Goal: Task Accomplishment & Management: Manage account settings

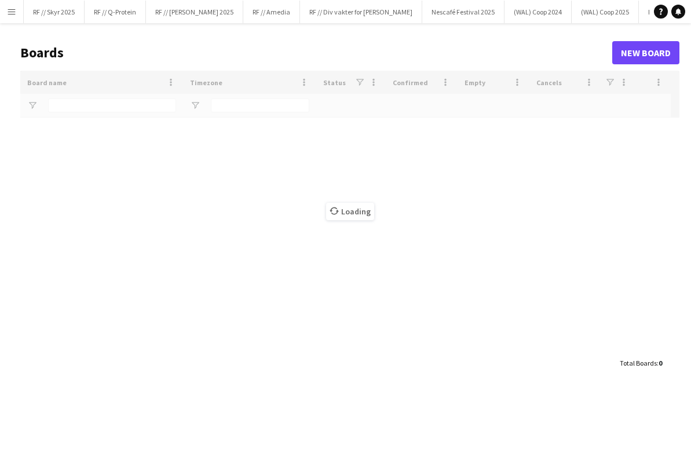
type input "****"
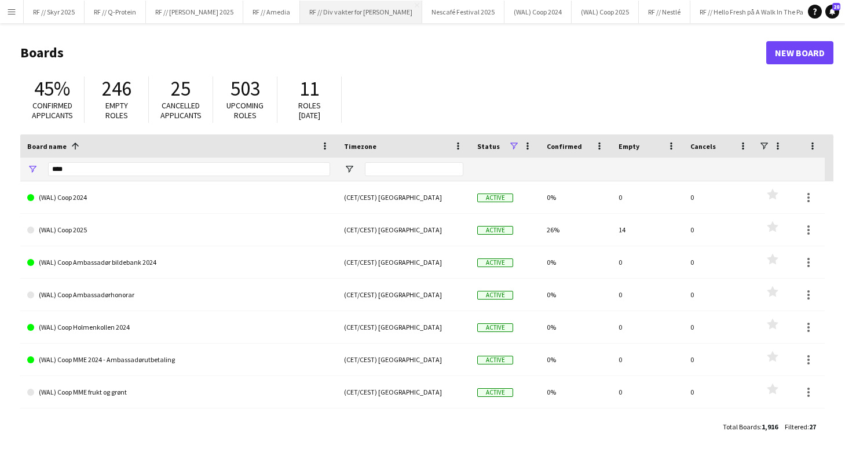
click at [348, 13] on button "RF // Div vakter for Fredrikke Close" at bounding box center [361, 12] width 122 height 23
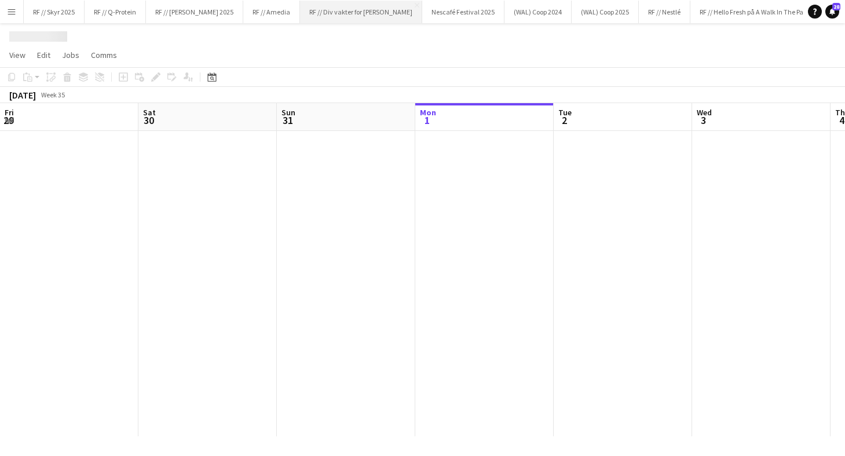
scroll to position [0, 277]
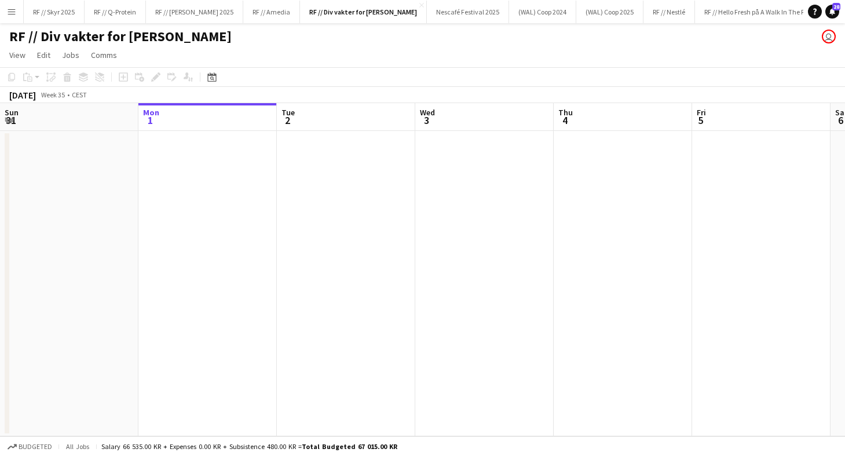
click at [164, 231] on app-date-cell at bounding box center [207, 283] width 138 height 305
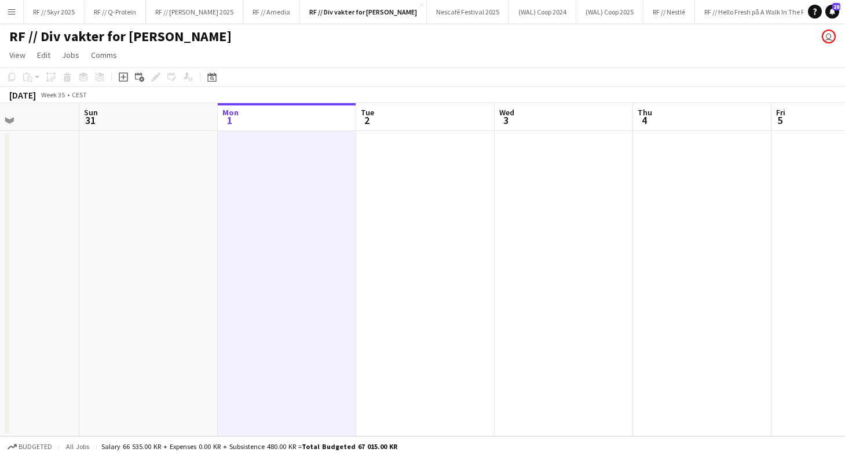
scroll to position [0, 329]
click at [174, 176] on app-date-cell at bounding box center [155, 283] width 138 height 305
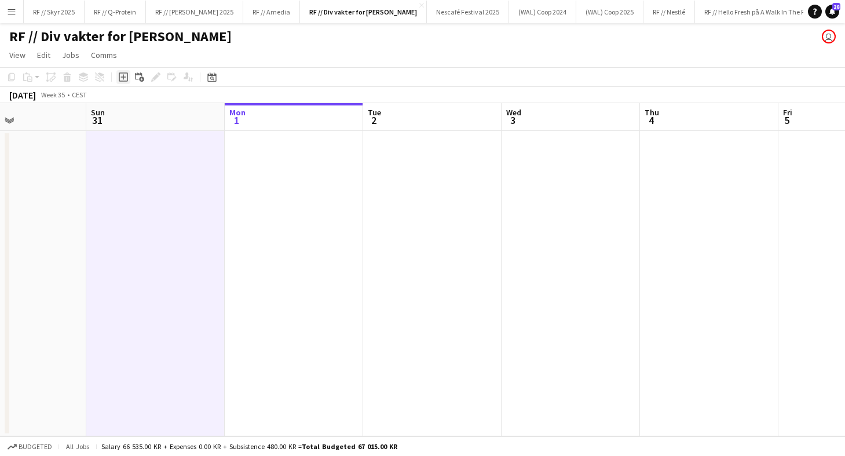
click at [122, 74] on icon "Add job" at bounding box center [123, 76] width 9 height 9
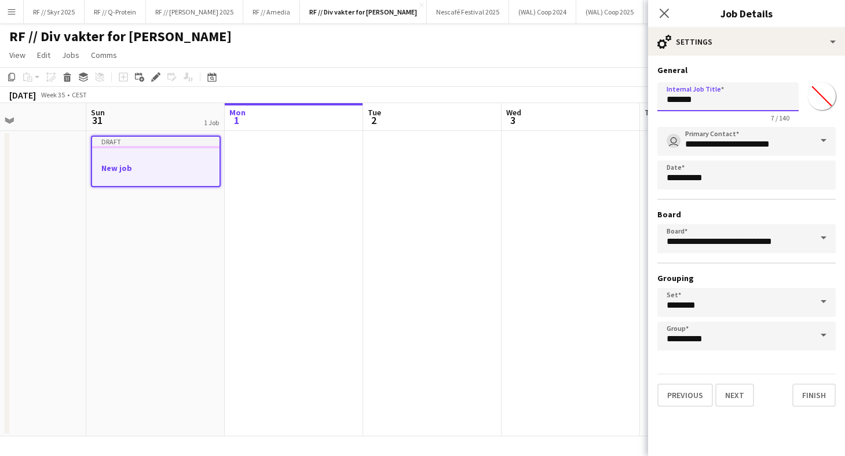
drag, startPoint x: 727, startPoint y: 106, endPoint x: 648, endPoint y: 104, distance: 79.4
click at [649, 105] on form "**********" at bounding box center [746, 236] width 197 height 342
type input "*"
type input "**********"
click at [690, 398] on button "Finish" at bounding box center [813, 394] width 43 height 23
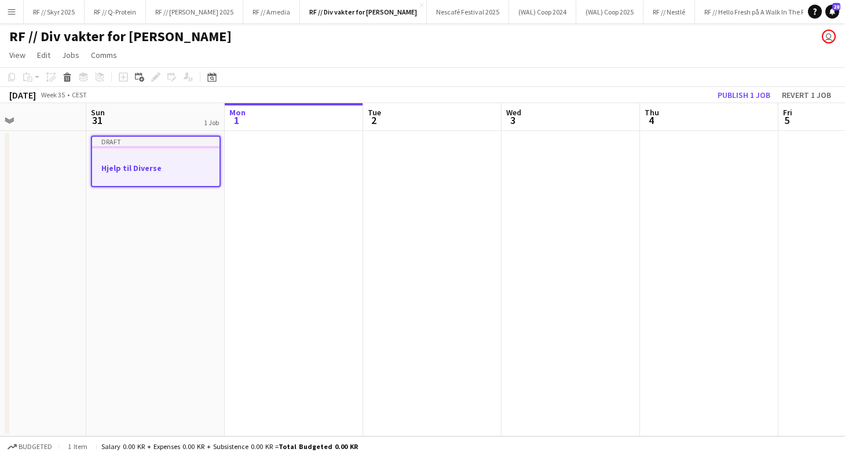
click at [148, 177] on div at bounding box center [155, 177] width 127 height 9
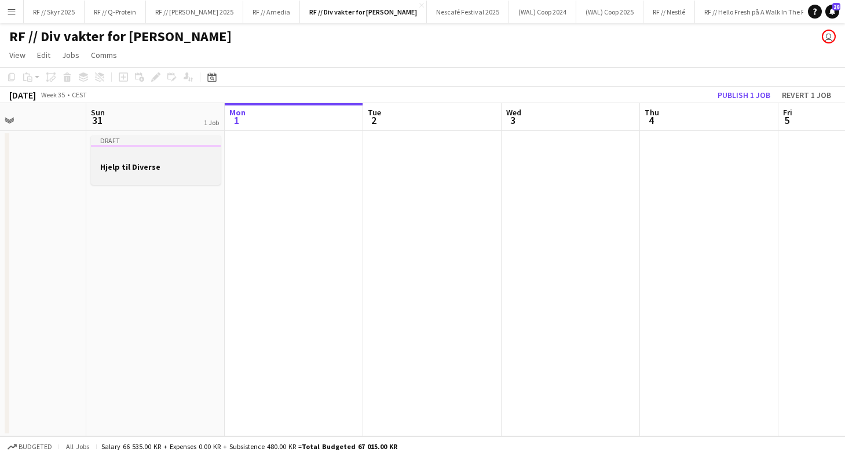
click at [151, 169] on h3 "Hjelp til Diverse" at bounding box center [156, 167] width 130 height 10
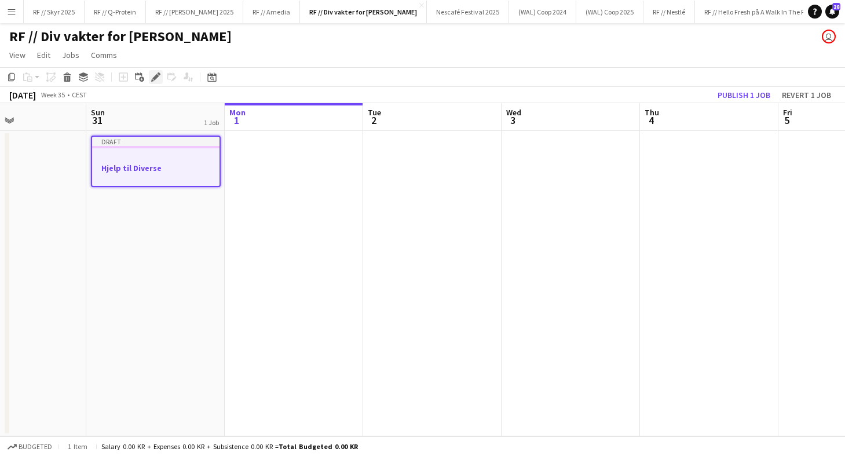
click at [156, 76] on icon at bounding box center [155, 77] width 6 height 6
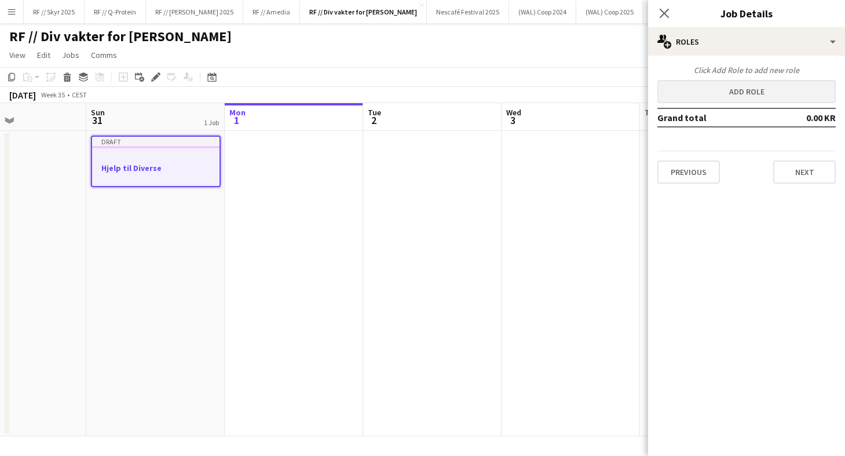
click at [690, 86] on button "Add role" at bounding box center [746, 91] width 178 height 23
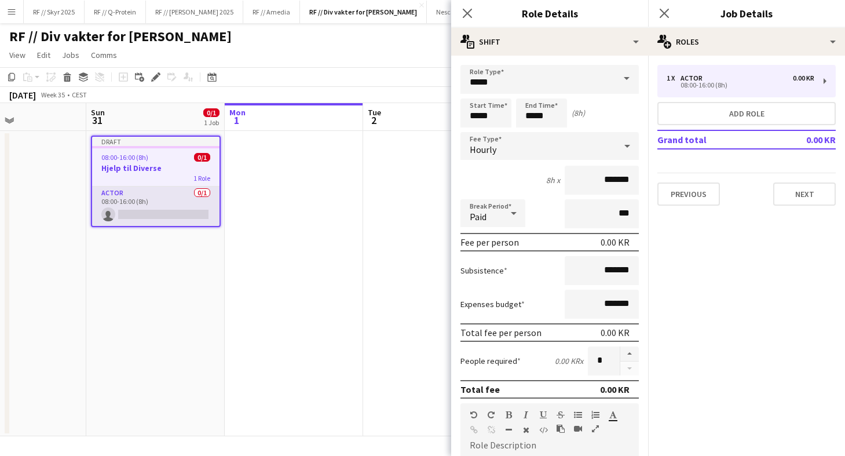
click at [161, 203] on app-card-role "Actor 0/1 08:00-16:00 (8h) single-neutral-actions" at bounding box center [155, 205] width 127 height 39
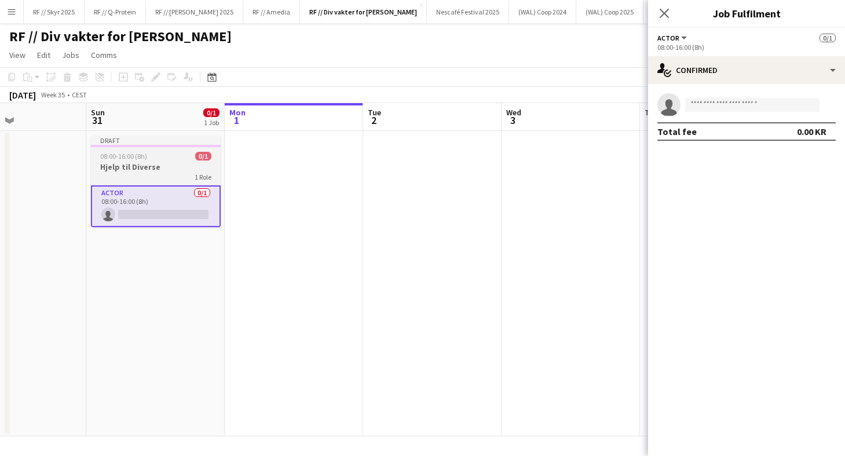
click at [101, 160] on app-job-card "Draft 08:00-16:00 (8h) 0/1 Hjelp til Diverse 1 Role Actor 0/1 08:00-16:00 (8h) …" at bounding box center [156, 182] width 130 height 92
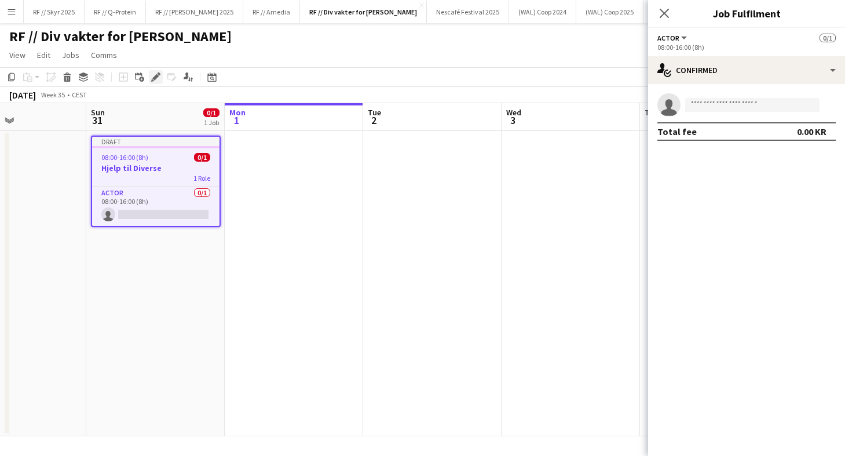
click at [154, 77] on icon at bounding box center [155, 77] width 6 height 6
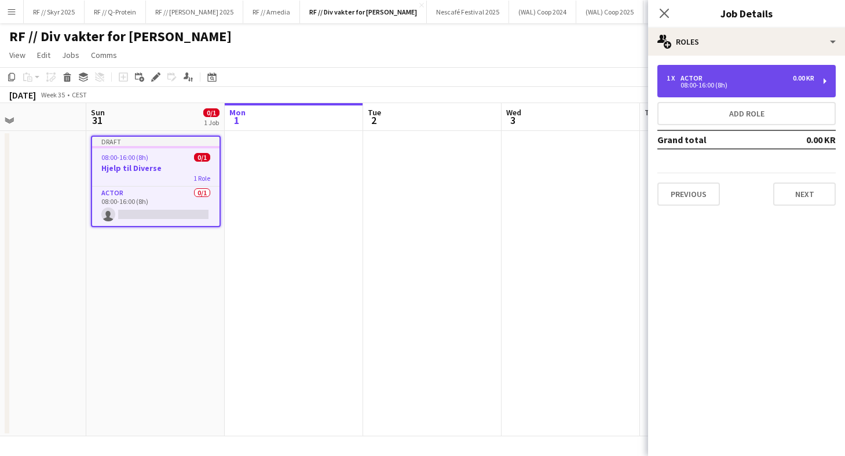
click at [690, 78] on div "Actor" at bounding box center [694, 78] width 27 height 8
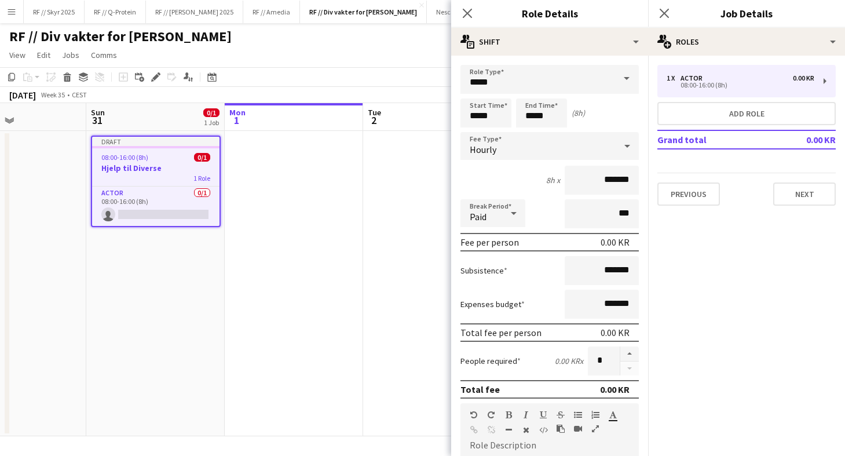
click at [459, 202] on form "Role Type ***** Start Time ***** End Time ***** (8h) Fee Type Hourly 8h x *****…" at bounding box center [549, 395] width 197 height 660
click at [335, 184] on app-date-cell at bounding box center [294, 283] width 138 height 305
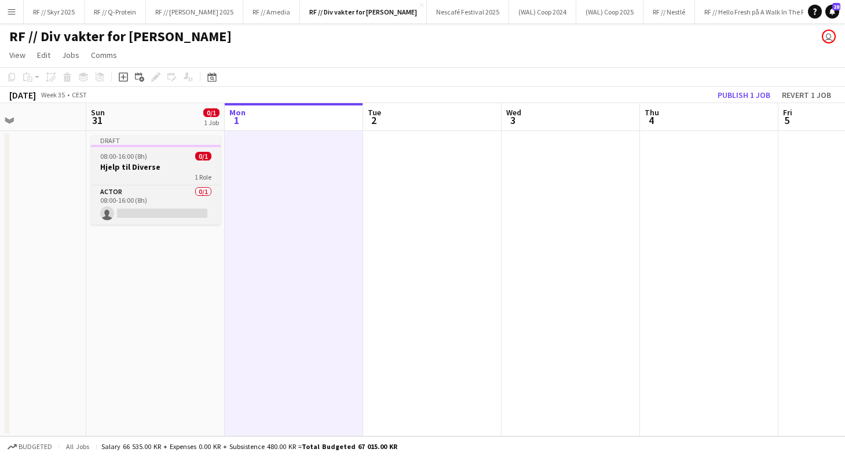
click at [151, 162] on h3 "Hjelp til Diverse" at bounding box center [156, 167] width 130 height 10
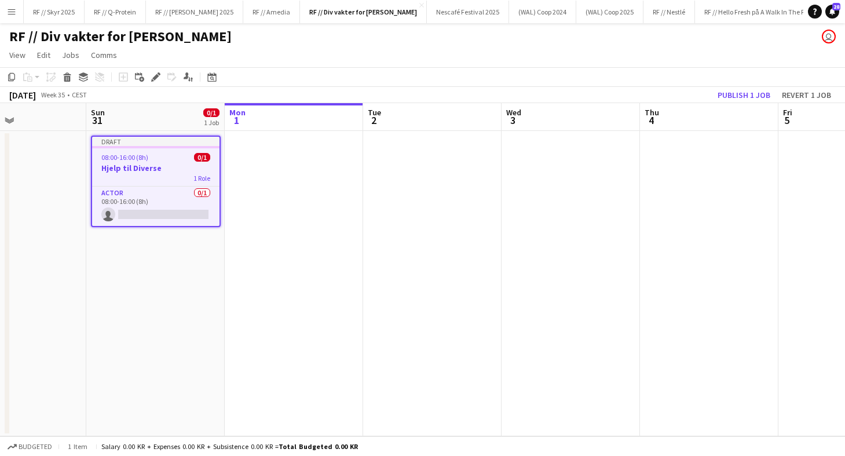
click at [10, 17] on button "Menu" at bounding box center [11, 11] width 23 height 23
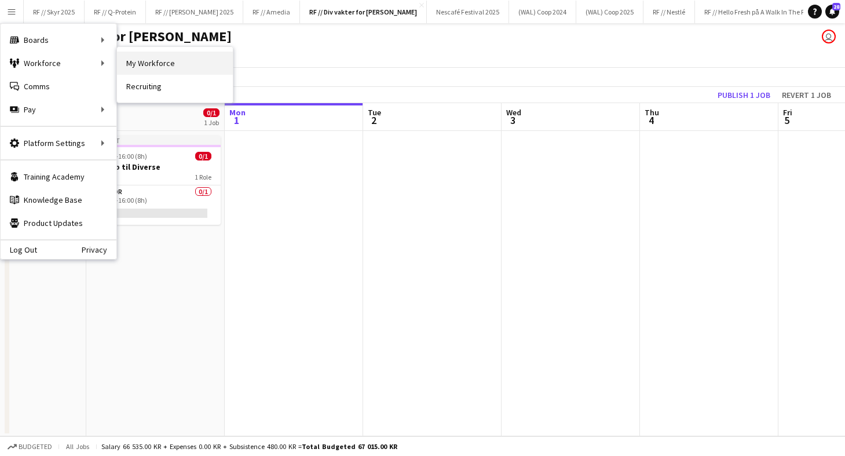
click at [156, 57] on link "My Workforce" at bounding box center [175, 63] width 116 height 23
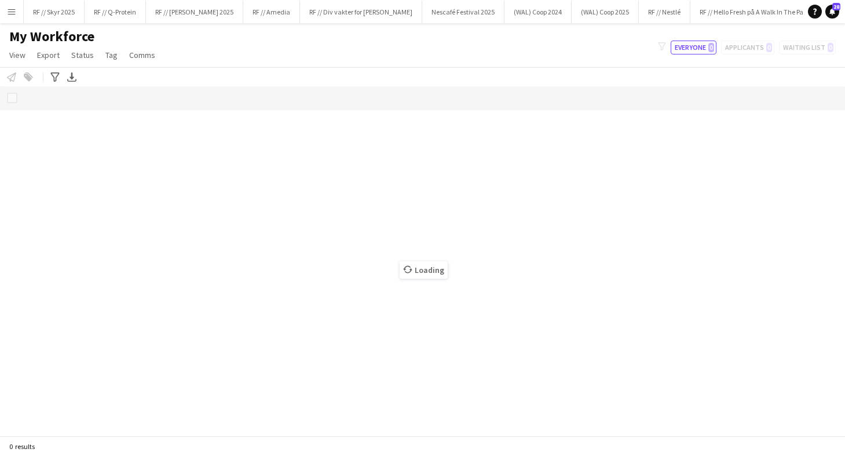
click at [10, 15] on app-icon "Menu" at bounding box center [11, 11] width 9 height 9
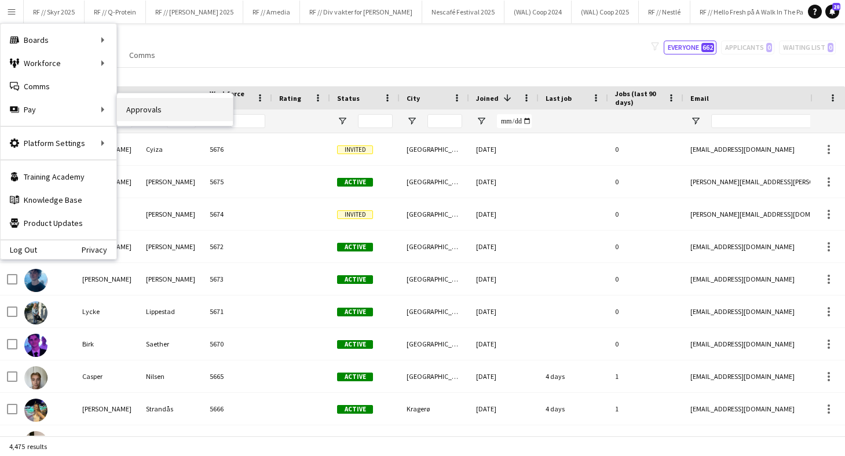
click at [158, 117] on link "Approvals" at bounding box center [175, 109] width 116 height 23
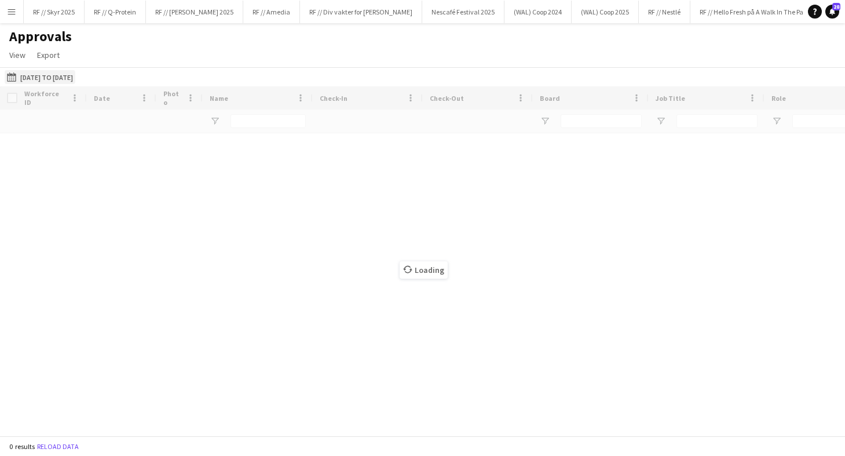
click at [57, 72] on button "[DATE] to [DATE] [DATE] to [DATE]" at bounding box center [40, 77] width 71 height 14
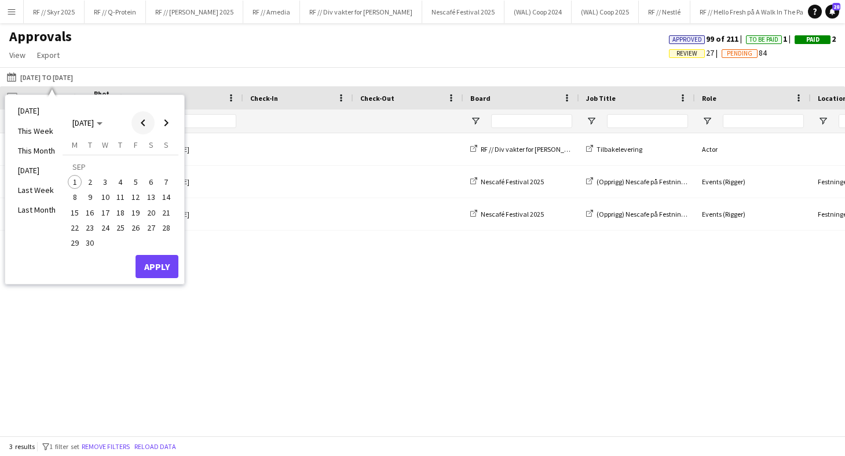
click at [142, 124] on span "Previous month" at bounding box center [142, 122] width 23 height 23
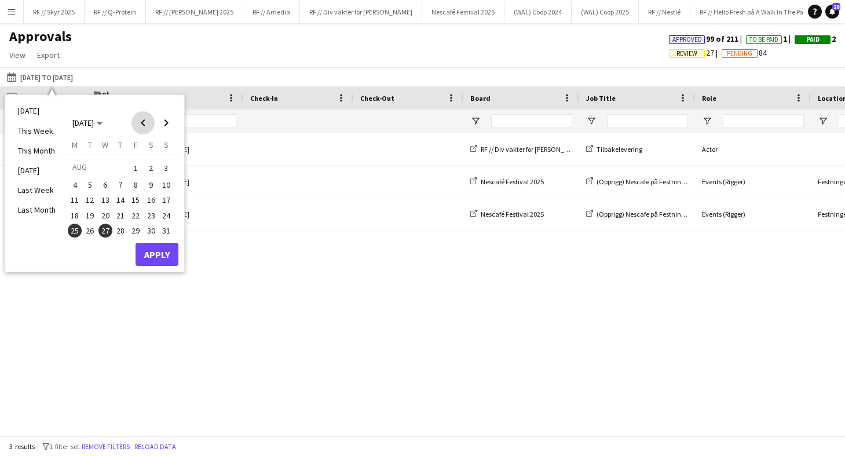
click at [142, 124] on span "Previous month" at bounding box center [142, 122] width 23 height 23
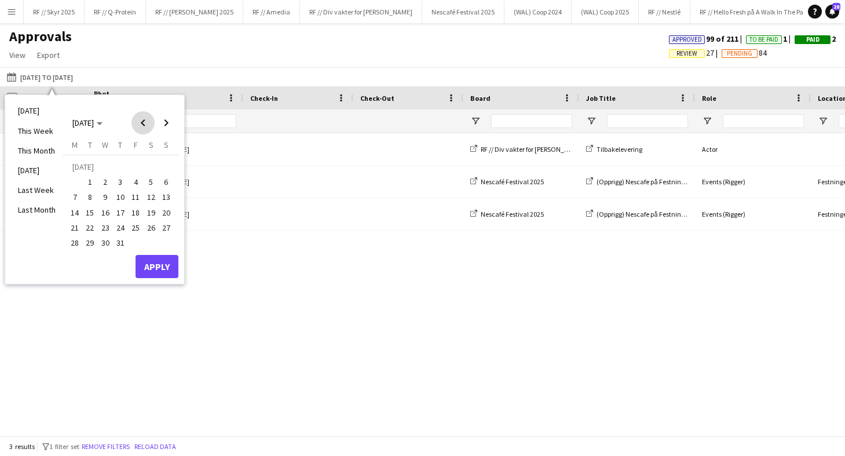
click at [142, 124] on span "Previous month" at bounding box center [142, 122] width 23 height 23
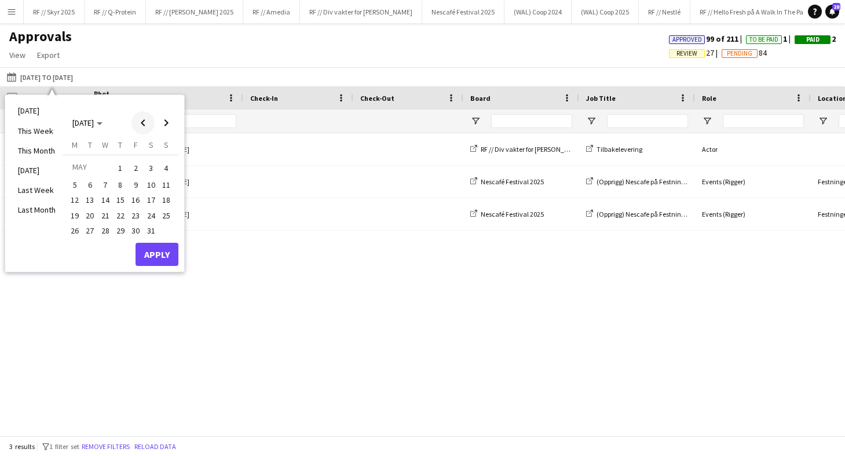
click at [142, 124] on span "Previous month" at bounding box center [142, 122] width 23 height 23
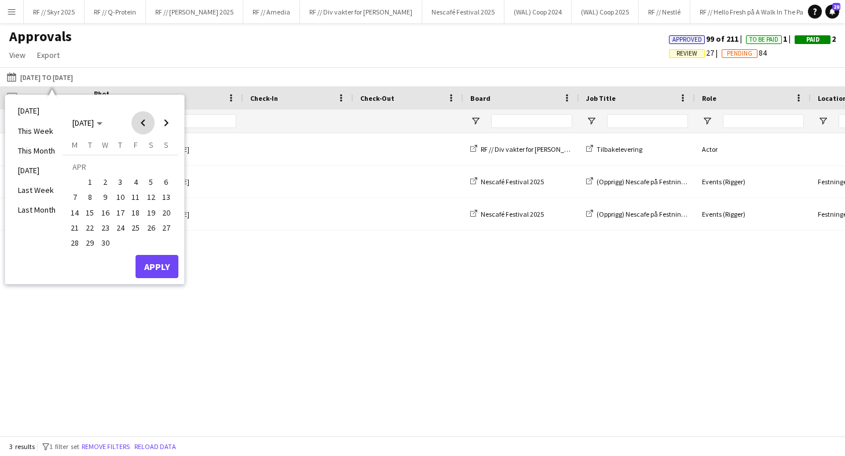
click at [142, 124] on span "Previous month" at bounding box center [142, 122] width 23 height 23
click at [106, 180] on span "1" at bounding box center [105, 182] width 14 height 14
click at [157, 127] on span "Next month" at bounding box center [166, 122] width 23 height 23
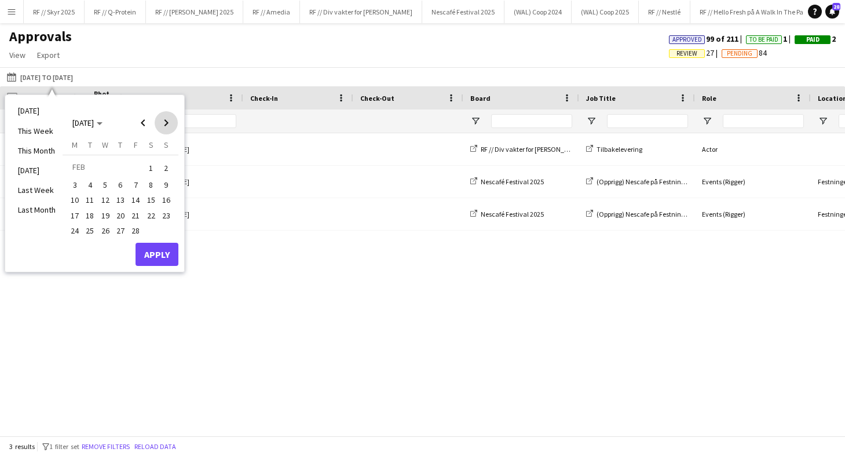
click at [157, 127] on span "Next month" at bounding box center [166, 122] width 23 height 23
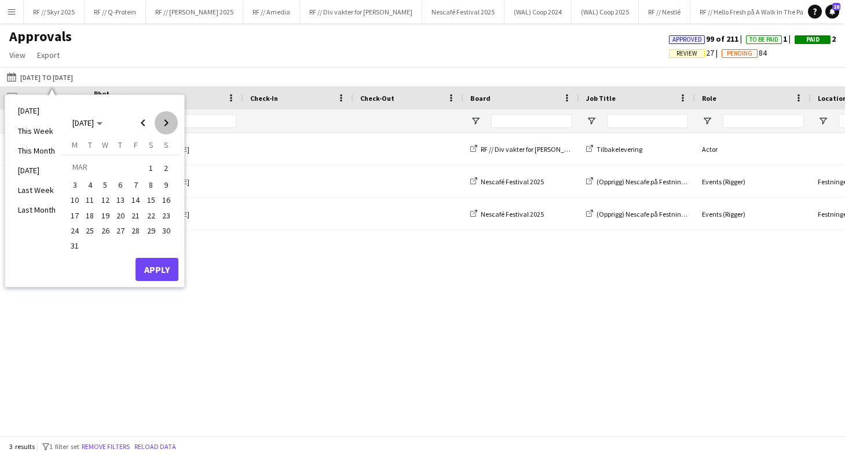
click at [157, 127] on span "Next month" at bounding box center [166, 122] width 23 height 23
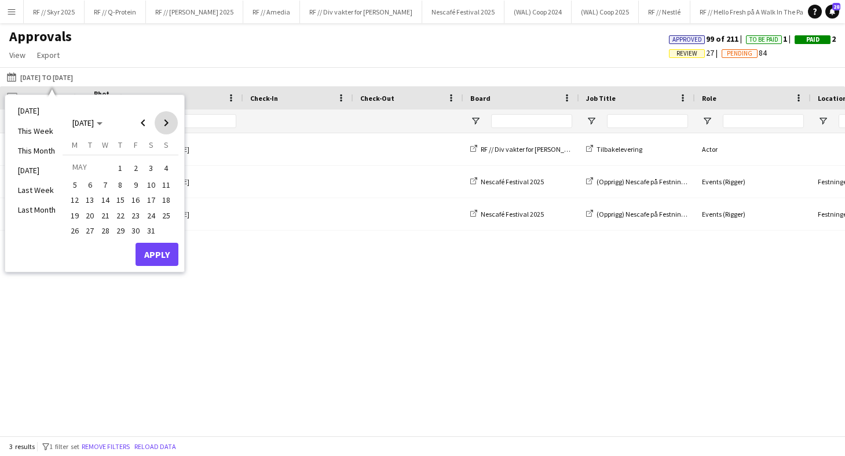
click at [157, 127] on span "Next month" at bounding box center [166, 122] width 23 height 23
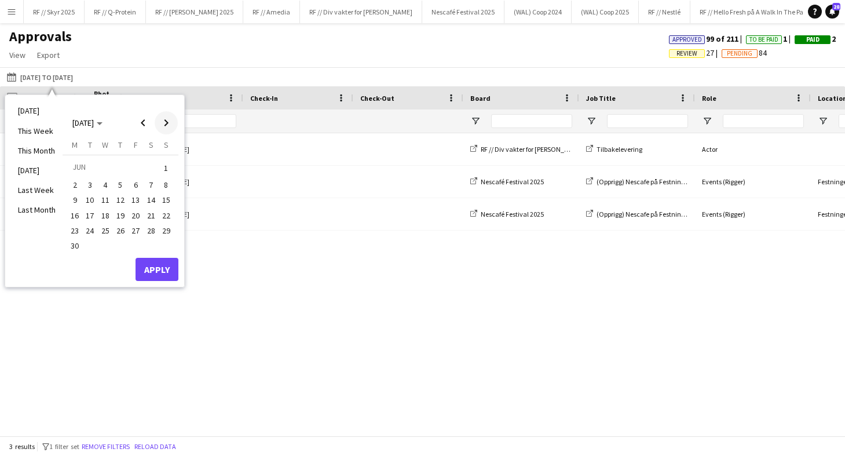
click at [157, 127] on span "Next month" at bounding box center [166, 122] width 23 height 23
click at [161, 127] on span "Next month" at bounding box center [166, 122] width 23 height 23
click at [139, 117] on span "Previous month" at bounding box center [142, 122] width 23 height 23
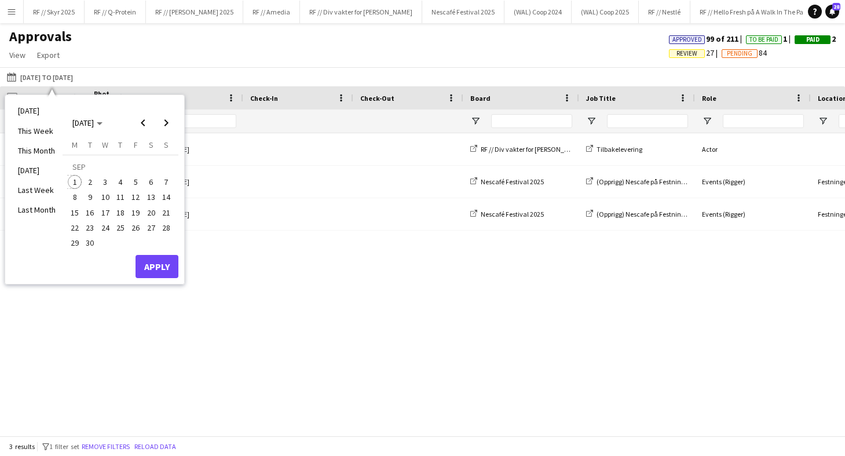
click at [71, 182] on span "1" at bounding box center [75, 182] width 14 height 14
click at [154, 269] on button "Apply" at bounding box center [157, 266] width 43 height 23
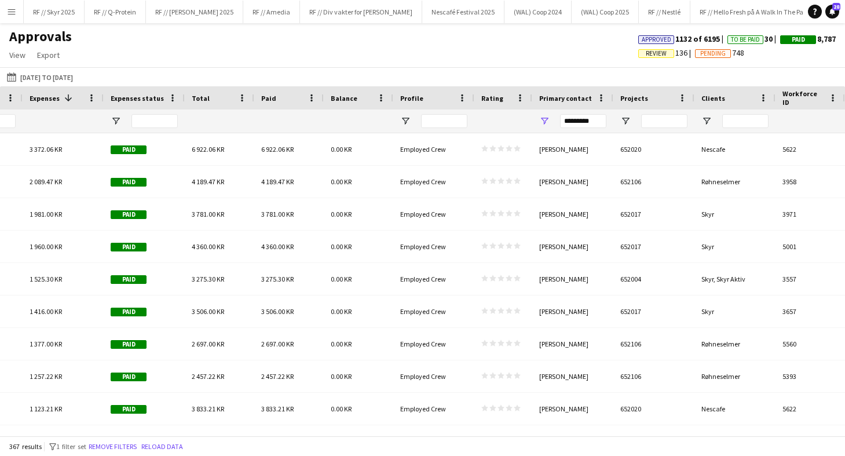
click at [632, 97] on span "Projects" at bounding box center [634, 98] width 28 height 9
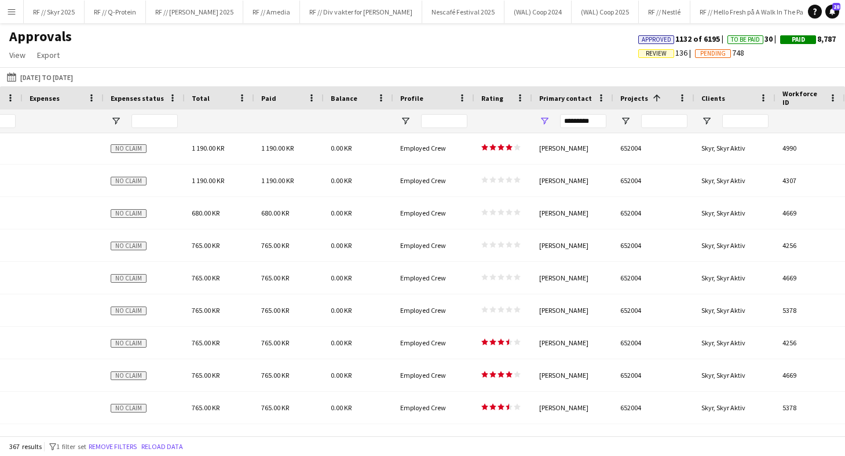
scroll to position [433, 0]
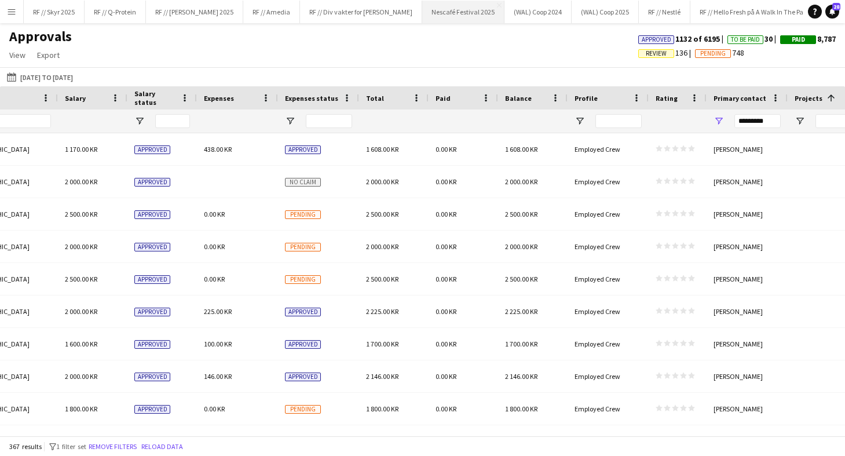
click at [433, 14] on button "Nescafé Festival 2025 Close" at bounding box center [463, 12] width 82 height 23
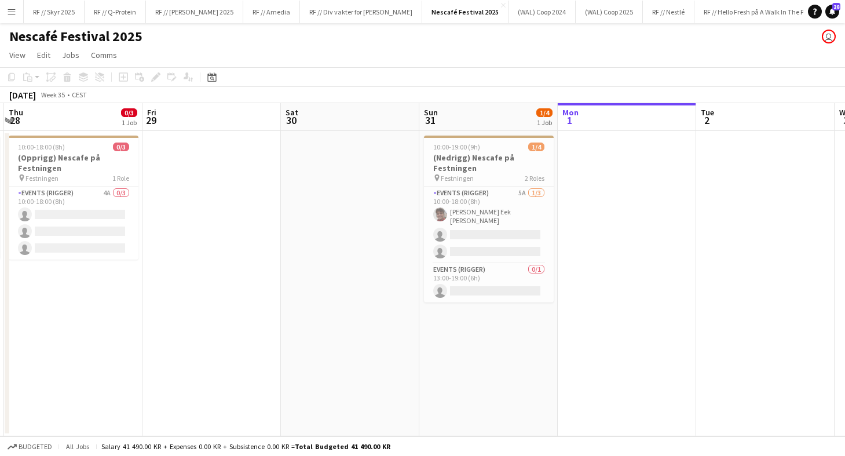
click at [250, 233] on app-date-cell at bounding box center [211, 283] width 138 height 305
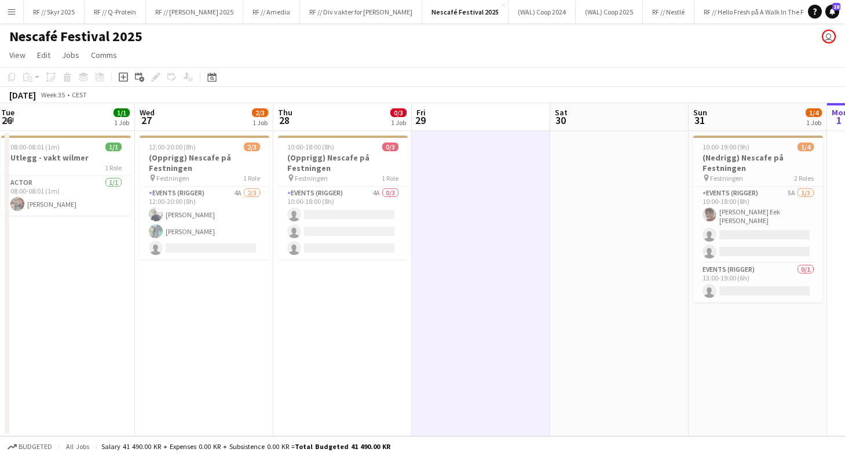
click at [311, 175] on span "Festningen" at bounding box center [311, 178] width 33 height 9
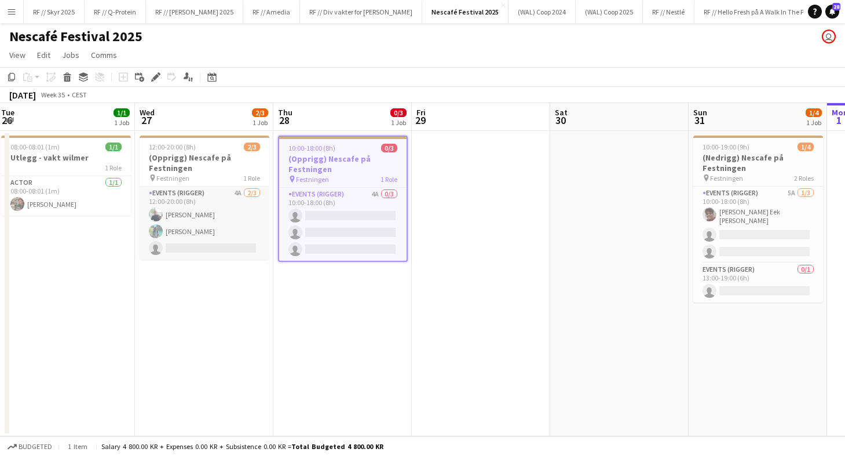
click at [199, 250] on app-card-role "Events (Rigger) 4A [DATE] 12:00-20:00 (8h) [PERSON_NAME] [PERSON_NAME] single-n…" at bounding box center [205, 222] width 130 height 73
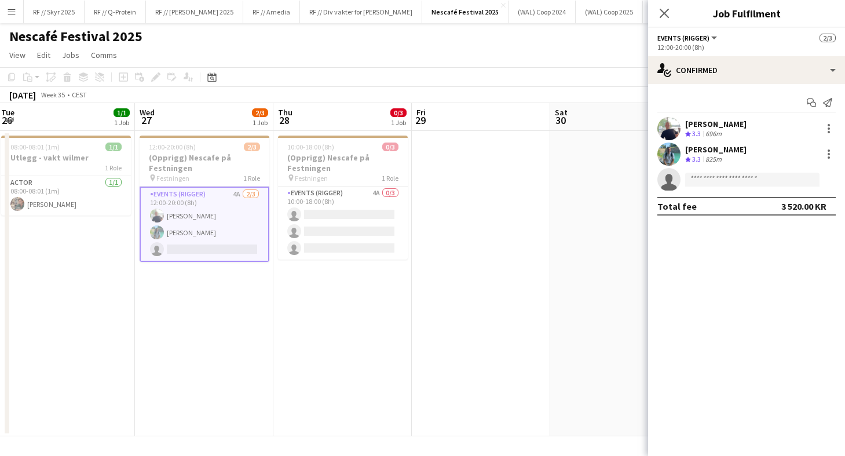
click at [298, 276] on app-date-cell "10:00-18:00 (8h) 0/3 (Opprigg) Nescafe på Festningen pin Festningen 1 Role Even…" at bounding box center [342, 283] width 138 height 305
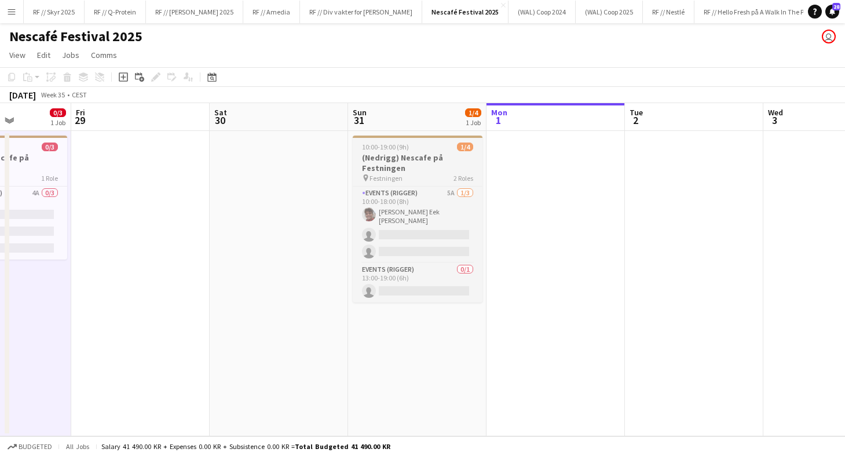
click at [375, 160] on h3 "(Nedrigg) Nescafe på Festningen" at bounding box center [418, 162] width 130 height 21
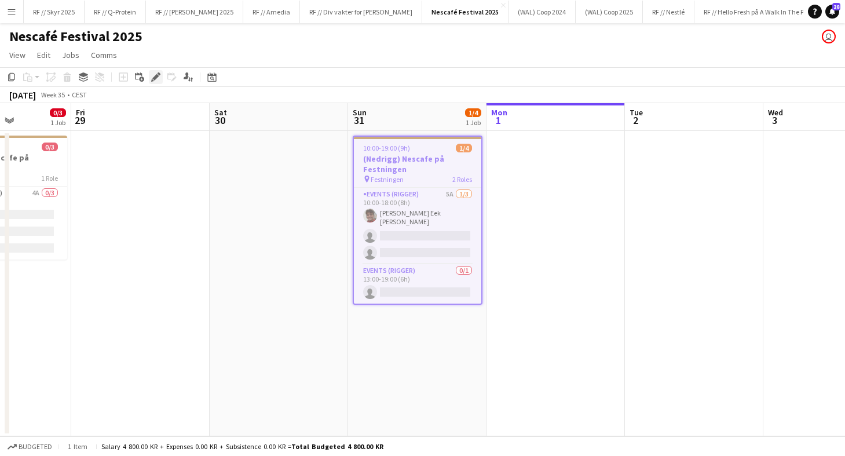
click at [161, 78] on div "Edit" at bounding box center [156, 77] width 14 height 14
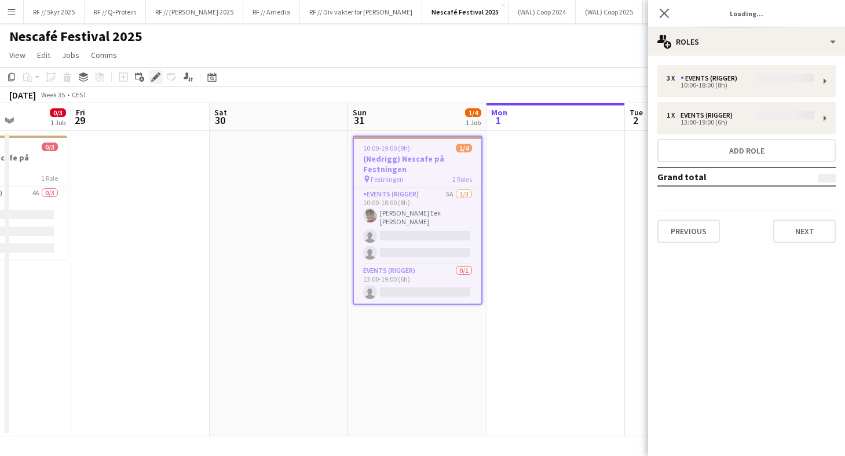
type input "**********"
click at [690, 240] on button "Next" at bounding box center [804, 231] width 63 height 23
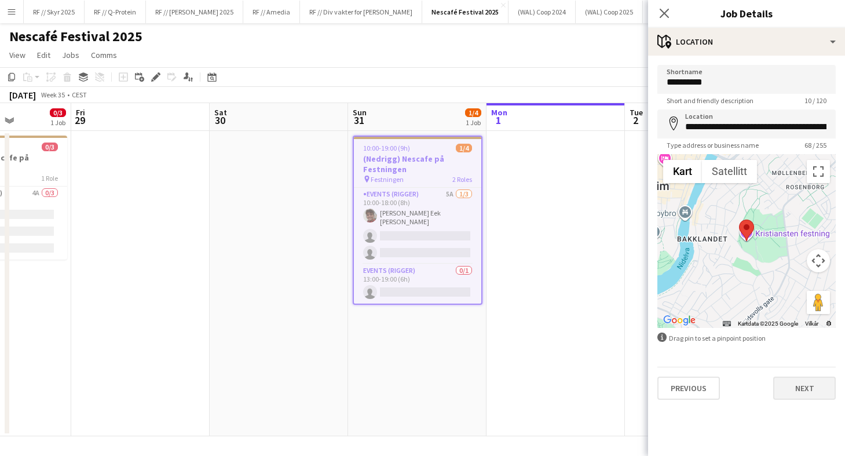
click at [690, 387] on button "Next" at bounding box center [804, 387] width 63 height 23
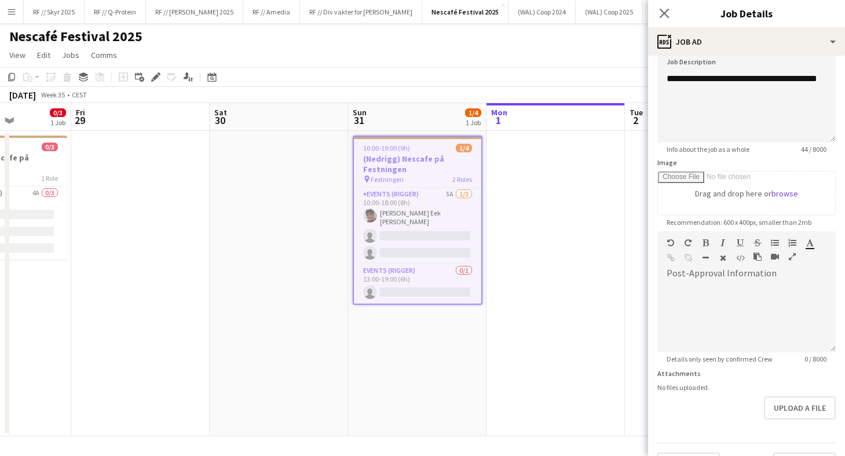
click at [514, 240] on app-date-cell at bounding box center [555, 283] width 138 height 305
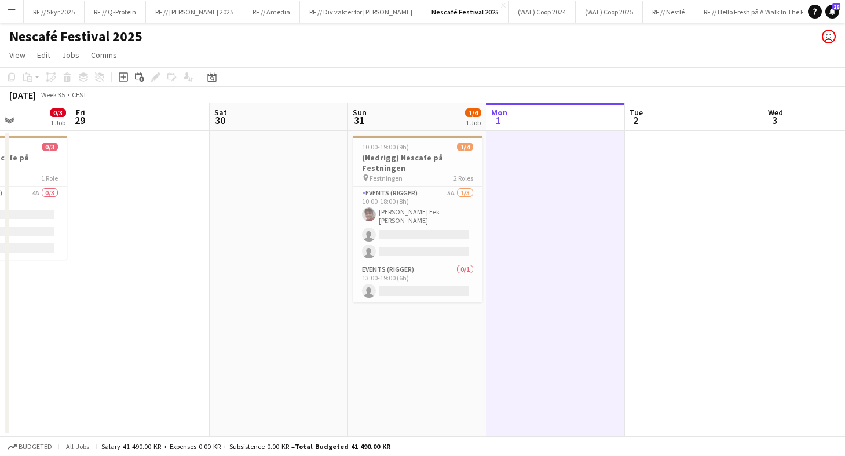
click at [13, 15] on app-icon "Menu" at bounding box center [11, 11] width 9 height 9
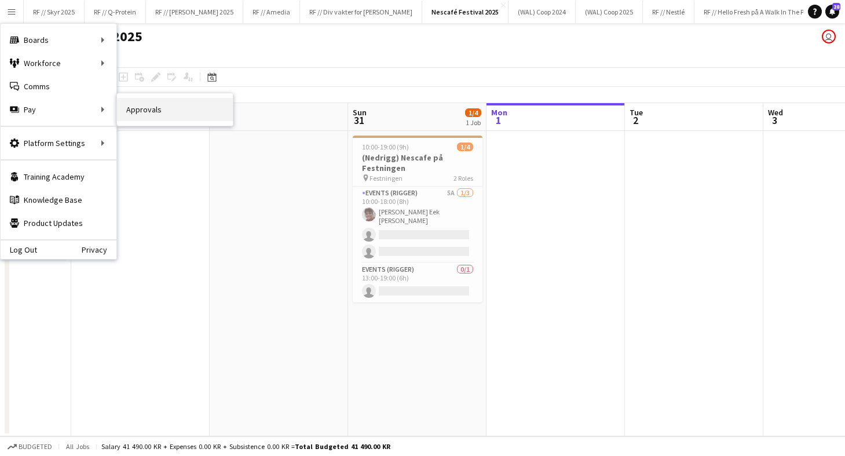
click at [152, 116] on link "Approvals" at bounding box center [175, 109] width 116 height 23
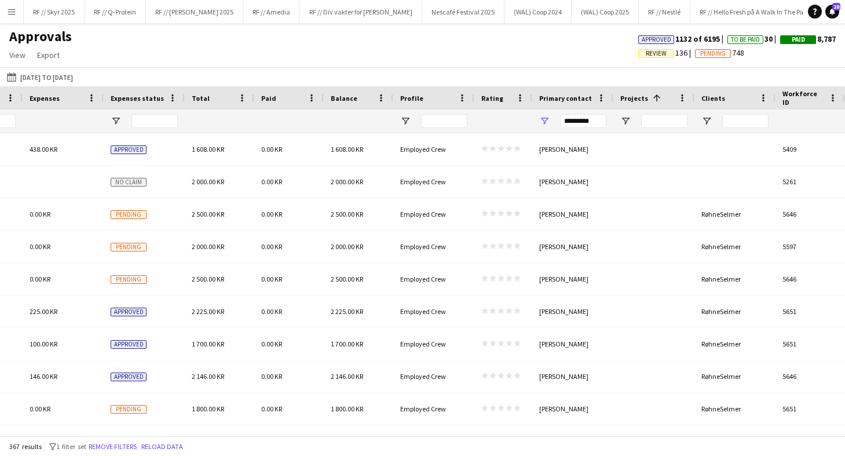
click at [644, 97] on span "Projects" at bounding box center [634, 98] width 28 height 9
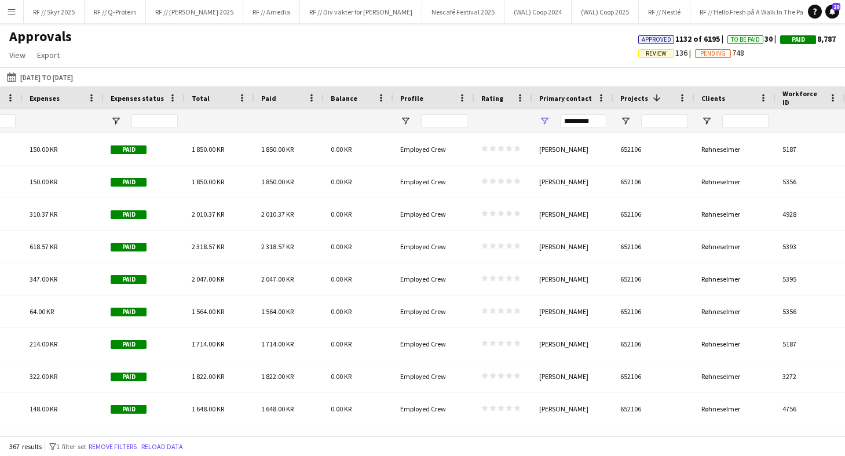
click at [644, 97] on span "Projects" at bounding box center [634, 98] width 28 height 9
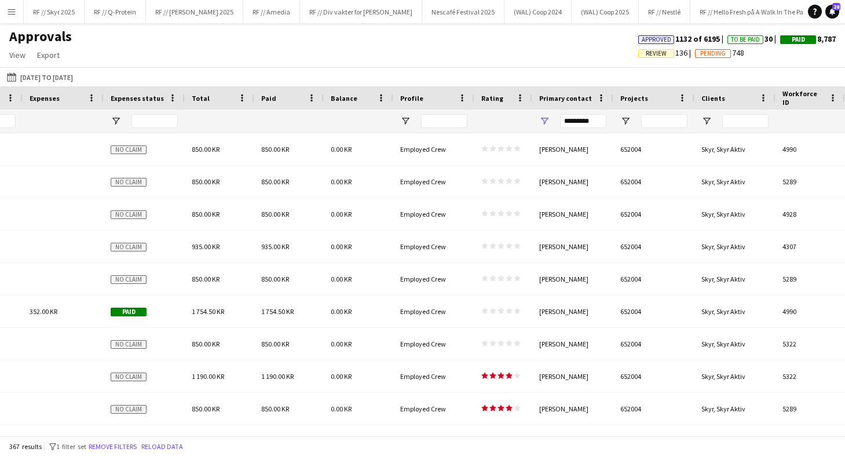
click at [637, 103] on div "Projects" at bounding box center [646, 97] width 53 height 17
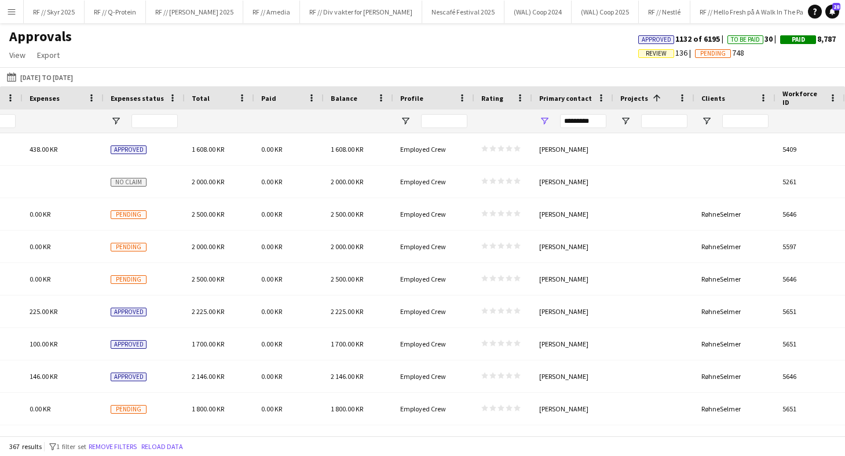
click at [639, 94] on span "Projects" at bounding box center [634, 98] width 28 height 9
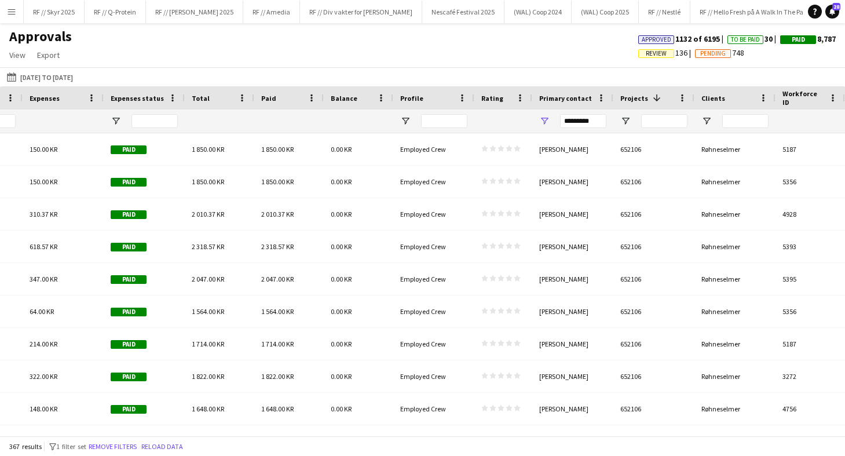
click at [639, 94] on span "Projects" at bounding box center [634, 98] width 28 height 9
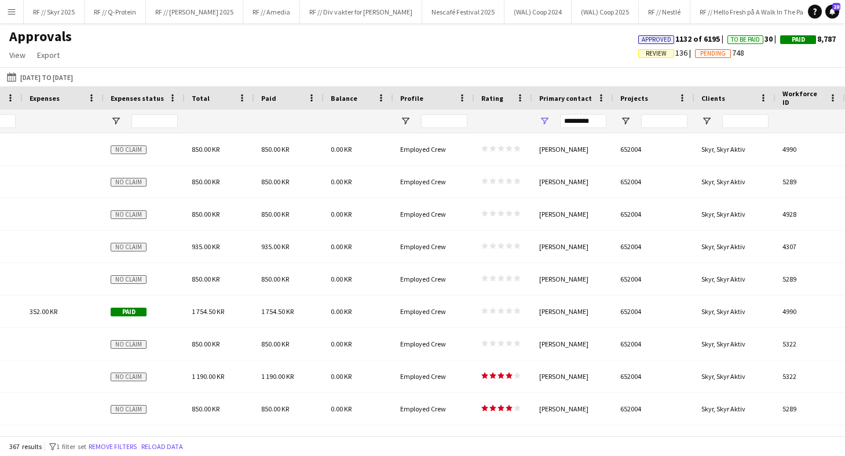
click at [639, 94] on span "Projects" at bounding box center [634, 98] width 28 height 9
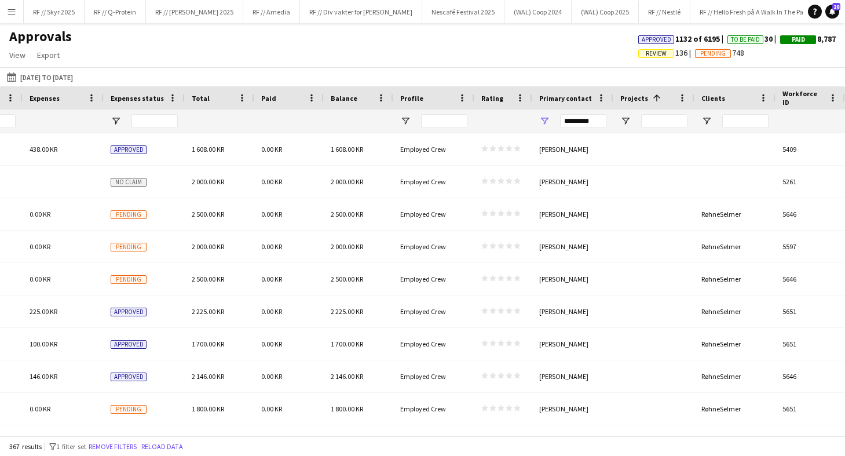
click at [639, 94] on span "Projects" at bounding box center [634, 98] width 28 height 9
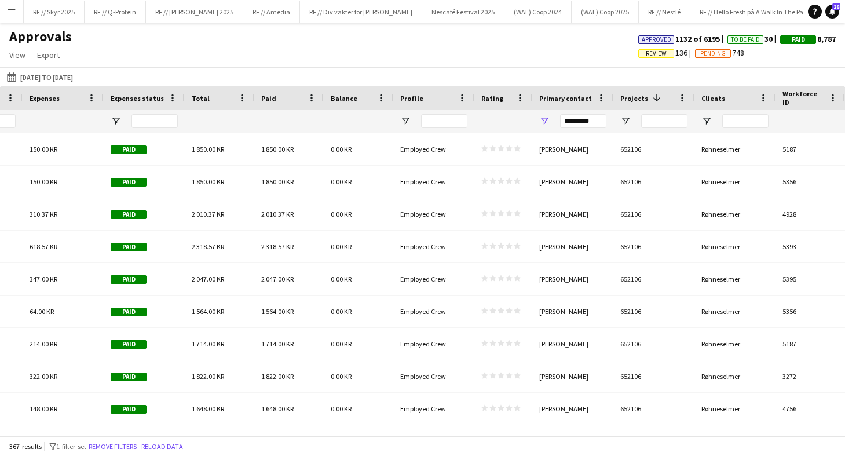
click at [639, 94] on span "Projects" at bounding box center [634, 98] width 28 height 9
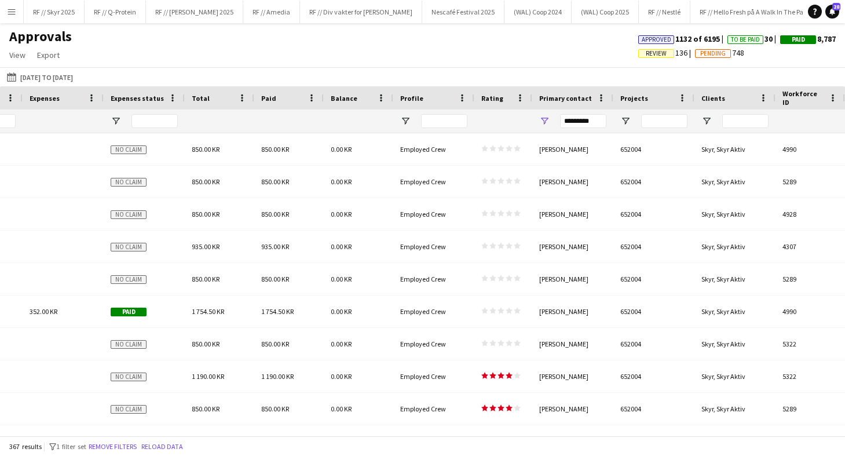
click at [639, 94] on span "Projects" at bounding box center [634, 98] width 28 height 9
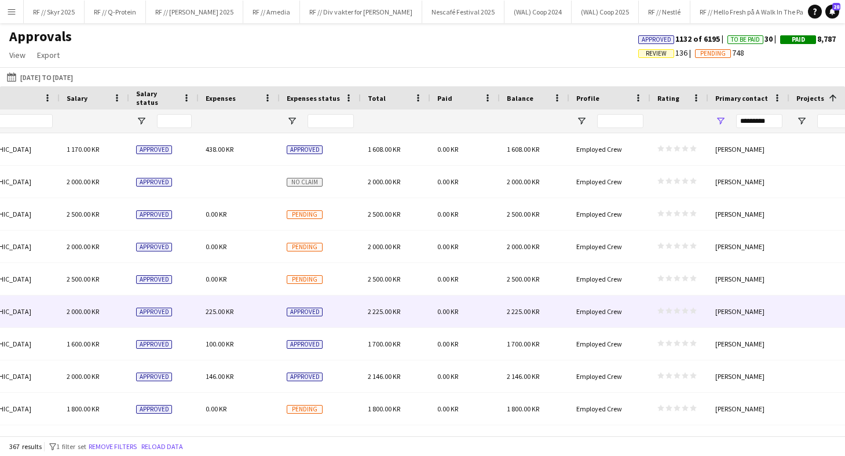
scroll to position [0, 1040]
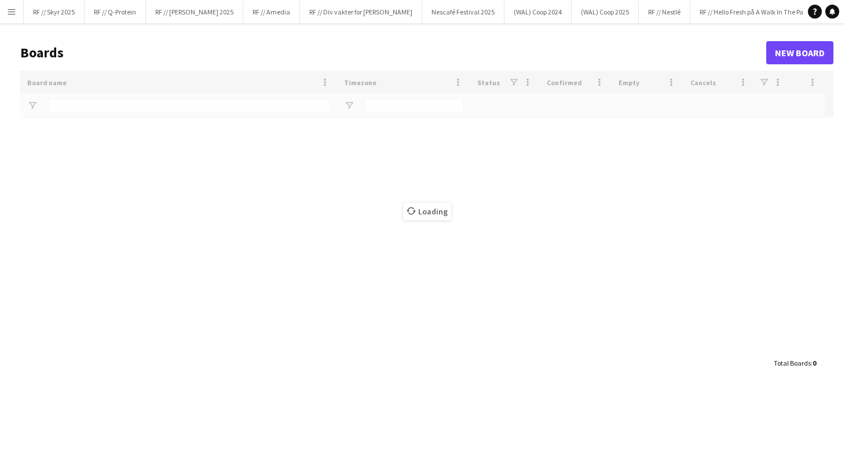
type input "****"
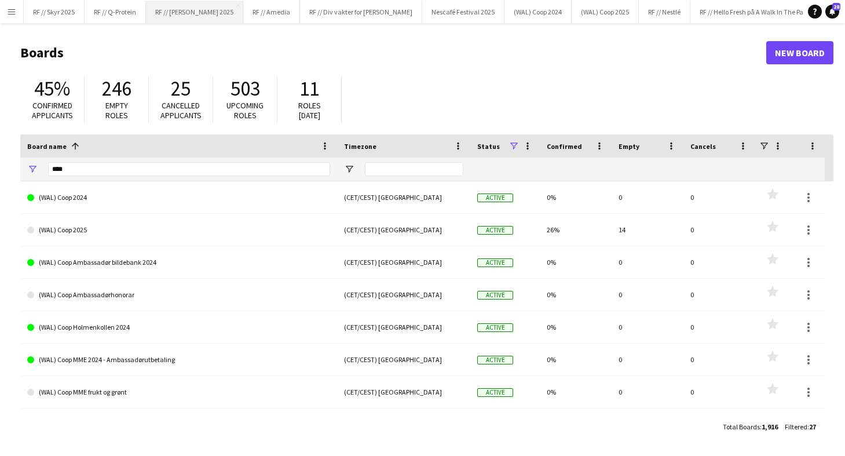
click at [171, 9] on button "RF // Røhne Selmer 2025 Close" at bounding box center [194, 12] width 97 height 23
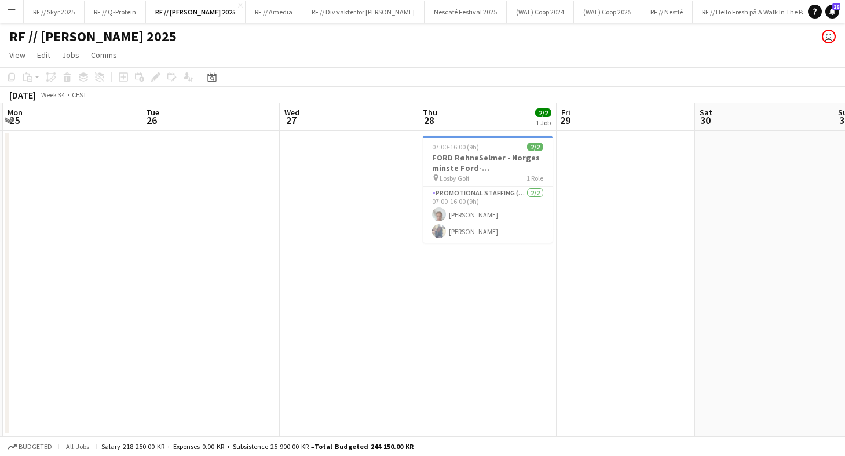
scroll to position [0, 270]
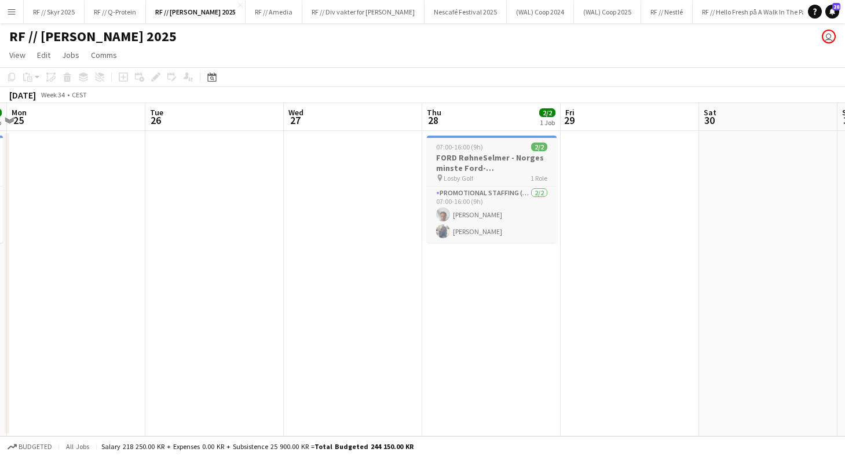
click at [450, 163] on h3 "FORD RøhneSelmer - Norges minste Ford-forhandlerkontor" at bounding box center [492, 162] width 130 height 21
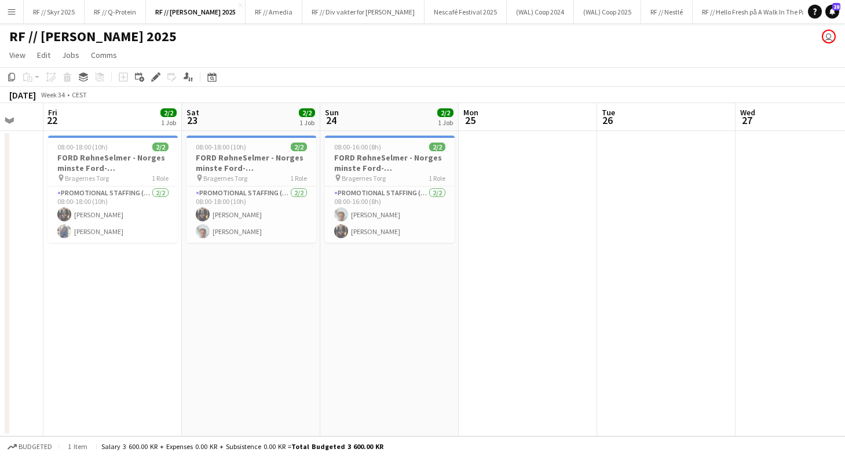
click at [379, 177] on span "Bragernes Torg" at bounding box center [364, 178] width 44 height 9
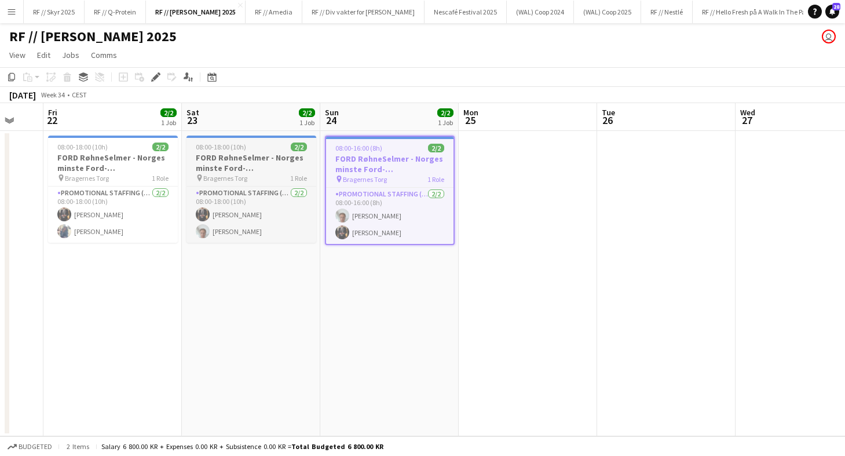
click at [237, 168] on h3 "FORD RøhneSelmer - Norges minste Ford-forhandlerkontor" at bounding box center [251, 162] width 130 height 21
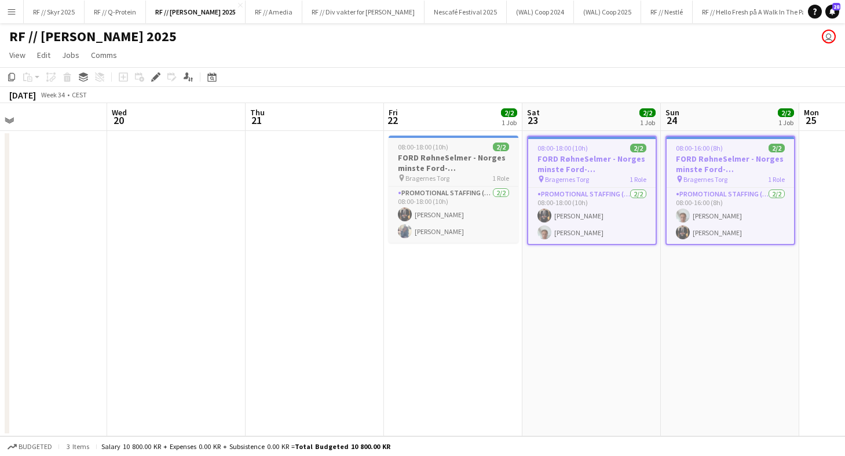
click at [432, 171] on h3 "FORD RøhneSelmer - Norges minste Ford-forhandlerkontor" at bounding box center [454, 162] width 130 height 21
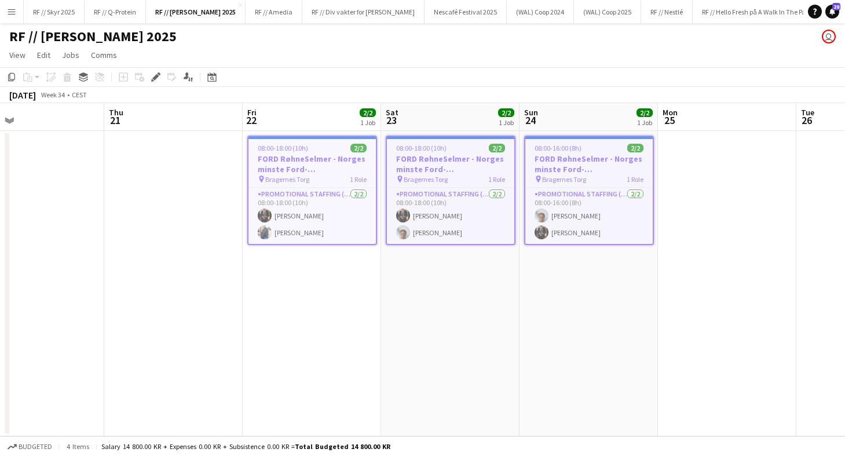
scroll to position [0, 317]
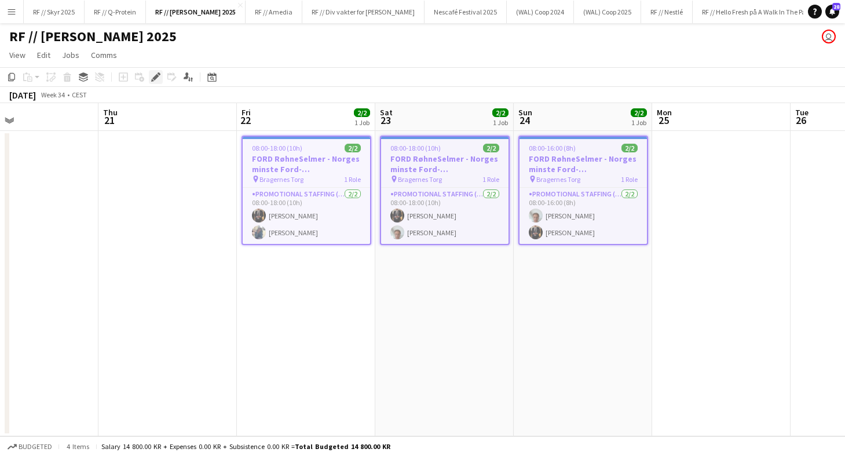
click at [151, 76] on icon "Edit" at bounding box center [155, 76] width 9 height 9
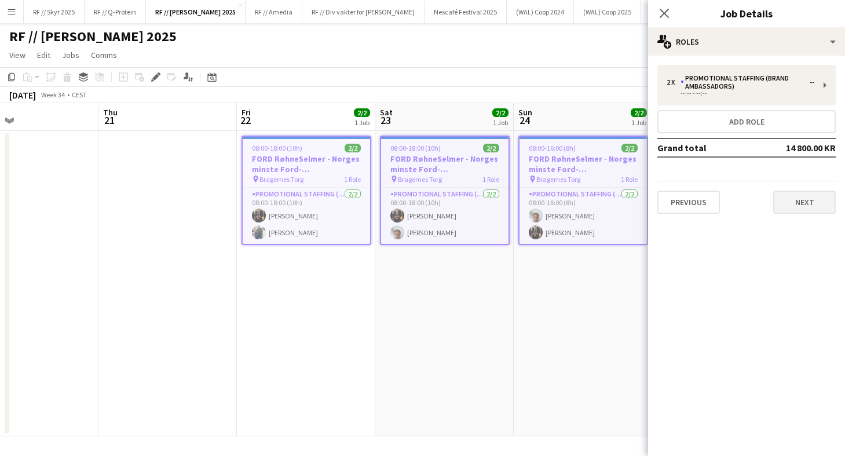
click at [832, 204] on button "Next" at bounding box center [804, 202] width 63 height 23
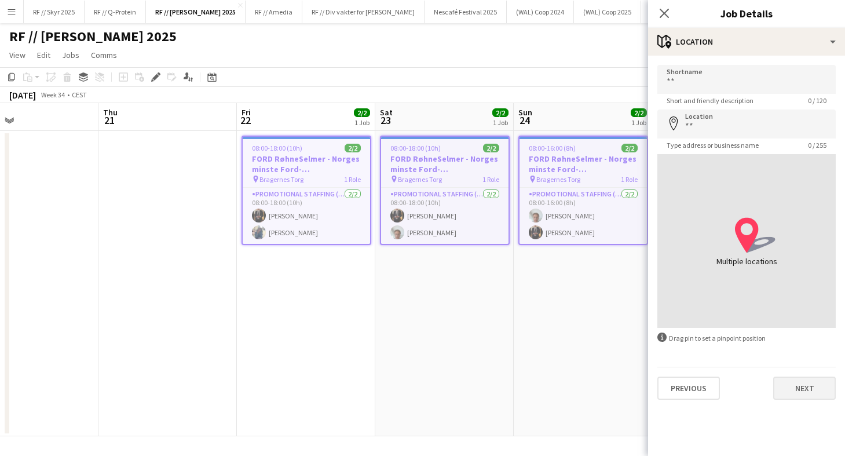
click at [789, 387] on button "Next" at bounding box center [804, 387] width 63 height 23
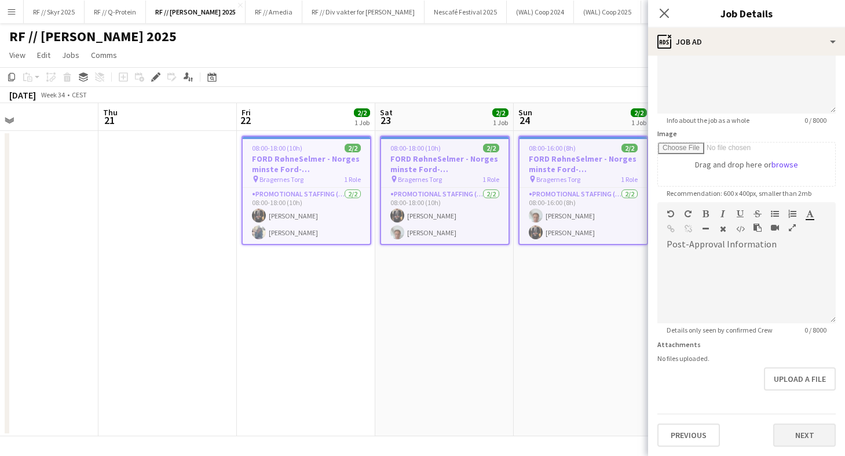
scroll to position [117, 0]
click at [803, 435] on button "Next" at bounding box center [804, 434] width 63 height 23
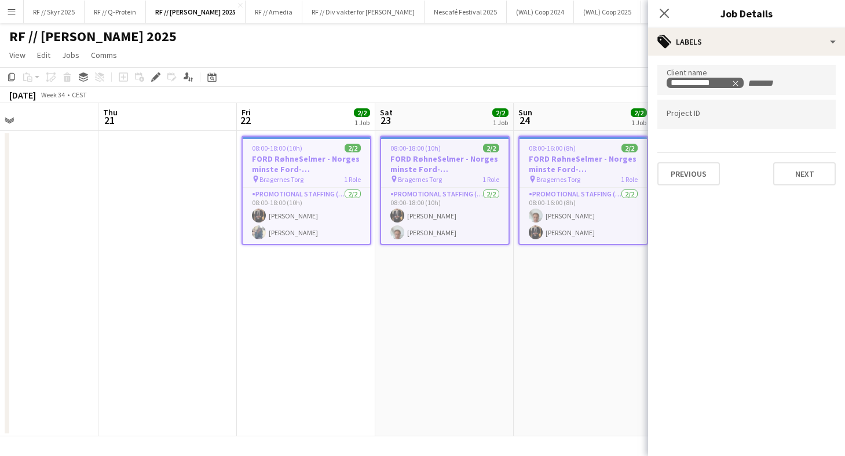
click at [715, 127] on div at bounding box center [746, 115] width 178 height 30
paste input "******"
type input "******"
click at [802, 178] on button "Next" at bounding box center [804, 173] width 63 height 23
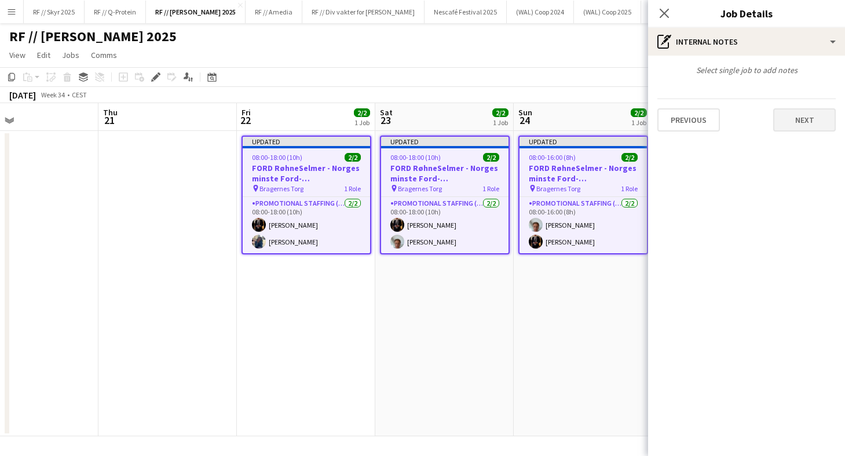
click at [795, 125] on button "Next" at bounding box center [804, 119] width 63 height 23
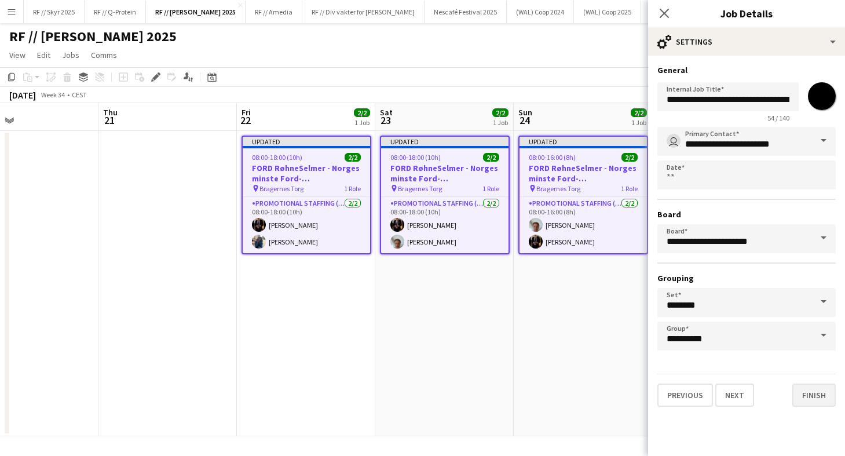
click at [818, 399] on button "Finish" at bounding box center [813, 394] width 43 height 23
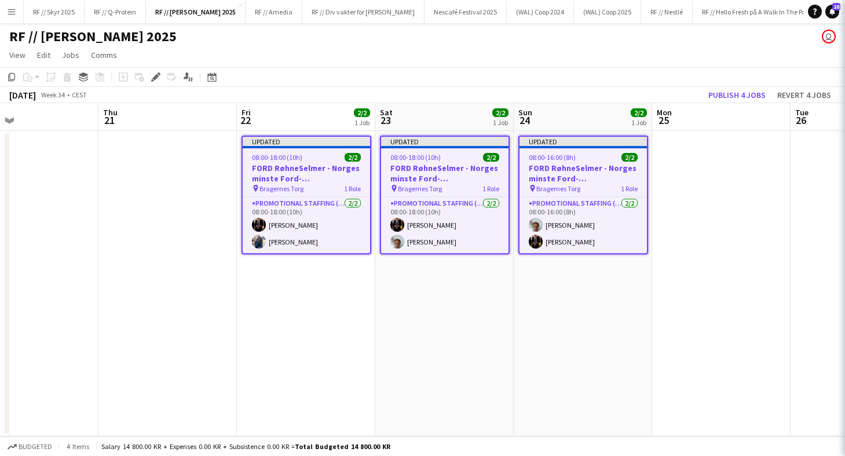
click at [582, 365] on app-date-cell "Updated 08:00-16:00 (8h) 2/2 FORD RøhneSelmer - Norges minste Ford-forhandlerko…" at bounding box center [583, 283] width 138 height 305
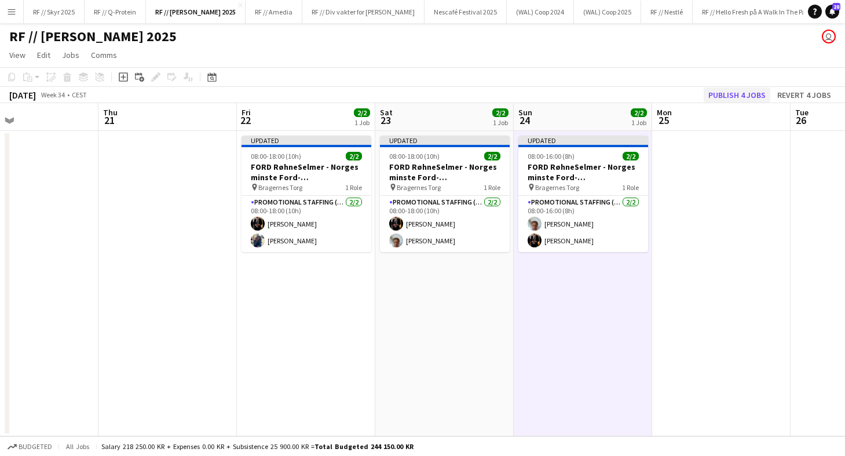
click at [748, 89] on button "Publish 4 jobs" at bounding box center [737, 94] width 67 height 15
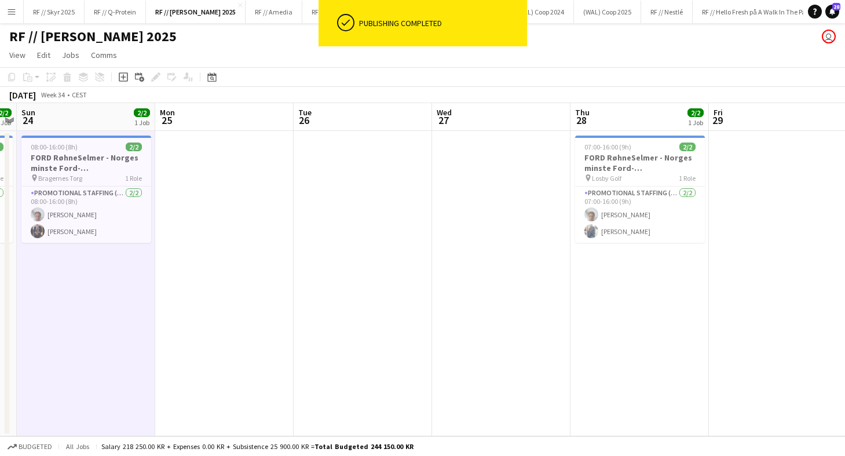
scroll to position [0, 538]
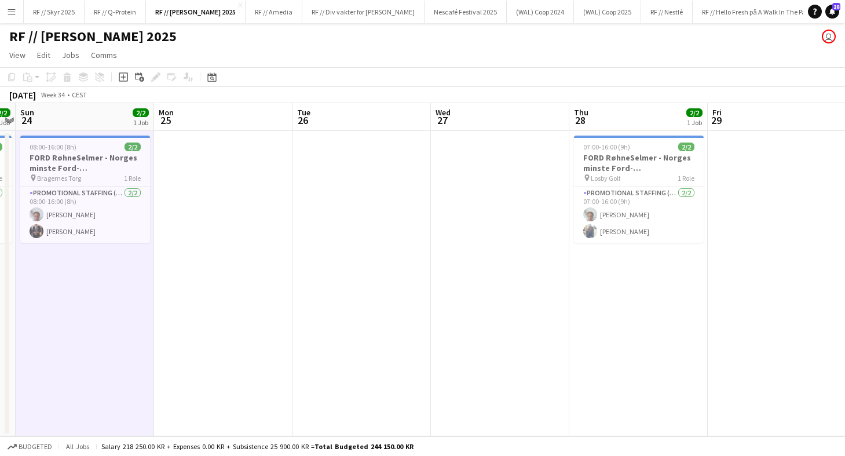
click at [502, 145] on app-date-cell at bounding box center [500, 283] width 138 height 305
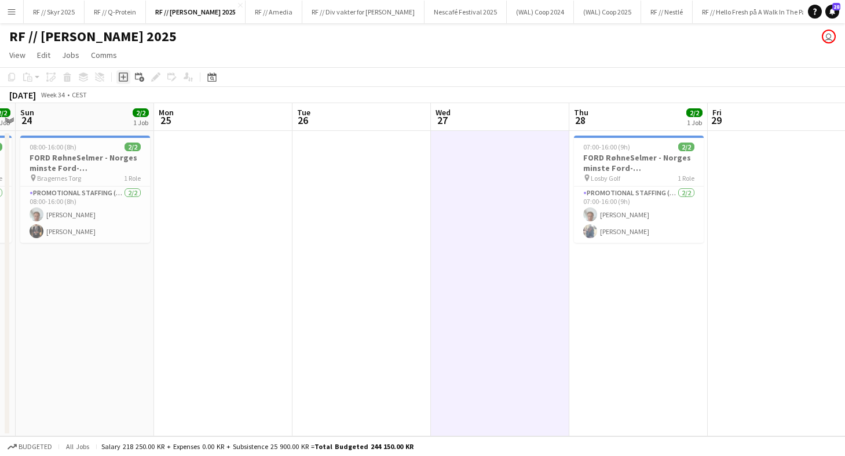
click at [129, 78] on div "Add job" at bounding box center [123, 77] width 14 height 14
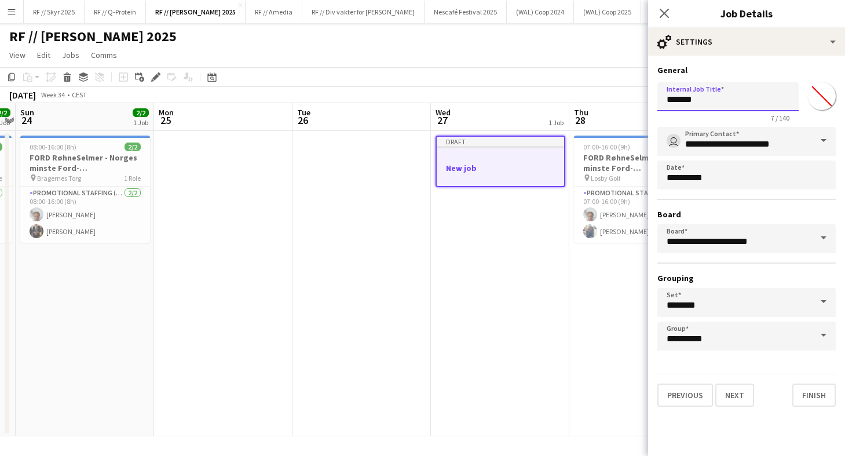
drag, startPoint x: 722, startPoint y: 92, endPoint x: 624, endPoint y: 92, distance: 97.9
click at [624, 92] on body "Menu Boards Boards Boards All jobs Status Workforce Workforce My Workforce Recr…" at bounding box center [422, 228] width 845 height 456
drag, startPoint x: 712, startPoint y: 104, endPoint x: 652, endPoint y: 103, distance: 60.8
click at [652, 103] on form "**********" at bounding box center [746, 236] width 197 height 342
type input "**********"
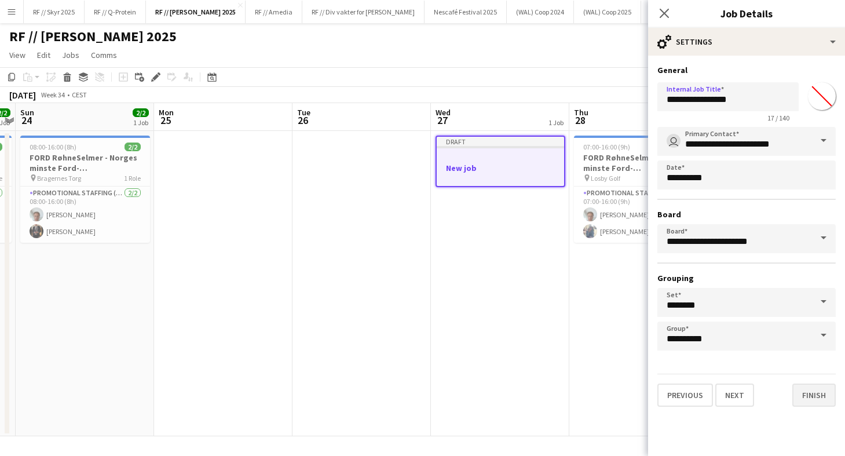
click at [821, 398] on button "Finish" at bounding box center [813, 394] width 43 height 23
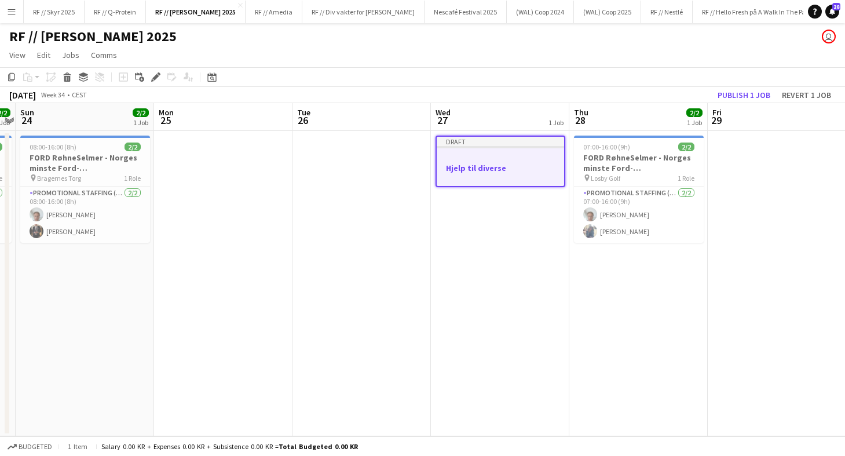
click at [483, 163] on h3 "Hjelp til diverse" at bounding box center [500, 168] width 127 height 10
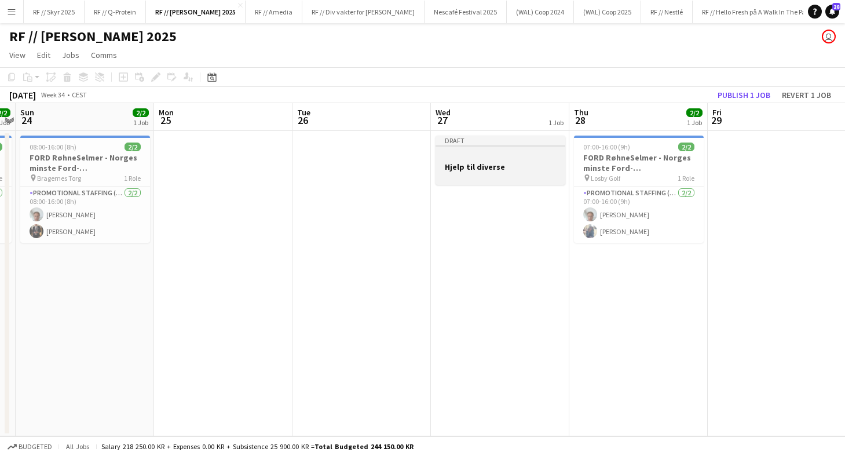
click at [484, 171] on h3 "Hjelp til diverse" at bounding box center [501, 167] width 130 height 10
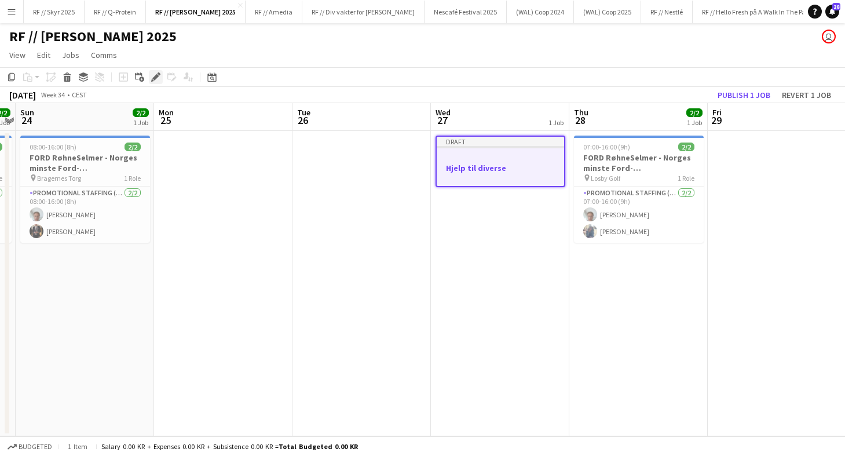
click at [157, 76] on icon at bounding box center [155, 77] width 6 height 6
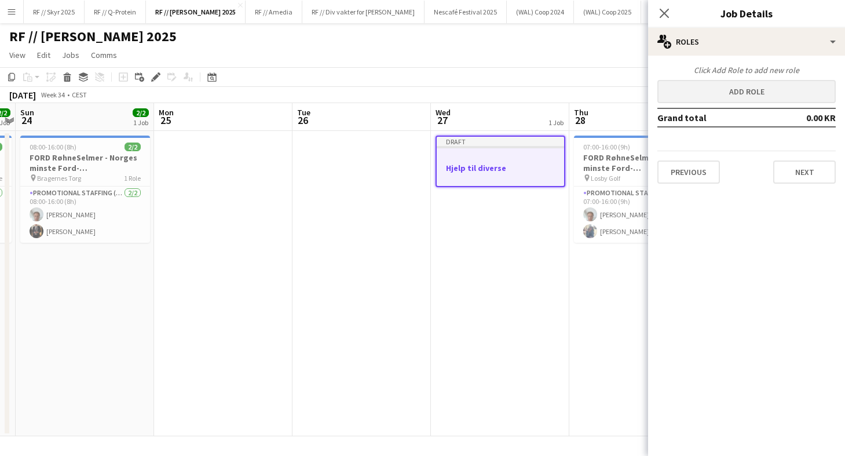
click at [765, 91] on button "Add role" at bounding box center [746, 91] width 178 height 23
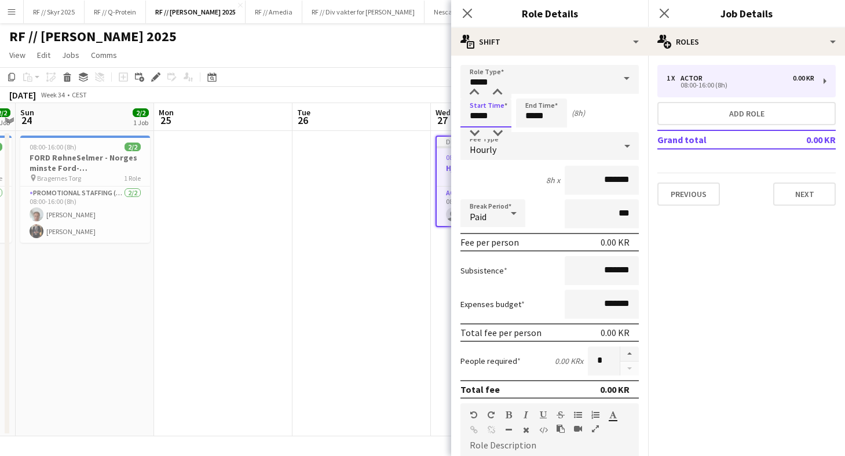
click at [474, 118] on input "*****" at bounding box center [485, 112] width 51 height 29
type input "*****"
click at [533, 122] on input "*****" at bounding box center [541, 112] width 51 height 29
click at [528, 94] on div at bounding box center [529, 93] width 23 height 12
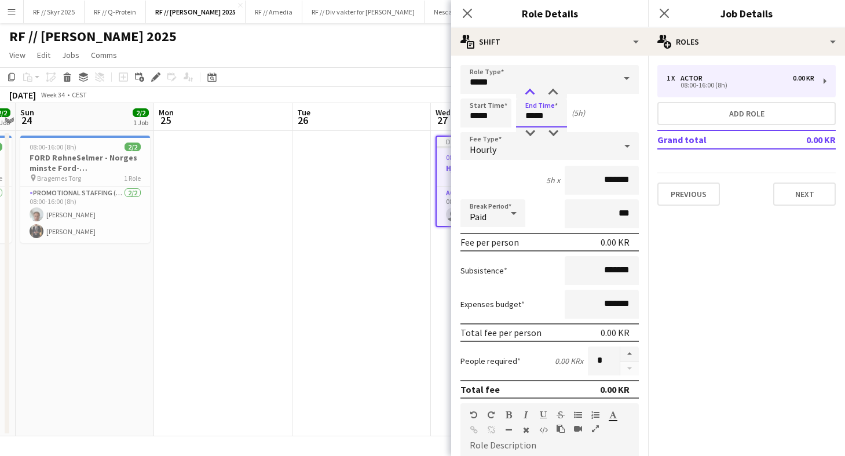
click at [528, 94] on div at bounding box center [529, 93] width 23 height 12
drag, startPoint x: 532, startPoint y: 115, endPoint x: 550, endPoint y: 120, distance: 18.5
click at [532, 115] on input "*****" at bounding box center [541, 112] width 51 height 29
type input "*****"
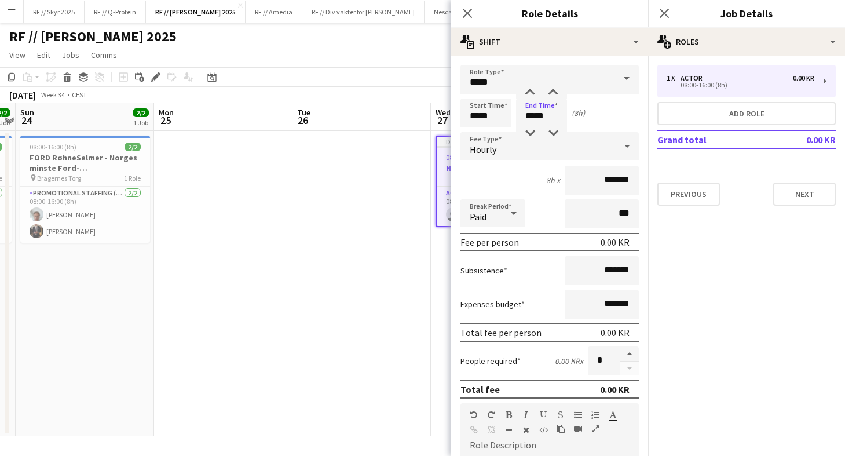
click at [601, 109] on div "Start Time ***** End Time ***** (8h)" at bounding box center [549, 112] width 178 height 29
click at [599, 167] on input "*******" at bounding box center [602, 180] width 74 height 29
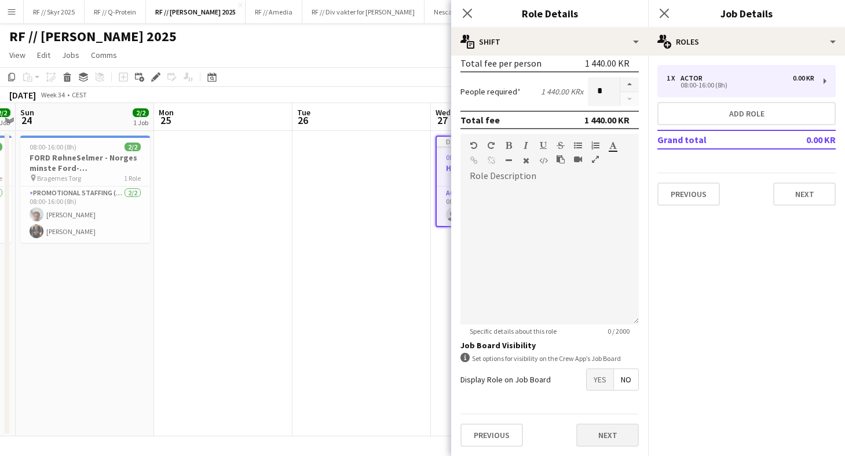
scroll to position [269, 0]
type input "*********"
click at [607, 440] on button "Next" at bounding box center [607, 434] width 63 height 23
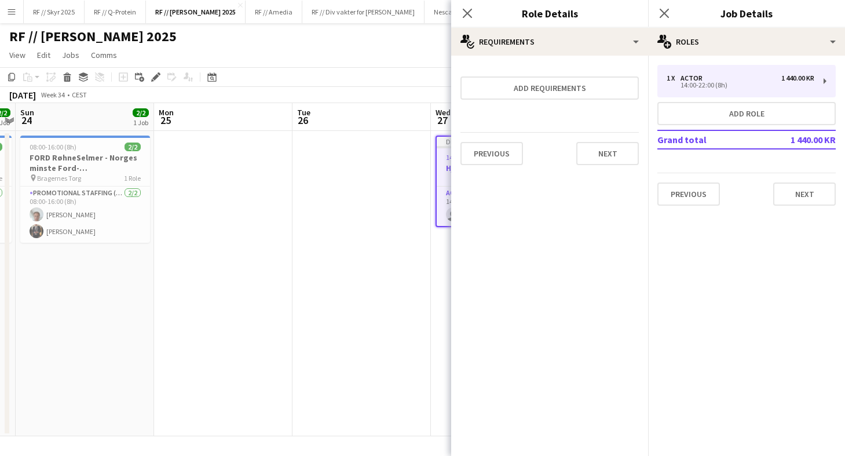
scroll to position [0, 0]
click at [598, 151] on button "Next" at bounding box center [607, 153] width 63 height 23
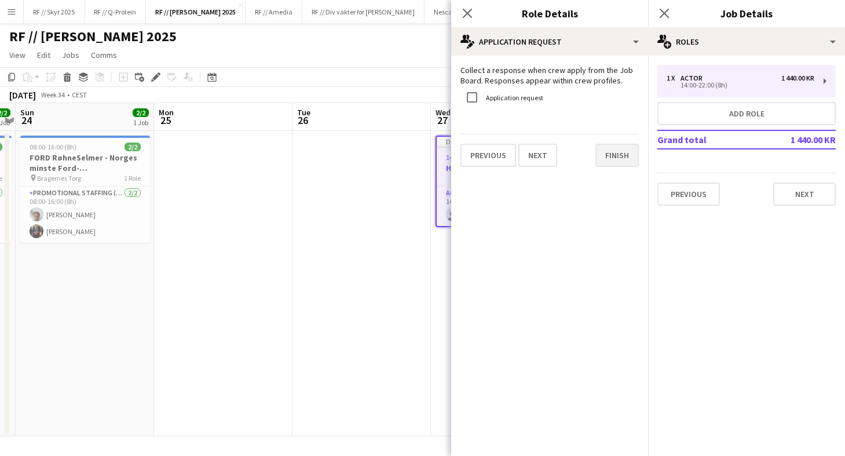
click at [602, 144] on button "Finish" at bounding box center [616, 155] width 43 height 23
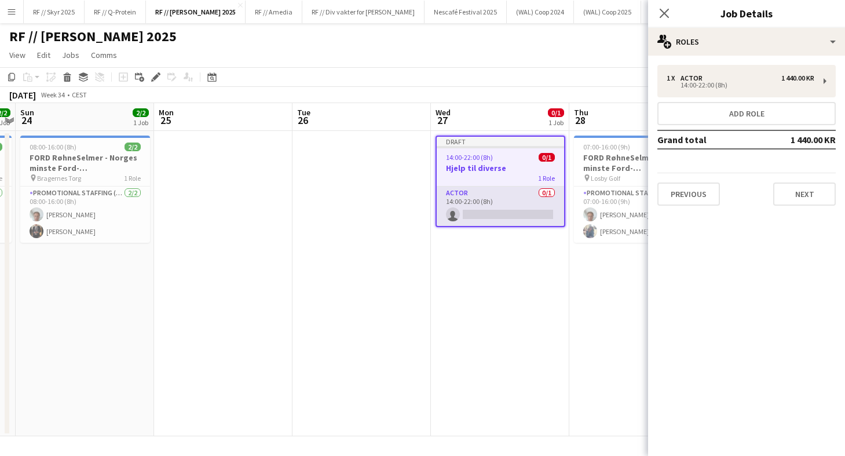
click at [468, 211] on app-card-role "Actor 0/1 14:00-22:00 (8h) single-neutral-actions" at bounding box center [500, 205] width 127 height 39
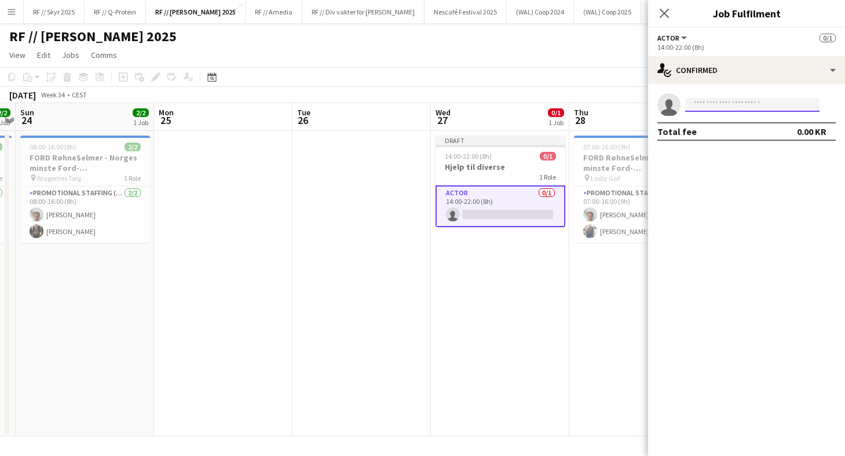
click at [709, 104] on input at bounding box center [752, 105] width 134 height 14
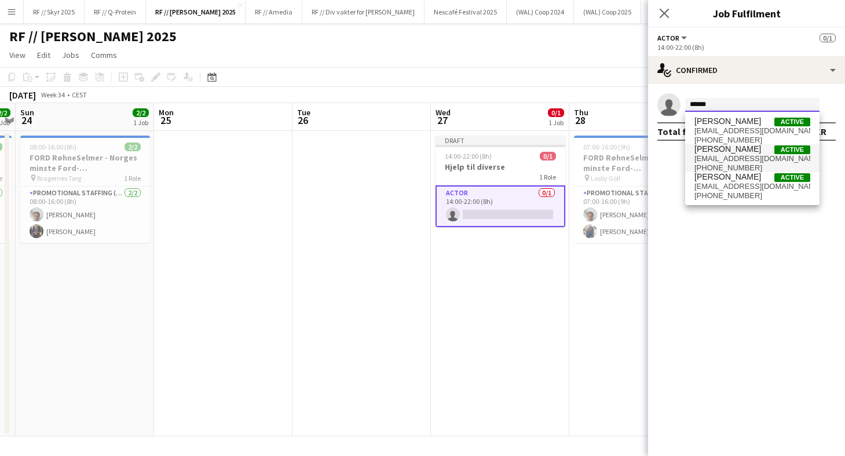
type input "******"
click at [721, 153] on span "[PERSON_NAME]" at bounding box center [727, 149] width 67 height 10
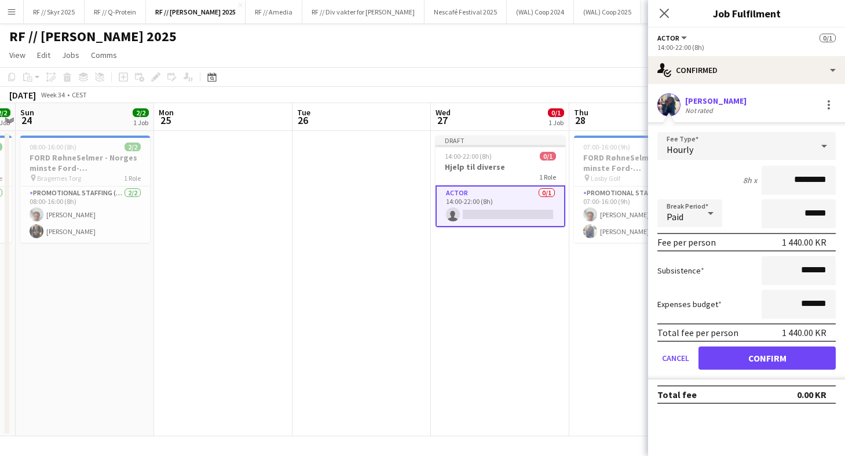
click at [750, 357] on button "Confirm" at bounding box center [766, 357] width 137 height 23
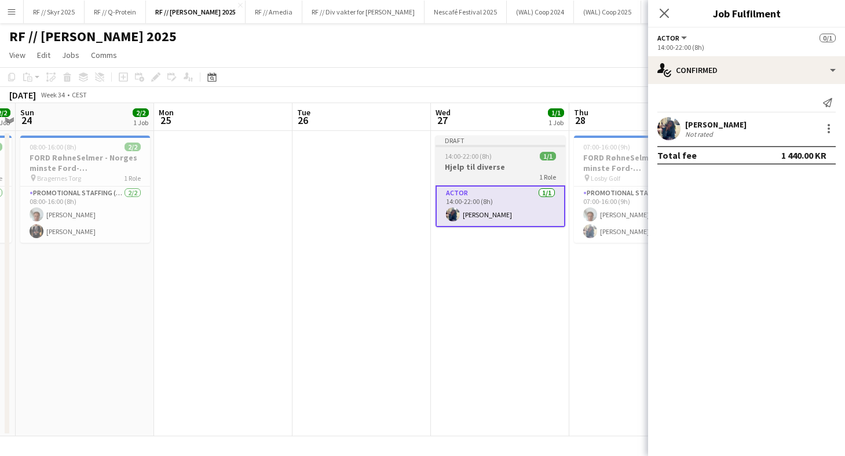
click at [495, 178] on div "1 Role" at bounding box center [501, 176] width 130 height 9
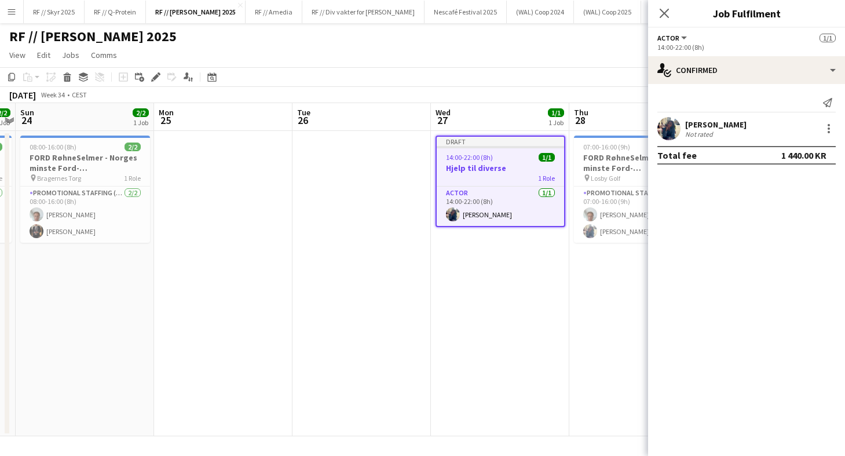
click at [621, 62] on app-page-menu "View Day view expanded Day view collapsed Month view Date picker Jump to today …" at bounding box center [422, 56] width 845 height 22
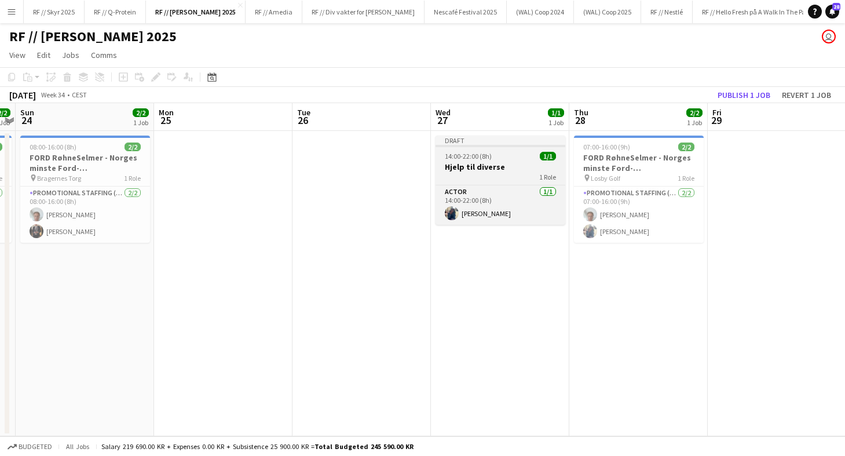
click at [520, 145] on div at bounding box center [501, 146] width 130 height 2
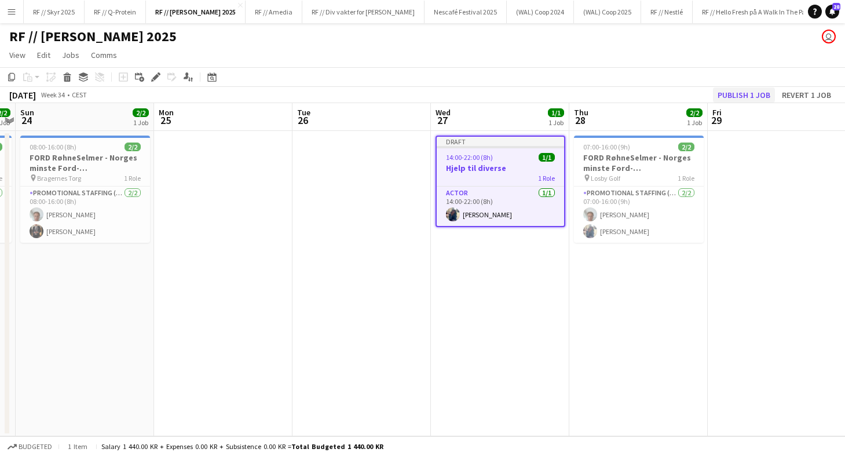
click at [750, 92] on button "Publish 1 job" at bounding box center [744, 94] width 62 height 15
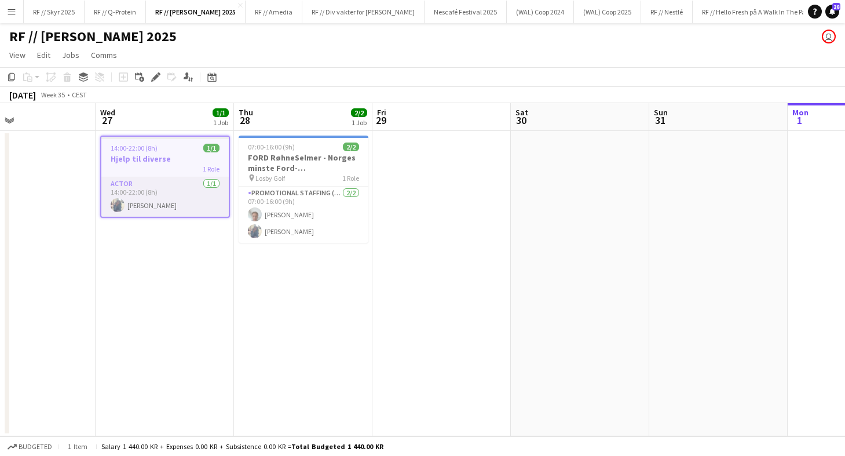
scroll to position [0, 310]
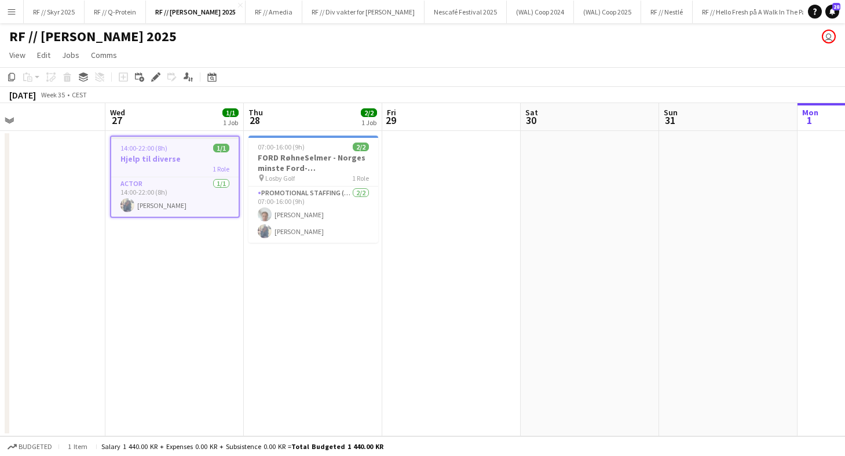
click at [175, 171] on div "1 Role" at bounding box center [174, 168] width 127 height 9
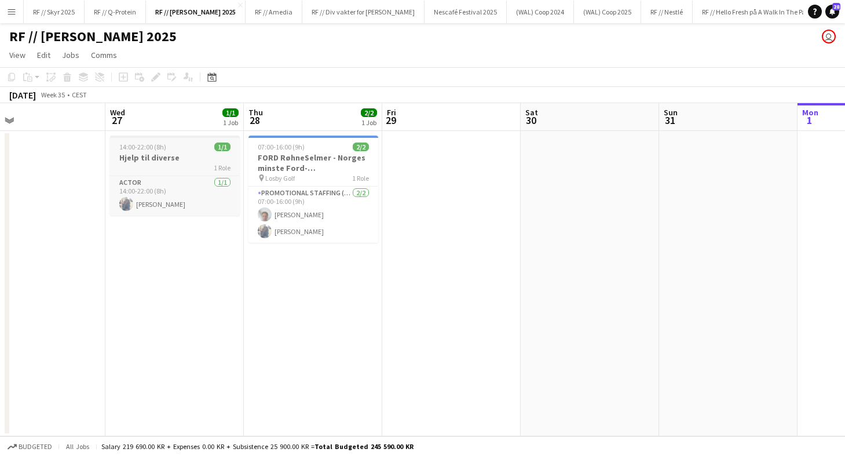
click at [172, 159] on h3 "Hjelp til diverse" at bounding box center [175, 157] width 130 height 10
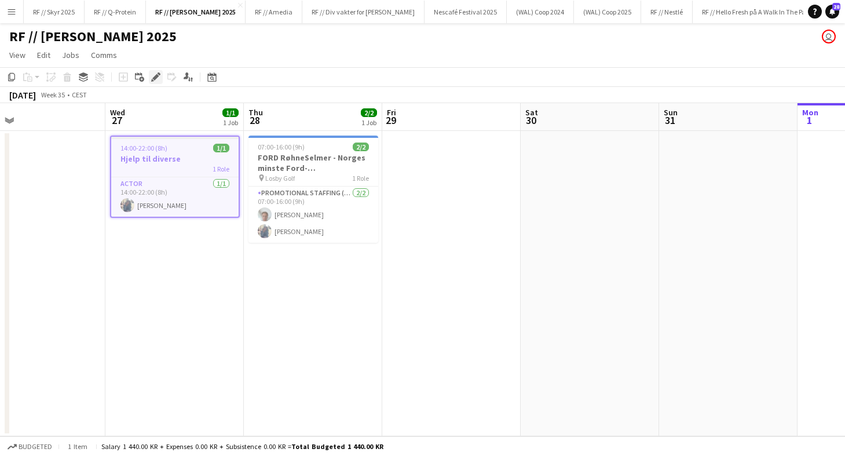
click at [153, 80] on icon at bounding box center [152, 80] width 3 height 3
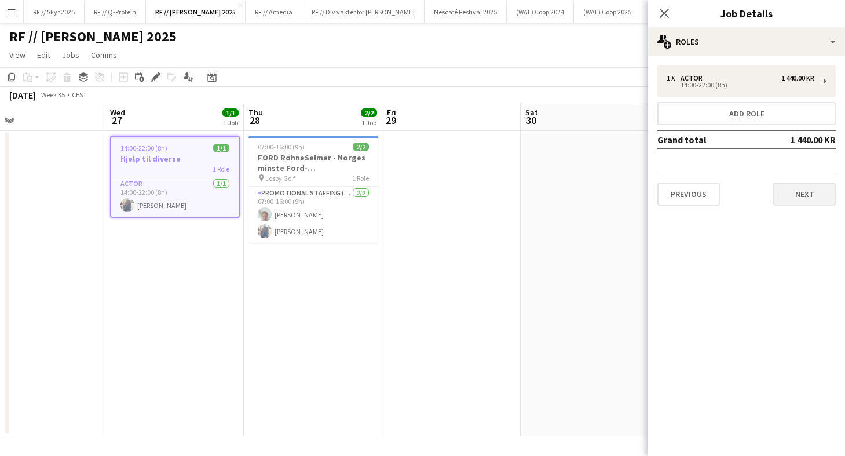
click at [811, 188] on button "Next" at bounding box center [804, 193] width 63 height 23
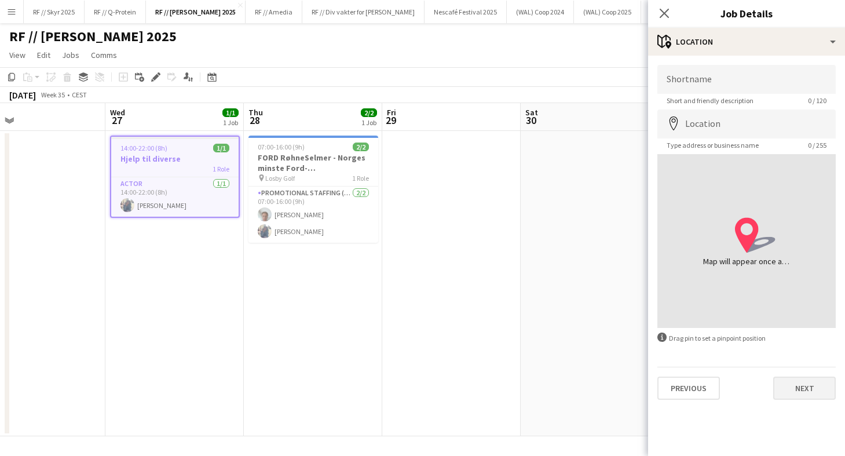
click at [806, 387] on button "Next" at bounding box center [804, 387] width 63 height 23
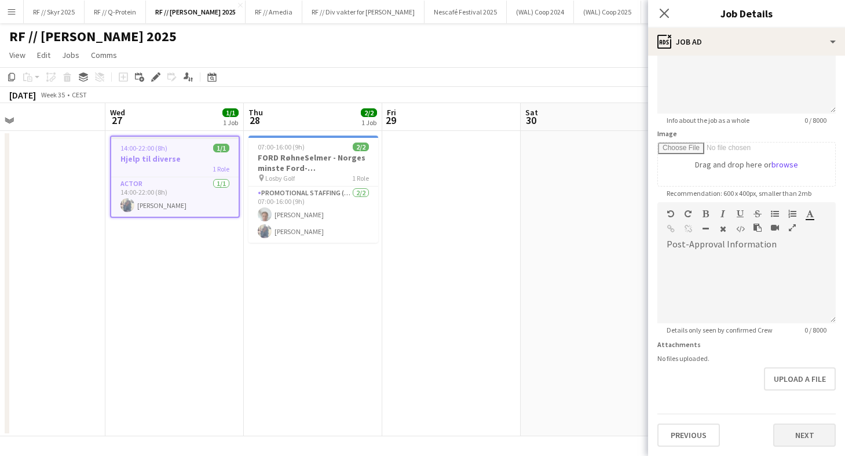
scroll to position [118, 0]
click at [804, 424] on button "Next" at bounding box center [804, 434] width 63 height 23
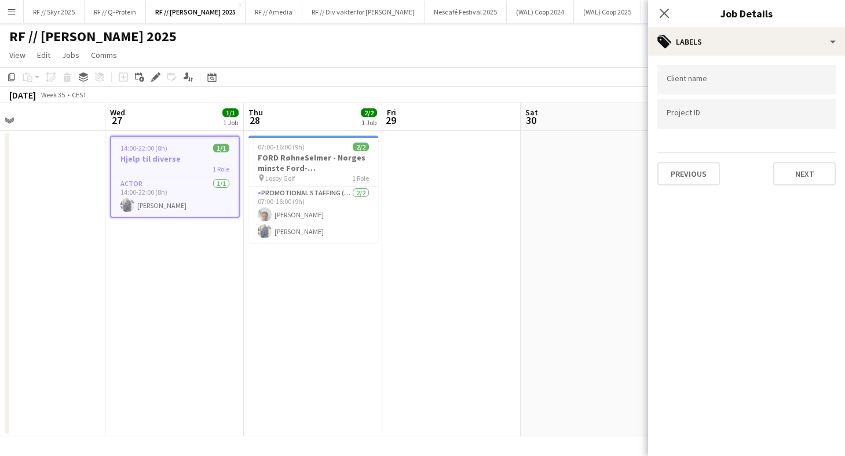
click at [699, 71] on div at bounding box center [746, 80] width 178 height 30
type input "*"
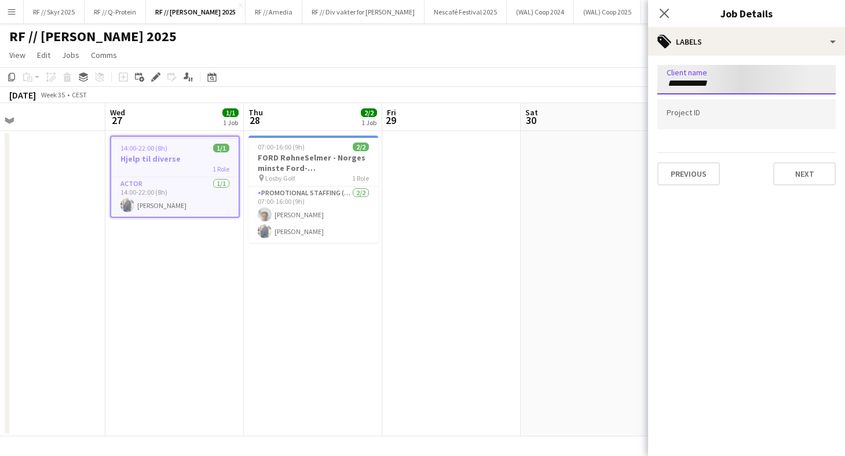
type input "**********"
click at [690, 117] on input "Type to search project ID labels..." at bounding box center [747, 114] width 160 height 10
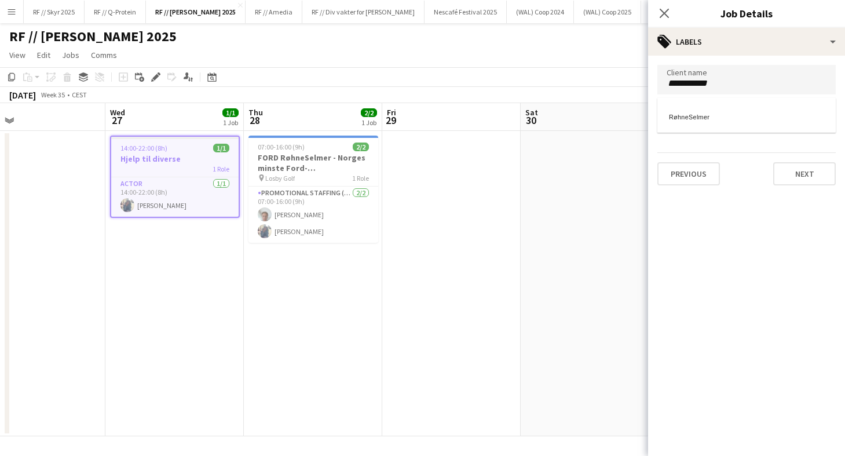
paste input "******"
type input "******"
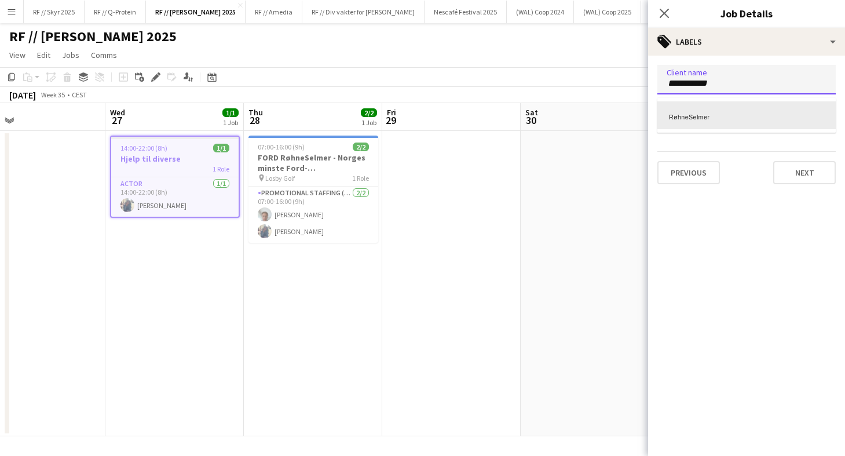
click at [751, 185] on div at bounding box center [746, 228] width 197 height 456
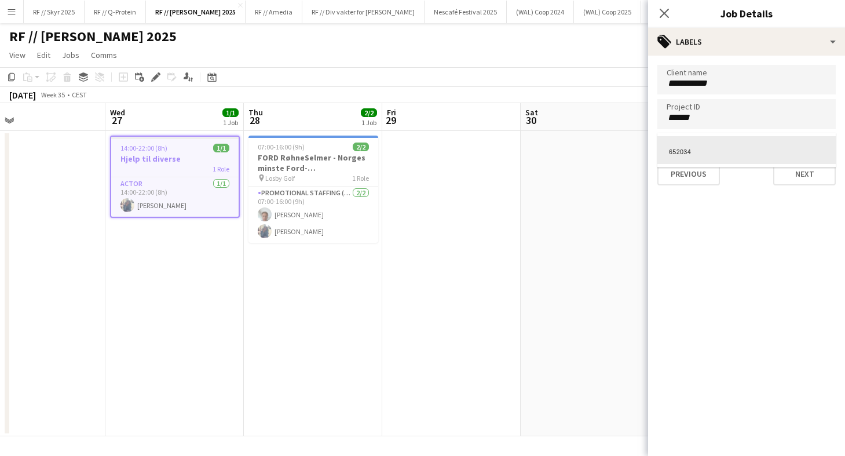
click at [718, 112] on div at bounding box center [746, 228] width 197 height 456
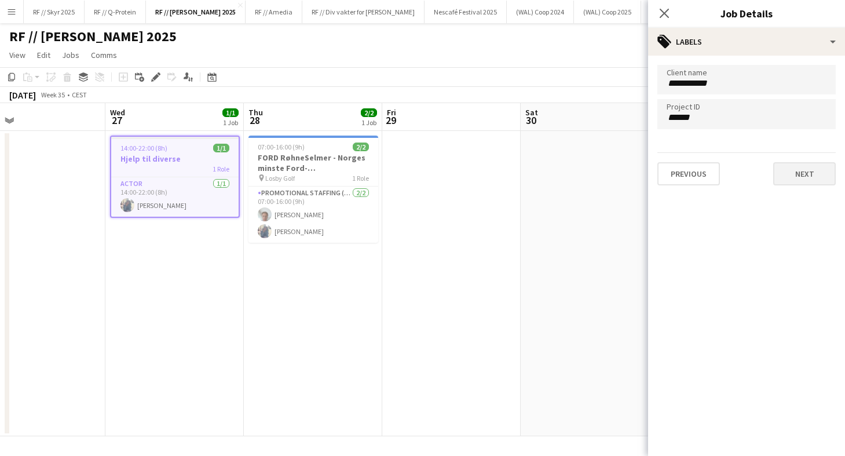
click at [802, 170] on button "Next" at bounding box center [804, 173] width 63 height 23
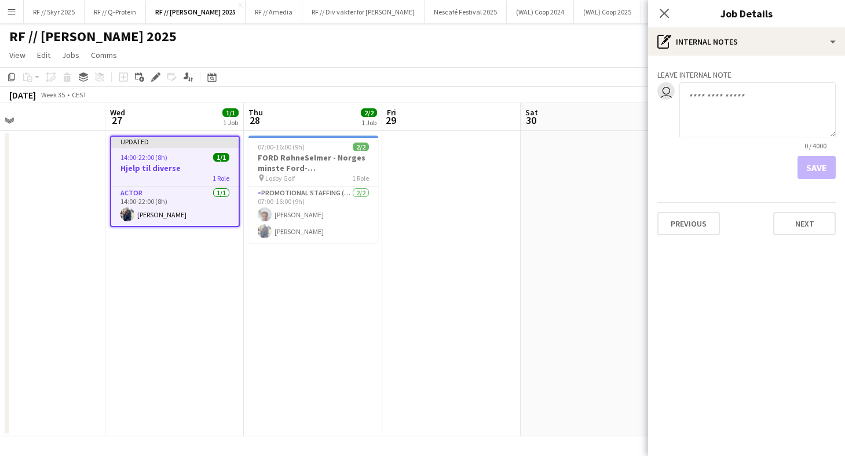
click at [429, 208] on app-date-cell at bounding box center [451, 283] width 138 height 305
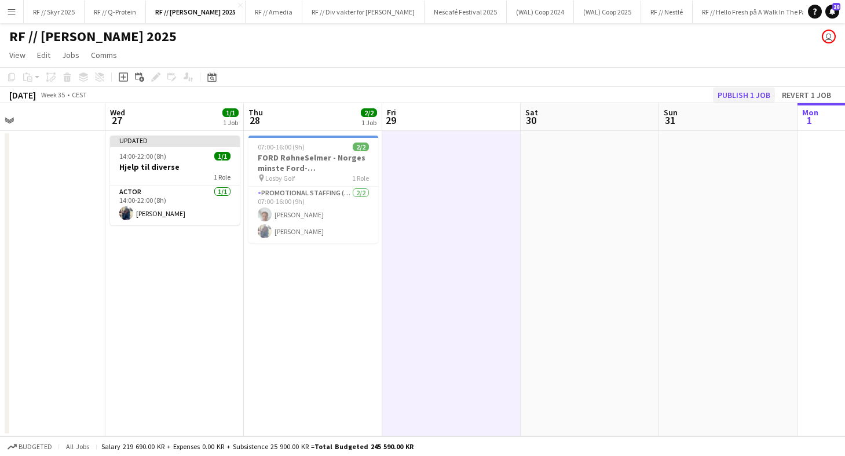
click at [742, 94] on button "Publish 1 job" at bounding box center [744, 94] width 62 height 15
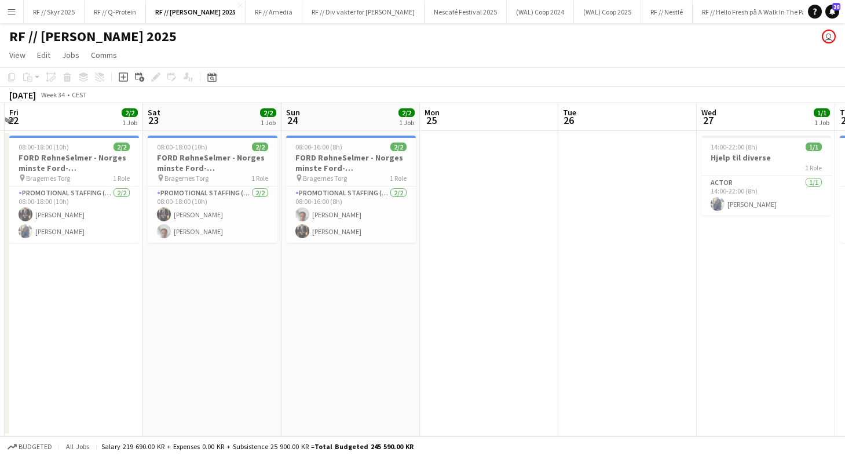
scroll to position [0, 491]
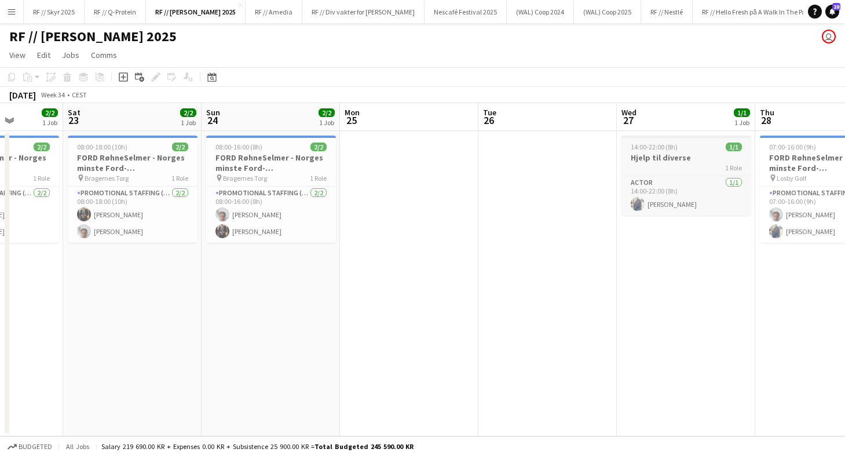
click at [669, 152] on h3 "Hjelp til diverse" at bounding box center [686, 157] width 130 height 10
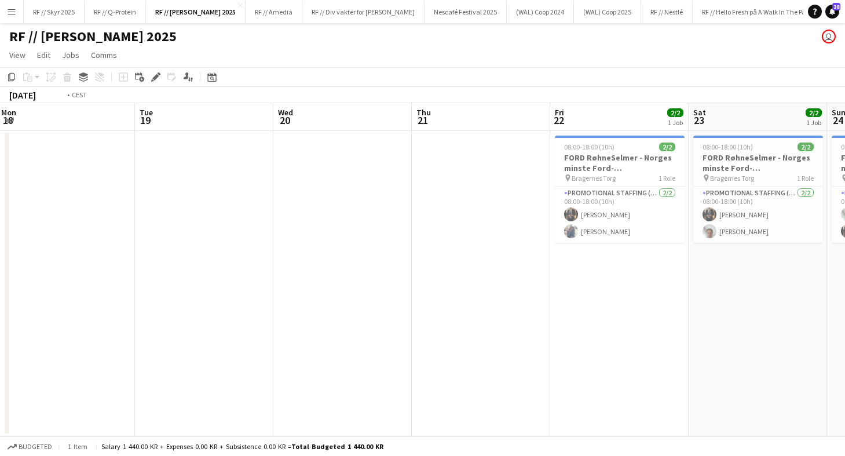
scroll to position [0, 287]
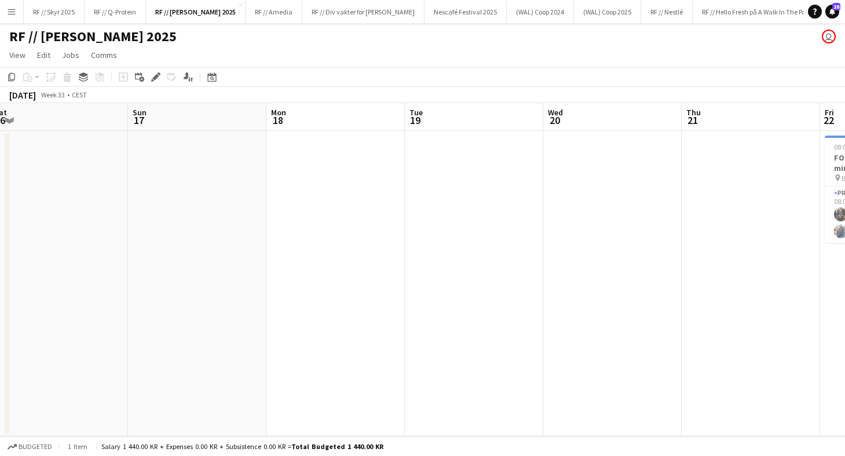
click at [451, 167] on app-date-cell at bounding box center [474, 283] width 138 height 305
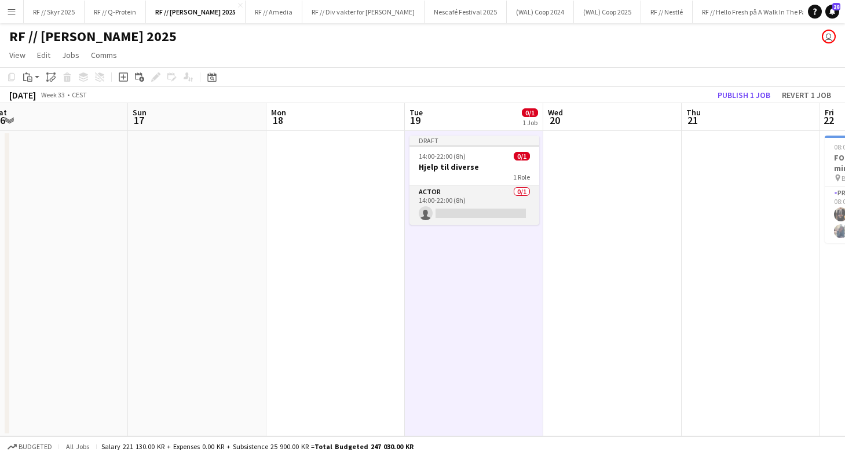
click at [475, 207] on app-card-role "Actor 0/1 14:00-22:00 (8h) single-neutral-actions" at bounding box center [474, 204] width 130 height 39
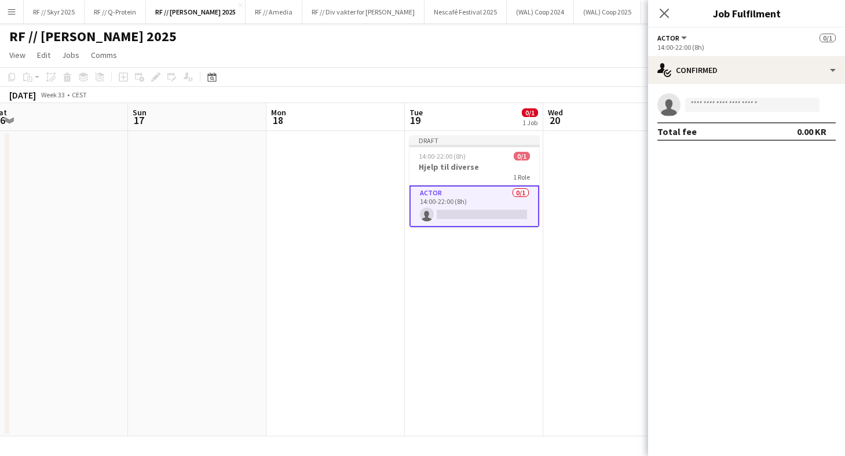
click at [704, 96] on app-invite-slot "single-neutral-actions" at bounding box center [746, 104] width 197 height 23
click at [699, 109] on input at bounding box center [752, 105] width 134 height 14
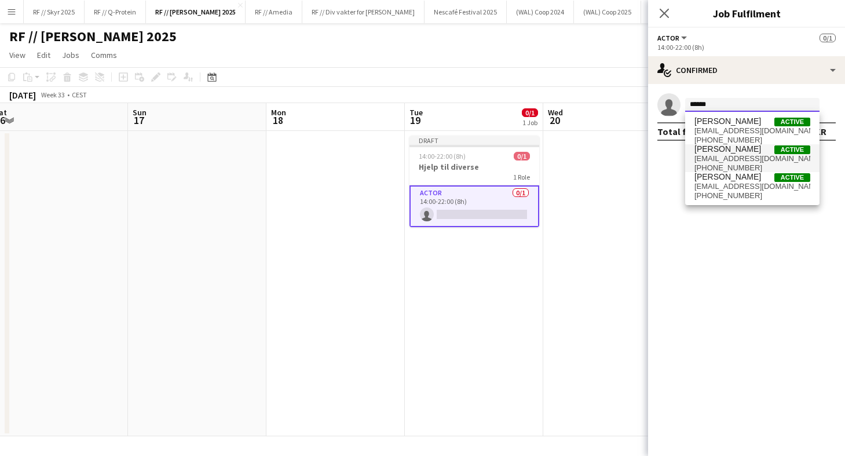
type input "******"
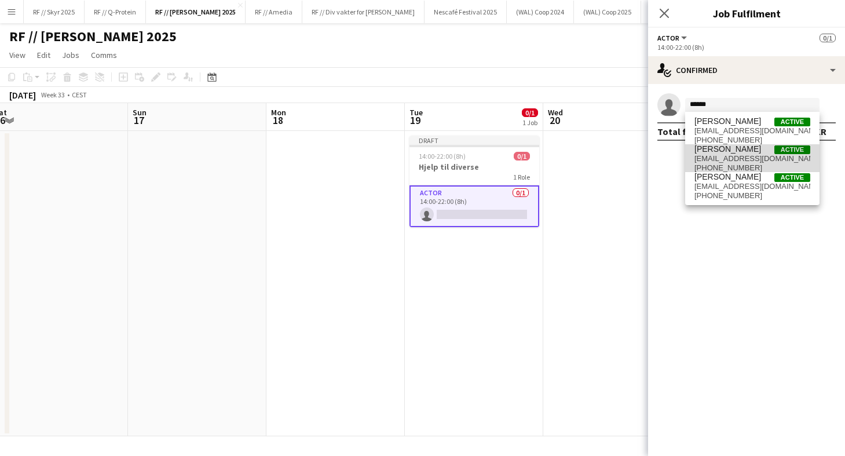
click at [747, 156] on span "marian.ilmi8@gmail.com" at bounding box center [752, 158] width 116 height 9
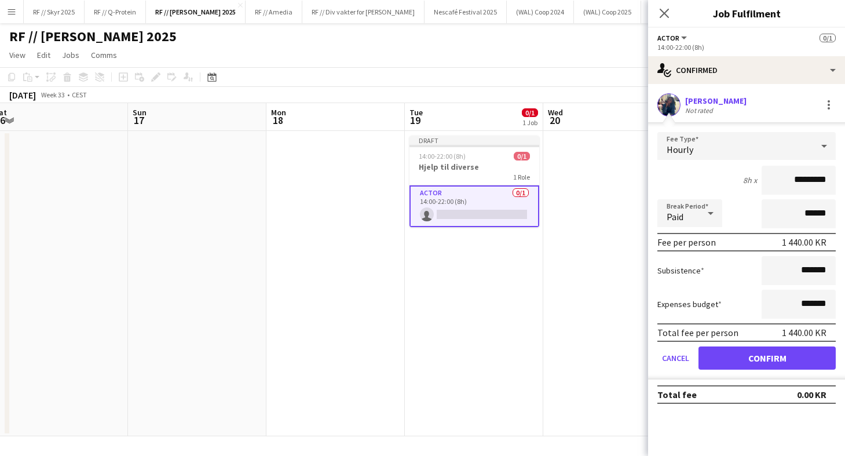
click at [460, 320] on app-date-cell "Draft 14:00-22:00 (8h) 0/1 Hjelp til diverse 1 Role Actor 0/1 14:00-22:00 (8h) …" at bounding box center [474, 283] width 138 height 305
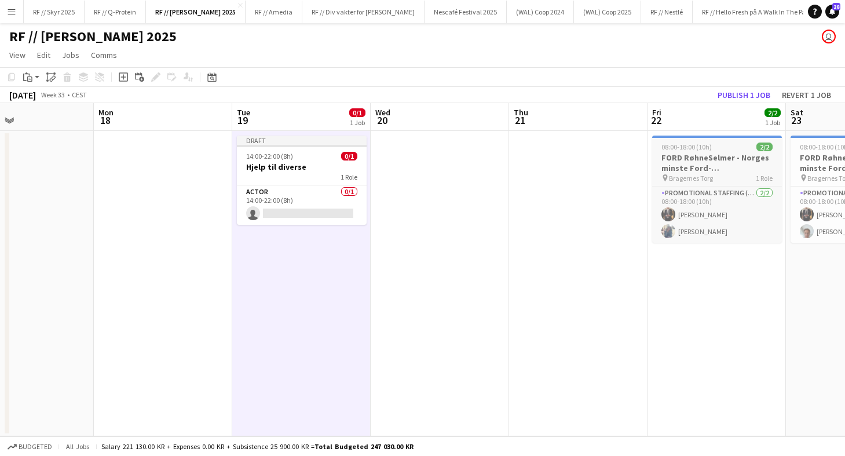
scroll to position [0, 459]
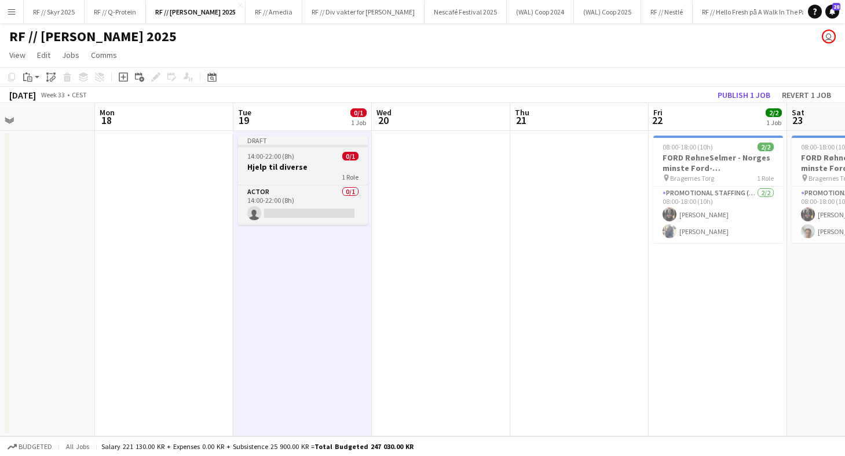
click at [298, 179] on div "1 Role" at bounding box center [303, 176] width 130 height 9
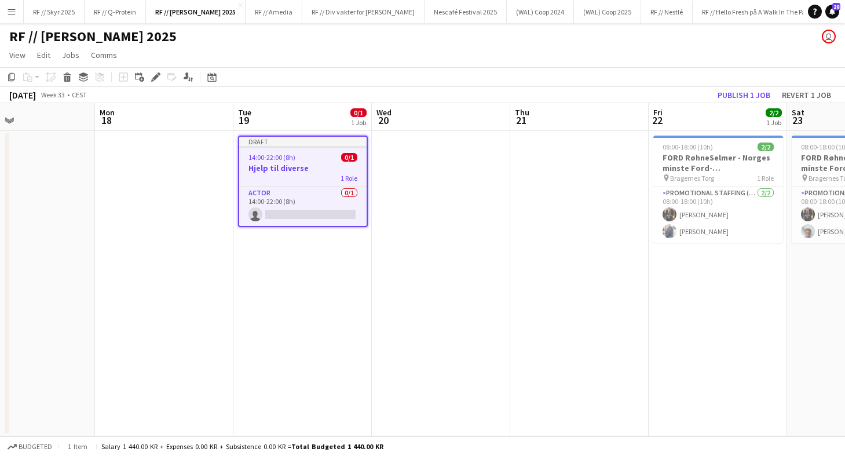
click at [595, 164] on app-date-cell at bounding box center [579, 283] width 138 height 305
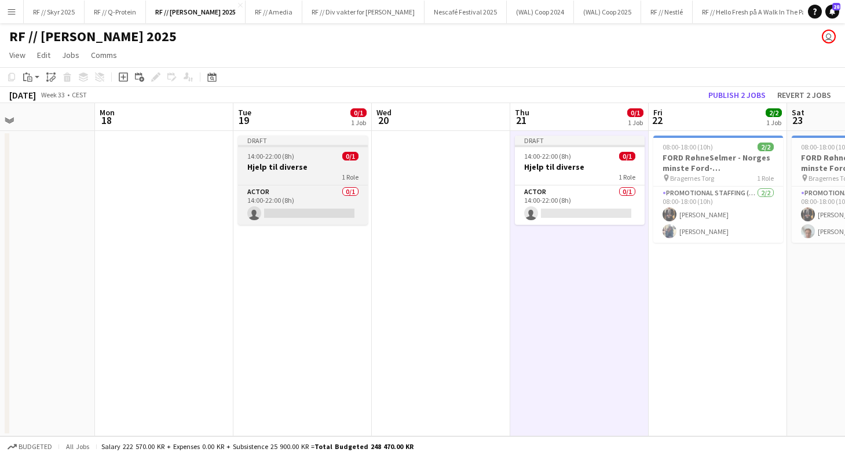
click at [299, 169] on h3 "Hjelp til diverse" at bounding box center [303, 167] width 130 height 10
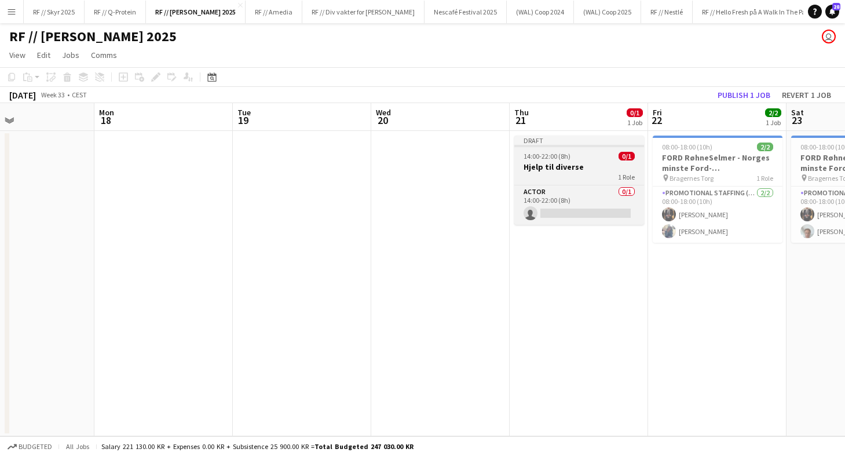
click at [548, 160] on span "14:00-22:00 (8h)" at bounding box center [547, 156] width 47 height 9
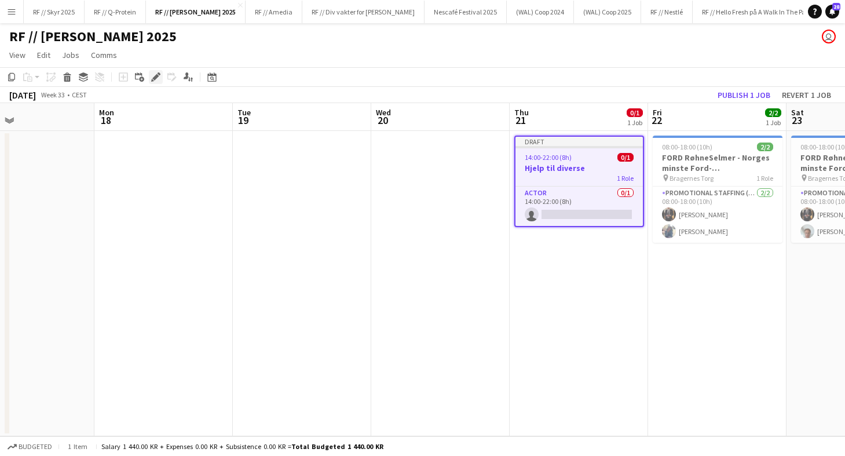
click at [158, 72] on icon "Edit" at bounding box center [155, 76] width 9 height 9
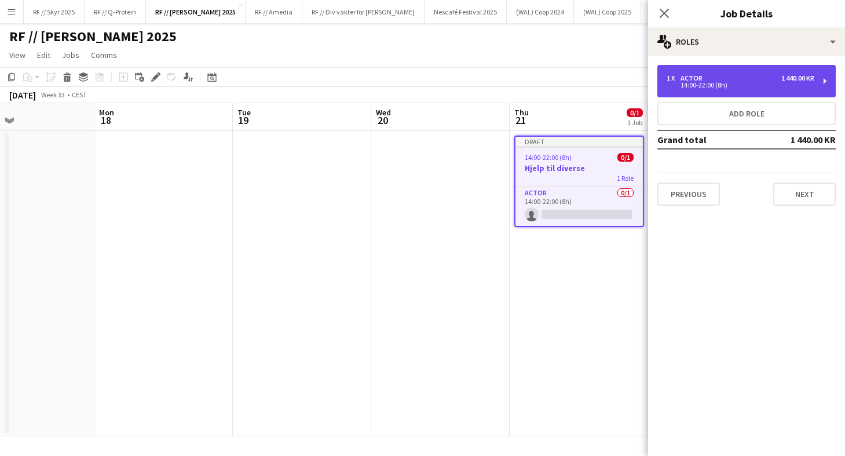
click at [697, 82] on div "14:00-22:00 (8h)" at bounding box center [741, 85] width 148 height 6
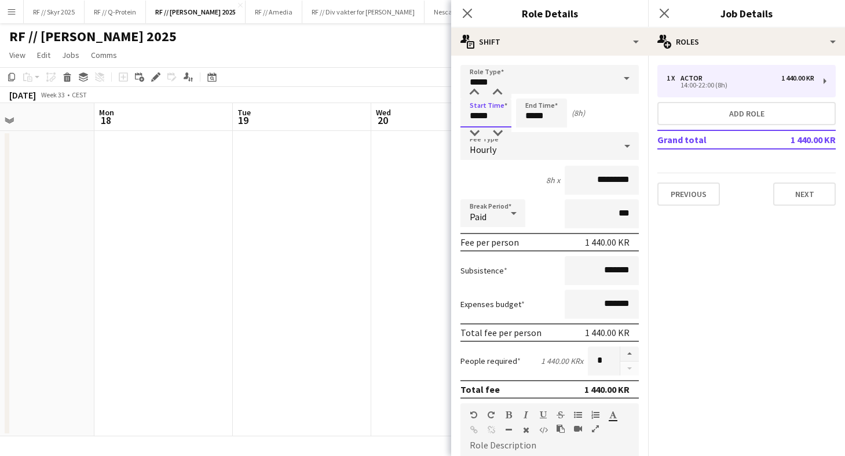
click at [477, 112] on input "*****" at bounding box center [485, 112] width 51 height 29
click at [475, 96] on div at bounding box center [474, 93] width 23 height 12
click at [494, 97] on div at bounding box center [497, 93] width 23 height 12
type input "*****"
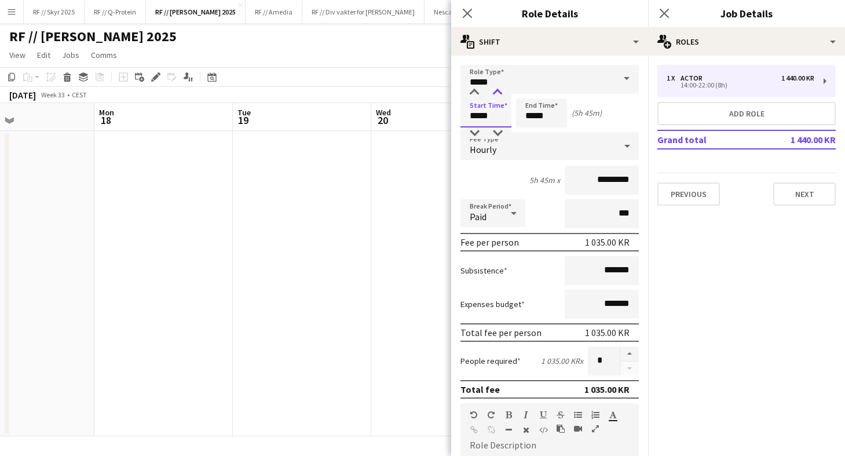
click at [494, 97] on div at bounding box center [497, 93] width 23 height 12
click at [533, 111] on input "*****" at bounding box center [541, 112] width 51 height 29
click at [534, 89] on div at bounding box center [529, 93] width 23 height 12
click at [530, 126] on input "*****" at bounding box center [541, 112] width 51 height 29
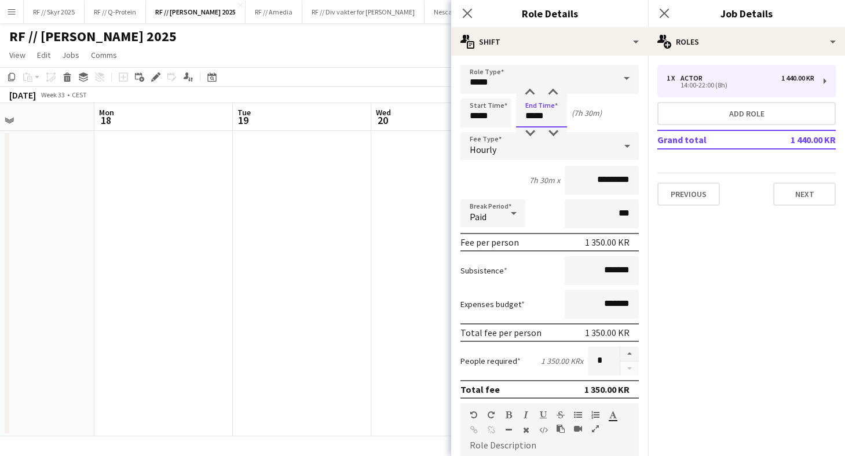
click at [530, 126] on input "*****" at bounding box center [541, 112] width 51 height 29
click at [531, 129] on div at bounding box center [529, 133] width 23 height 12
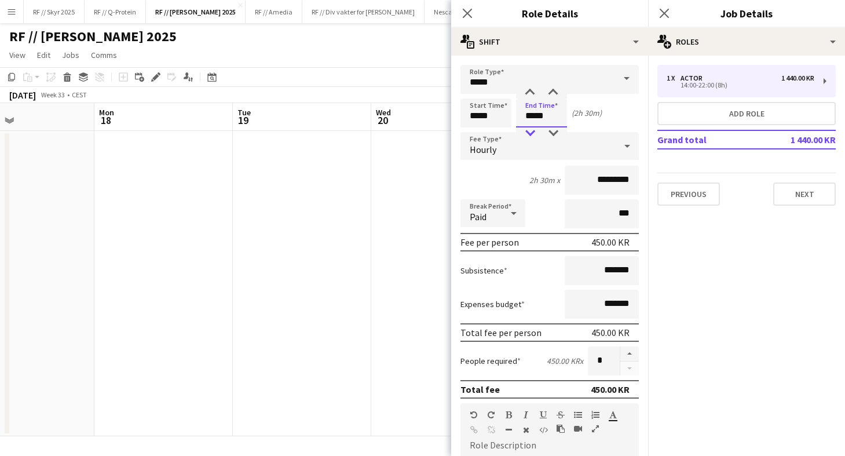
click at [531, 129] on div at bounding box center [529, 133] width 23 height 12
click at [553, 92] on div at bounding box center [553, 93] width 23 height 12
type input "*****"
click at [553, 92] on div at bounding box center [553, 93] width 23 height 12
click at [598, 103] on div "Start Time ***** End Time ***** (3h)" at bounding box center [549, 112] width 178 height 29
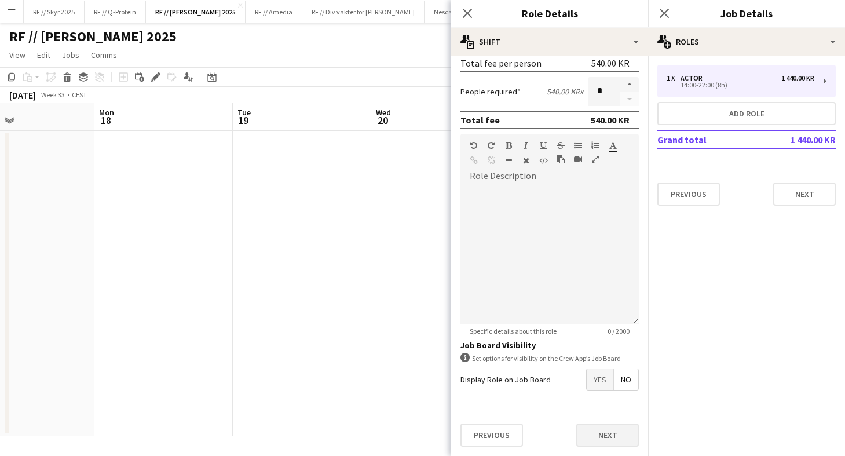
scroll to position [269, 0]
click at [612, 441] on button "Next" at bounding box center [607, 434] width 63 height 23
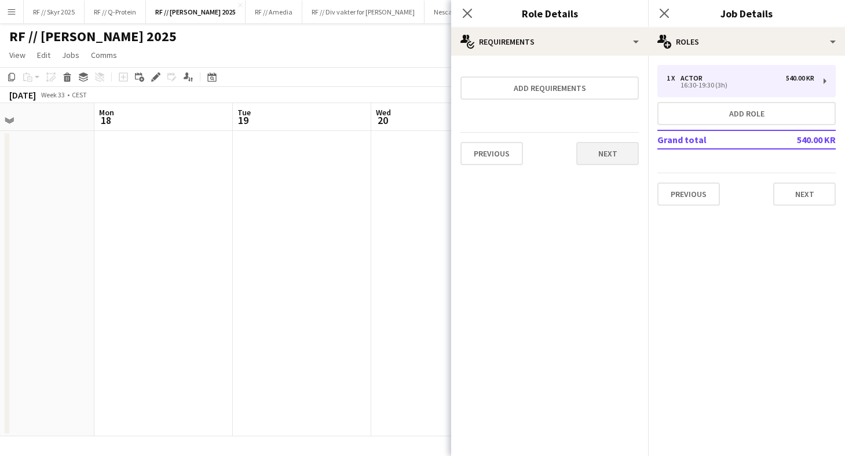
click at [625, 160] on button "Next" at bounding box center [607, 153] width 63 height 23
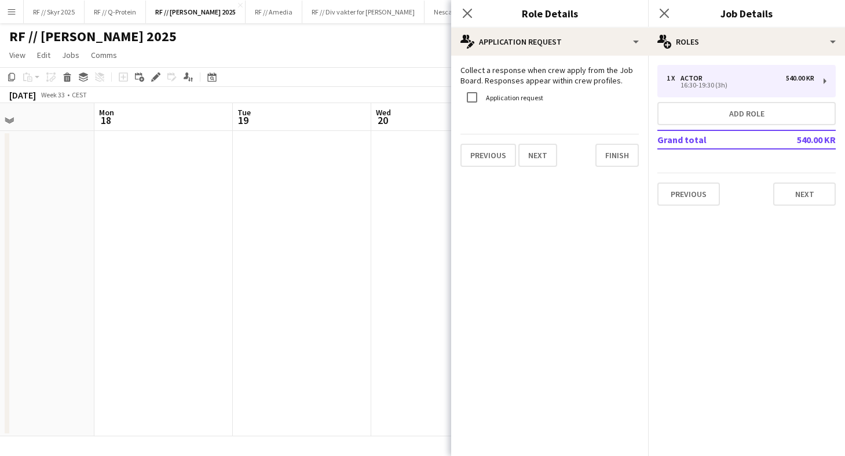
click at [639, 153] on form "Collect a response when crew apply from the Job Board. Responses appear within …" at bounding box center [549, 116] width 197 height 102
click at [621, 153] on button "Finish" at bounding box center [616, 155] width 43 height 23
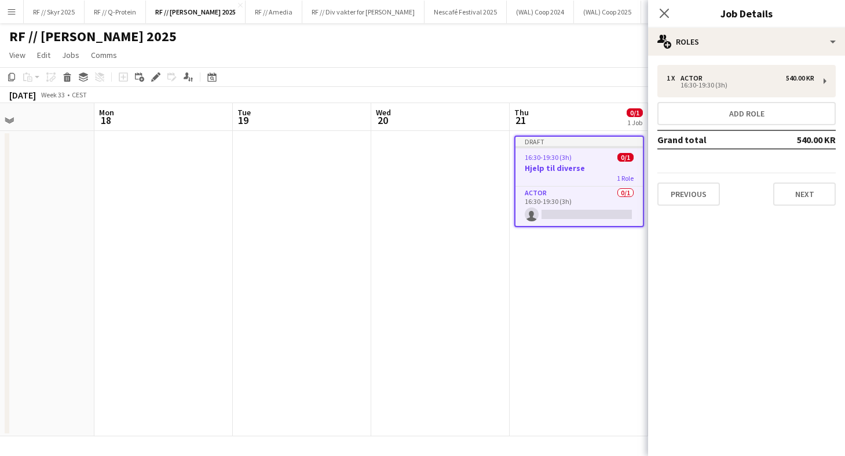
click at [473, 209] on app-date-cell at bounding box center [440, 283] width 138 height 305
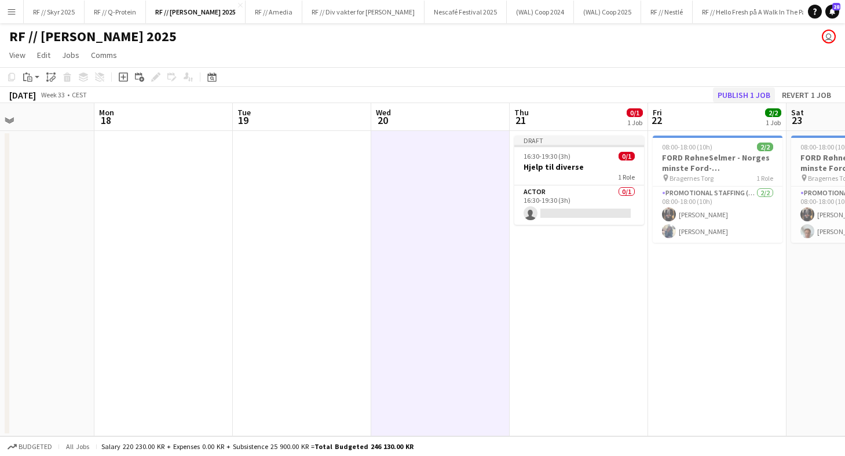
click at [725, 97] on button "Publish 1 job" at bounding box center [744, 94] width 62 height 15
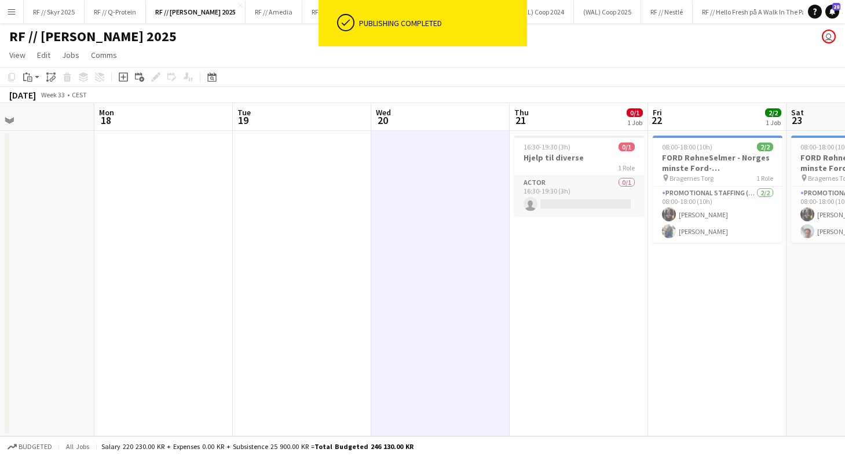
scroll to position [0, 460]
click at [567, 211] on app-card-role "Actor 0/1 16:30-19:30 (3h) single-neutral-actions" at bounding box center [579, 195] width 130 height 39
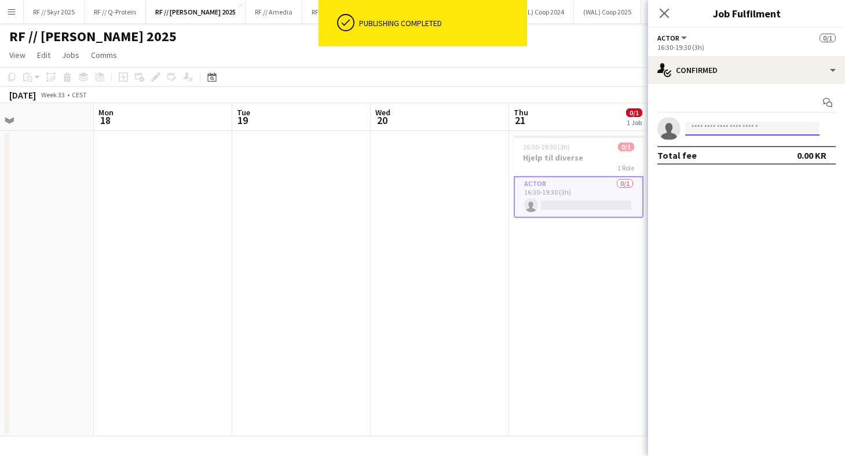
click at [707, 130] on input at bounding box center [752, 129] width 134 height 14
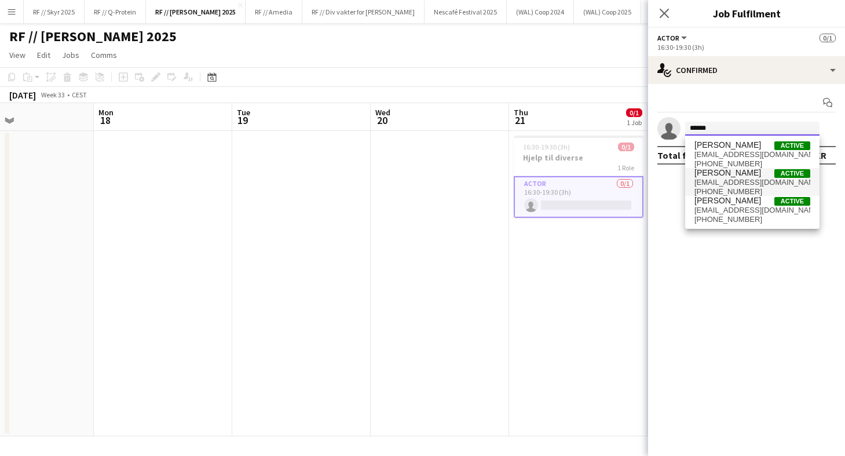
type input "******"
click at [698, 177] on span "[PERSON_NAME]" at bounding box center [727, 173] width 67 height 10
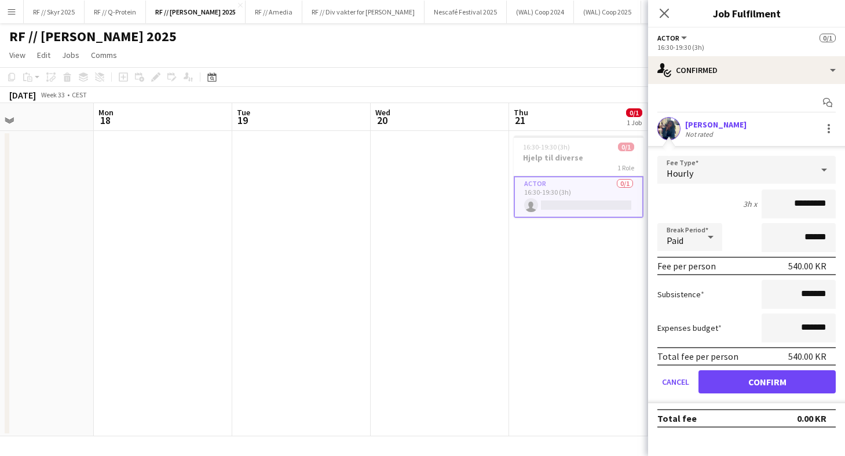
click at [755, 379] on button "Confirm" at bounding box center [766, 381] width 137 height 23
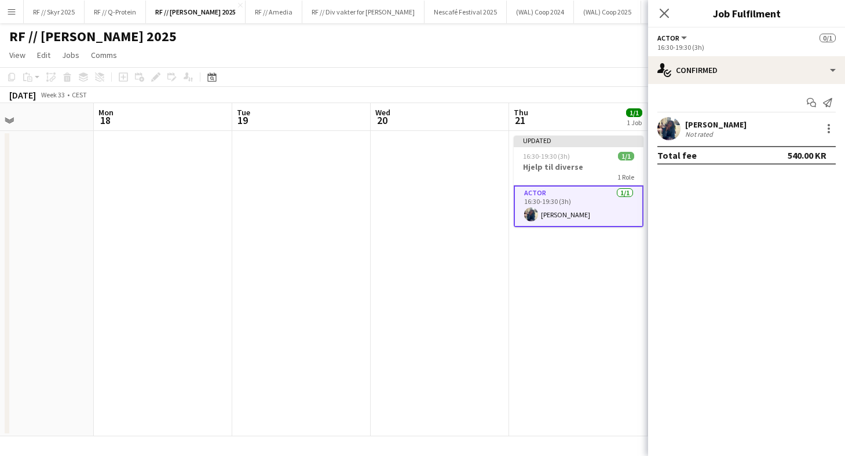
click at [545, 266] on app-date-cell "Updated 16:30-19:30 (3h) 1/1 Hjelp til diverse 1 Role Actor 1/1 16:30-19:30 (3h…" at bounding box center [578, 283] width 138 height 305
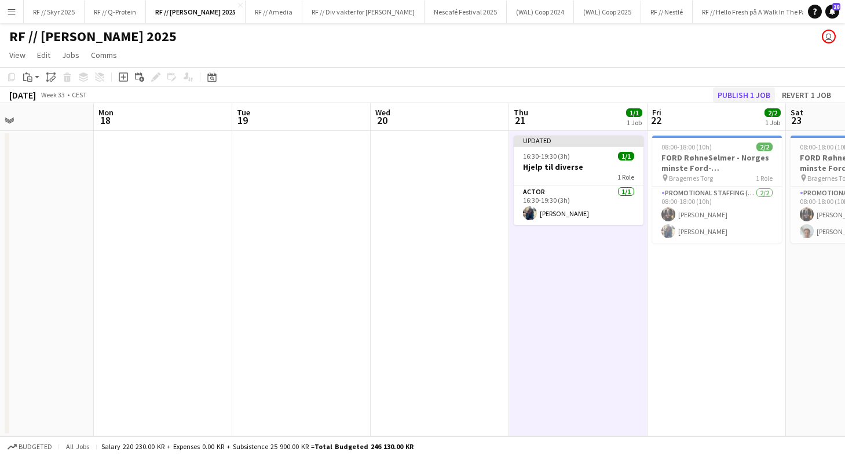
click at [753, 89] on button "Publish 1 job" at bounding box center [744, 94] width 62 height 15
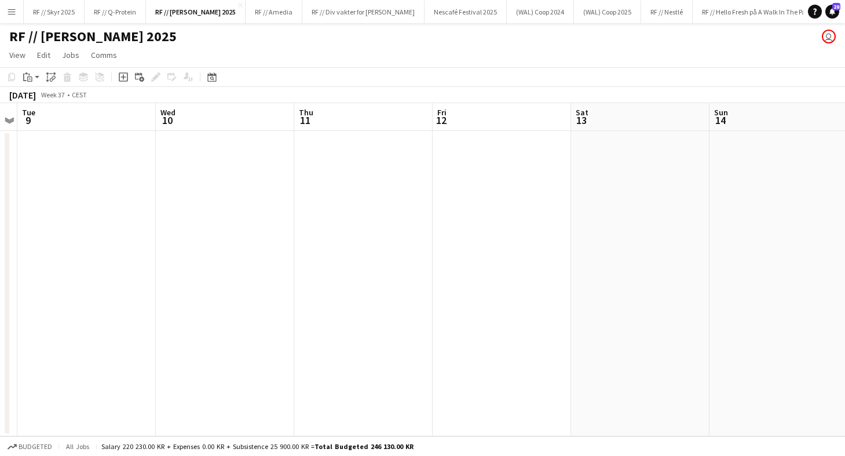
scroll to position [0, 404]
click at [641, 13] on button "RF // Nestlé Close" at bounding box center [667, 12] width 52 height 23
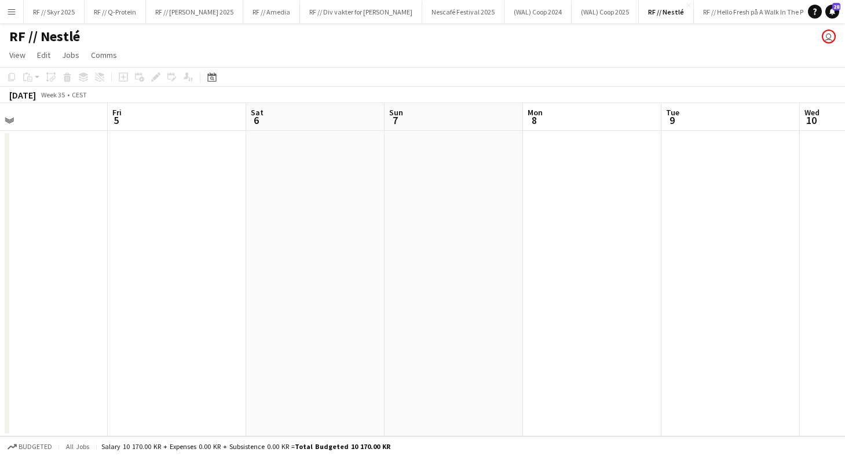
scroll to position [0, 407]
click at [686, 3] on app-icon "Close" at bounding box center [688, 5] width 5 height 5
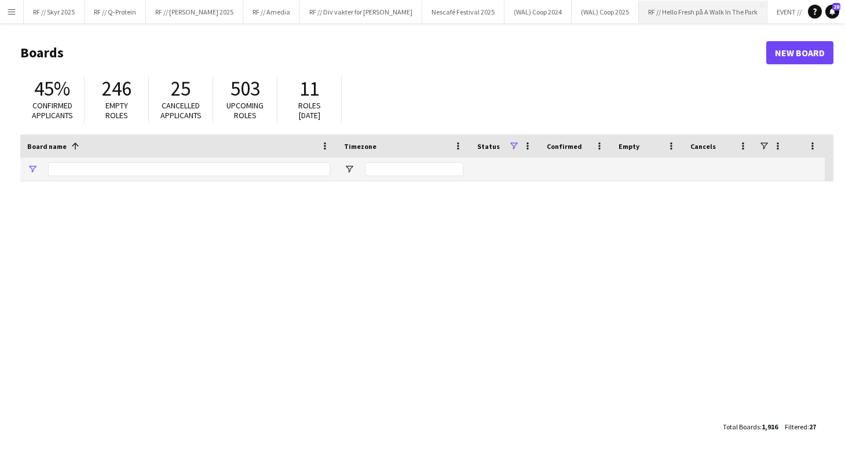
type input "****"
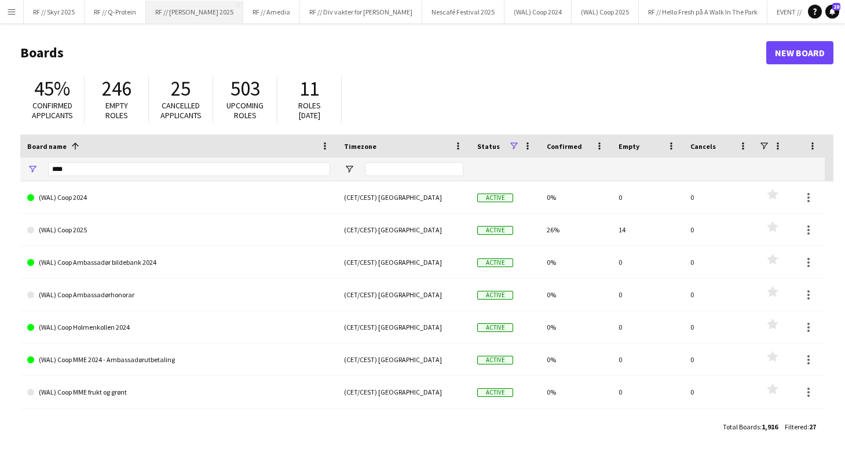
click at [193, 8] on button "RF // Røhne Selmer 2025 Close" at bounding box center [194, 12] width 97 height 23
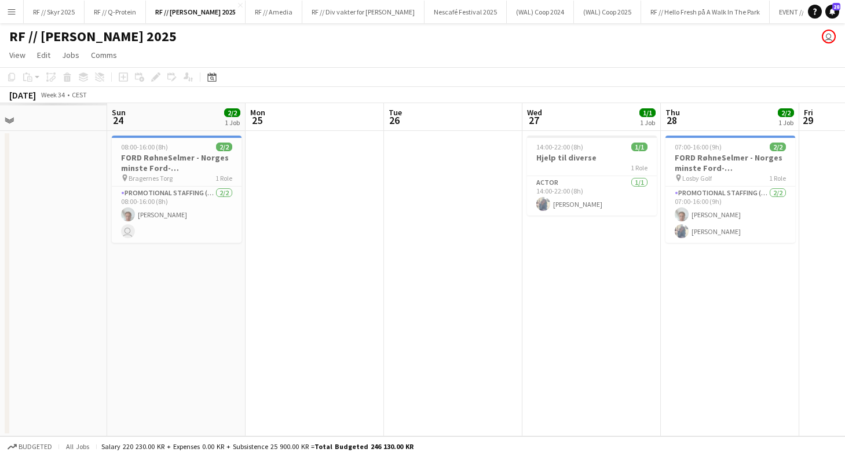
scroll to position [0, 331]
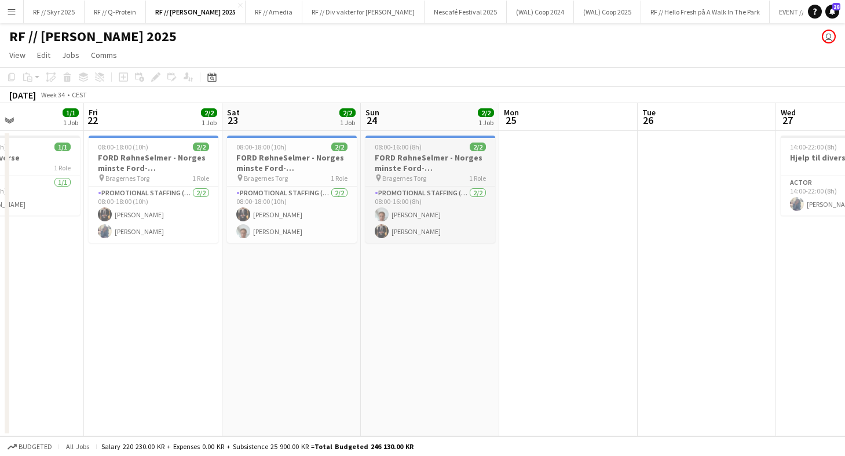
click at [426, 161] on h3 "FORD RøhneSelmer - Norges minste Ford-forhandlerkontor" at bounding box center [430, 162] width 130 height 21
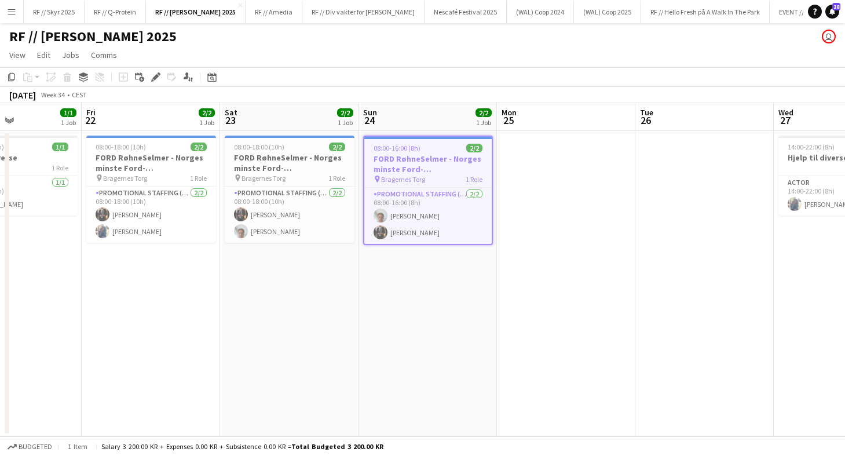
scroll to position [0, 328]
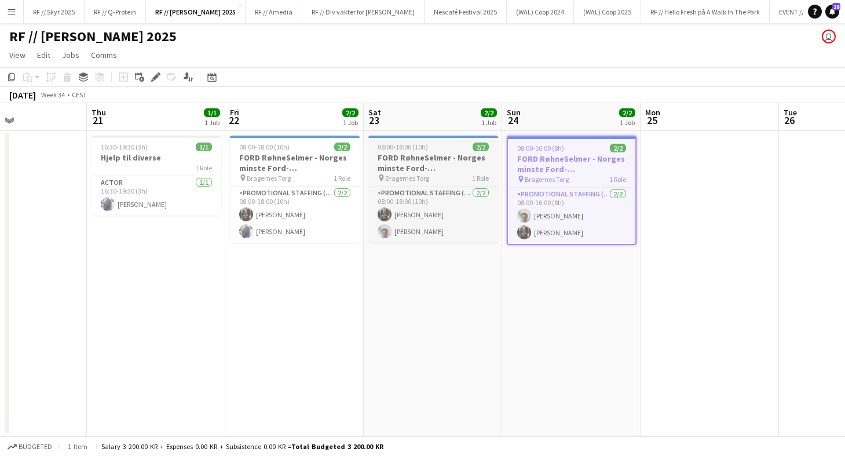
click at [429, 161] on h3 "FORD RøhneSelmer - Norges minste Ford-forhandlerkontor" at bounding box center [433, 162] width 130 height 21
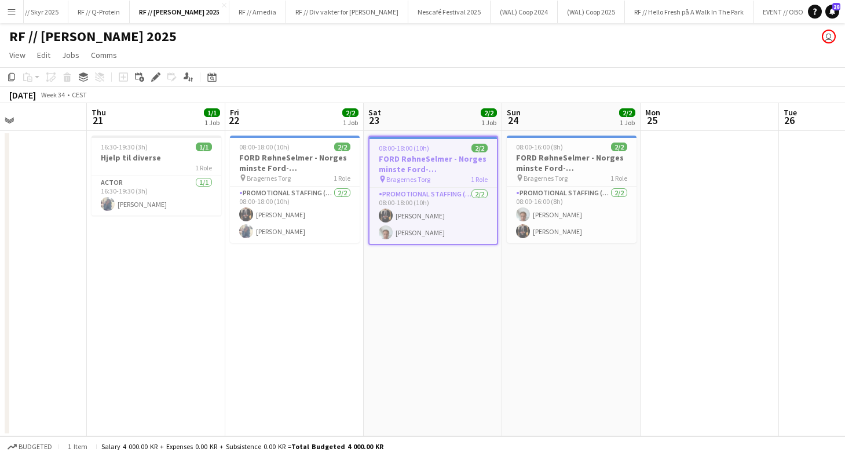
scroll to position [0, 0]
click at [347, 6] on button "RF // Div vakter for Fredrikke Close" at bounding box center [347, 12] width 122 height 23
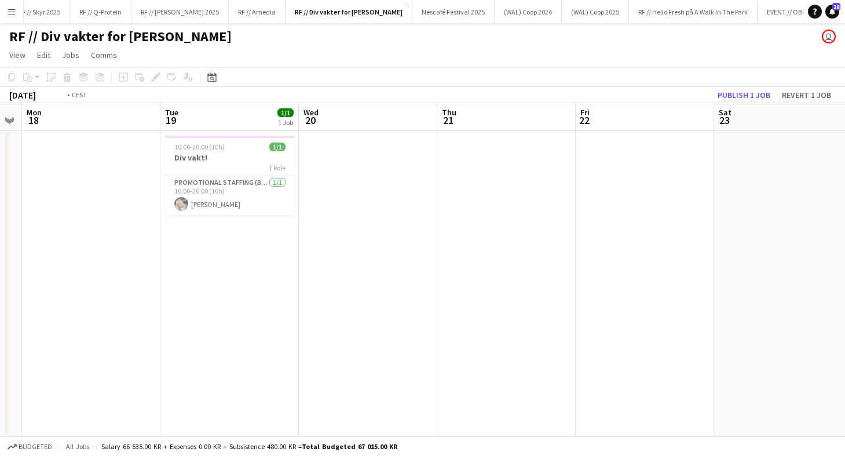
scroll to position [0, 254]
click at [197, 156] on h3 "Div vakt!" at bounding box center [231, 157] width 130 height 10
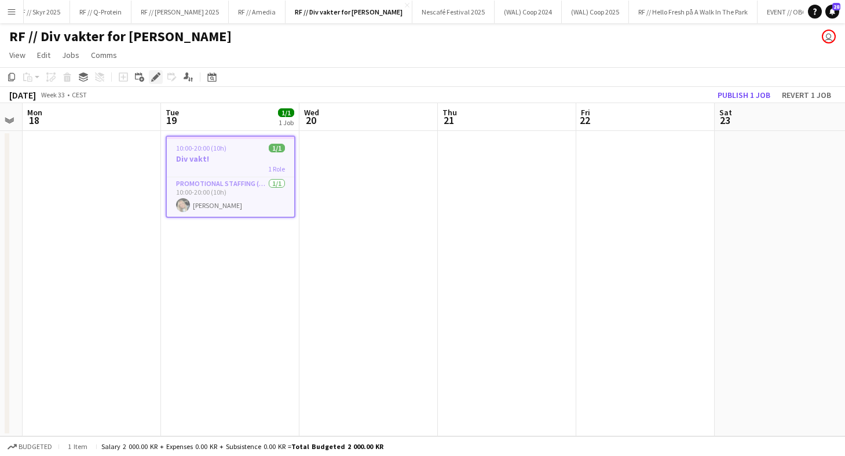
click at [154, 78] on icon at bounding box center [155, 77] width 6 height 6
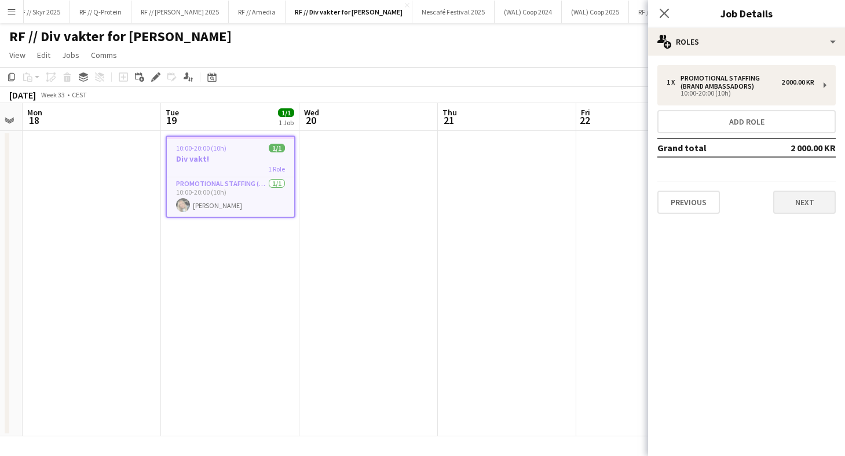
click at [805, 204] on button "Next" at bounding box center [804, 202] width 63 height 23
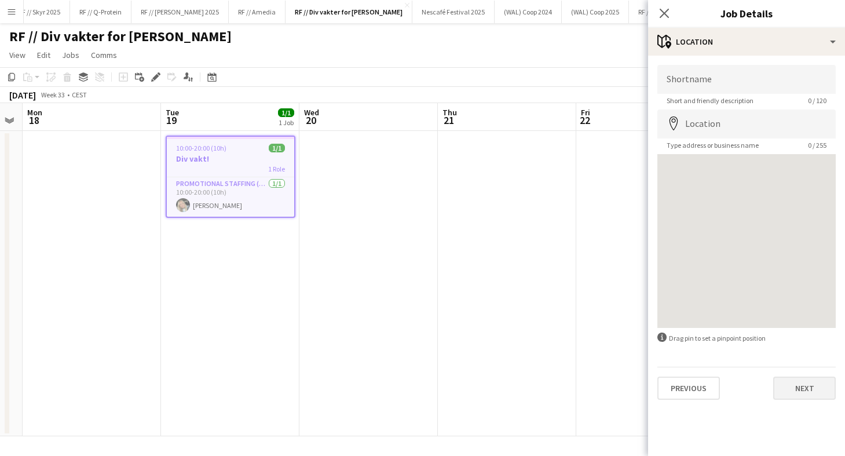
click at [809, 392] on button "Next" at bounding box center [804, 387] width 63 height 23
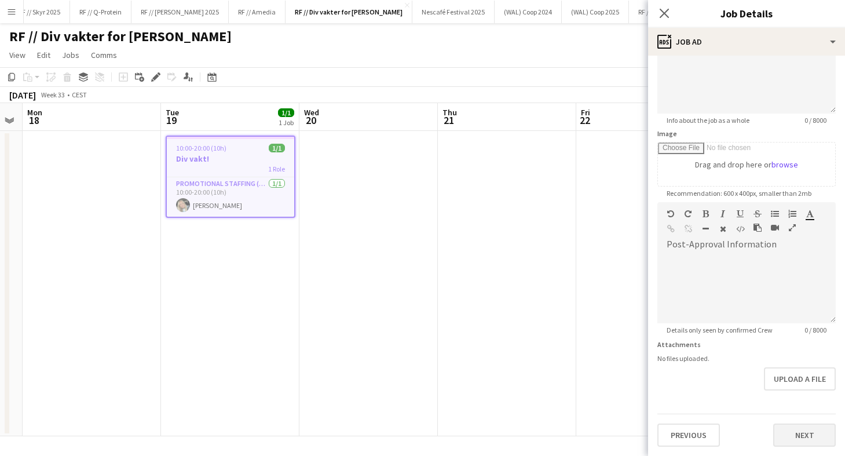
scroll to position [118, 0]
click at [799, 424] on button "Next" at bounding box center [804, 434] width 63 height 23
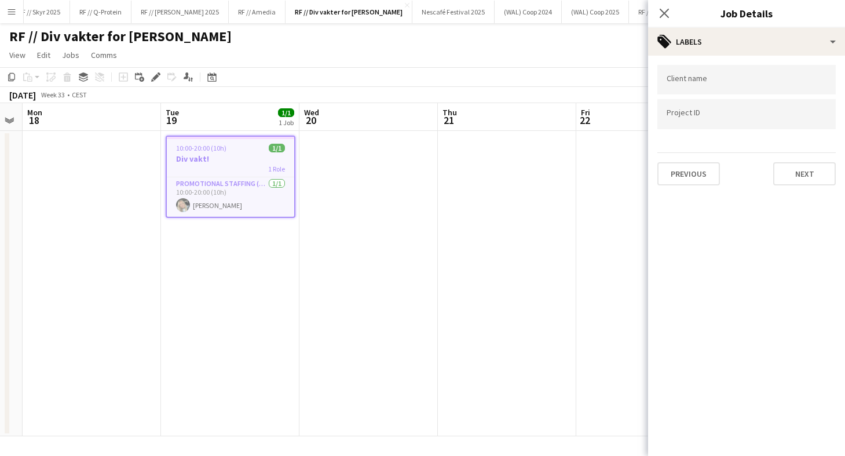
scroll to position [0, 0]
click at [722, 76] on form at bounding box center [747, 79] width 160 height 12
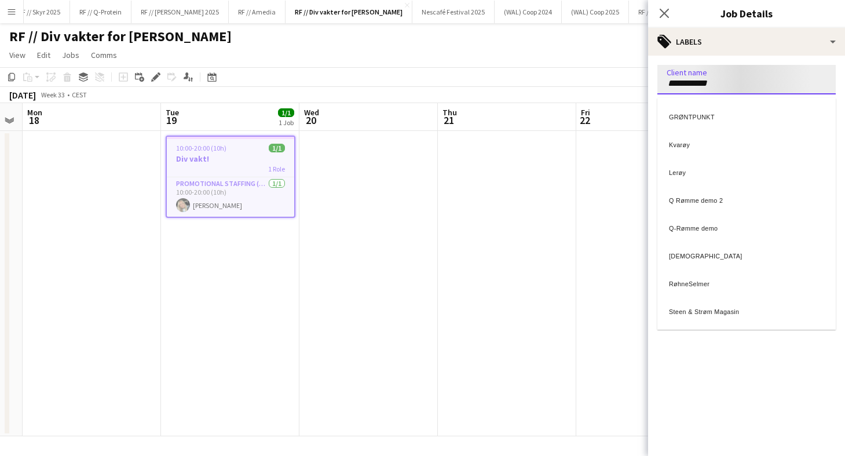
type input "**********"
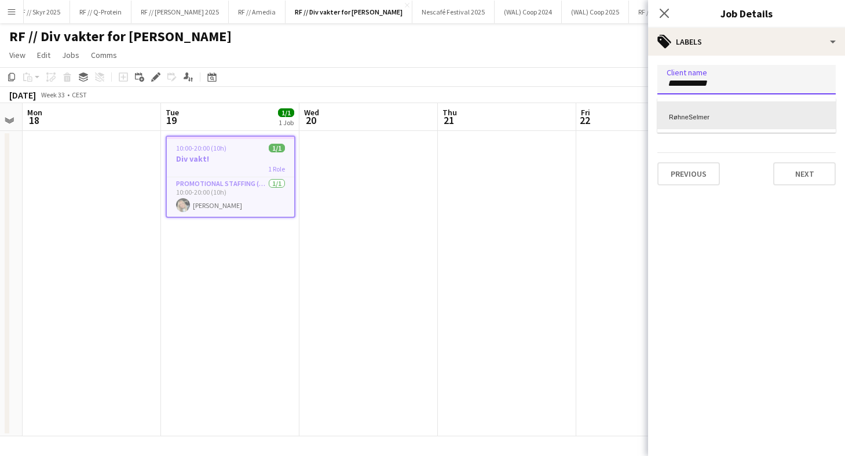
click at [701, 120] on div "RøhneSelmer" at bounding box center [746, 115] width 178 height 28
click at [701, 118] on input "Type to search project ID labels..." at bounding box center [747, 114] width 160 height 10
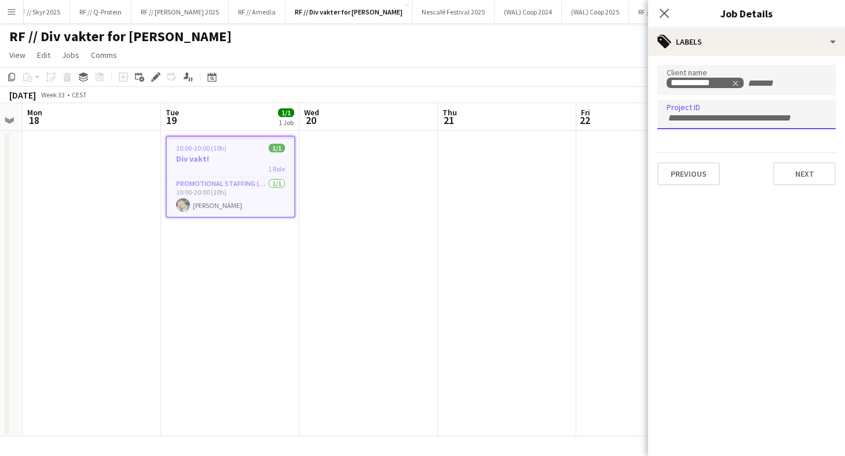
paste input "******"
type input "******"
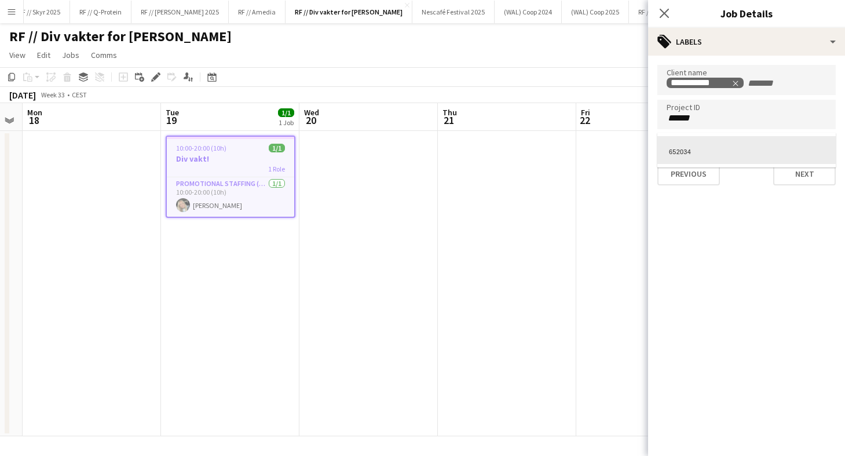
click at [801, 231] on div at bounding box center [746, 228] width 197 height 456
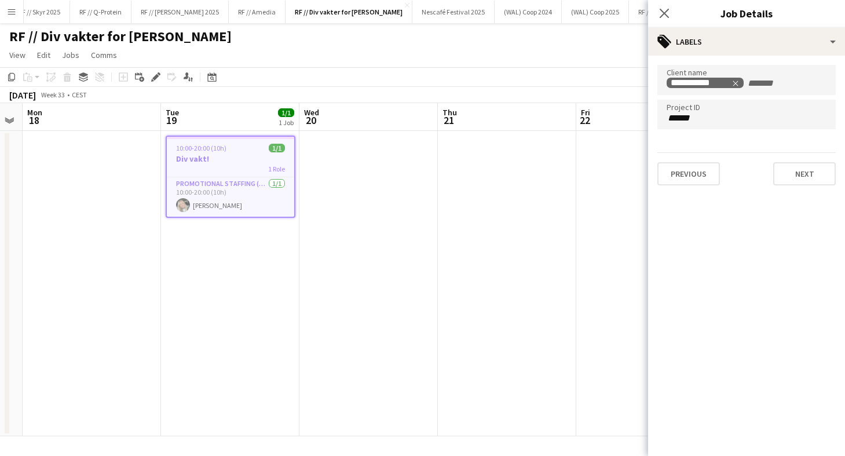
click at [716, 123] on input "******" at bounding box center [747, 118] width 160 height 10
click at [800, 170] on button "Next" at bounding box center [804, 173] width 63 height 23
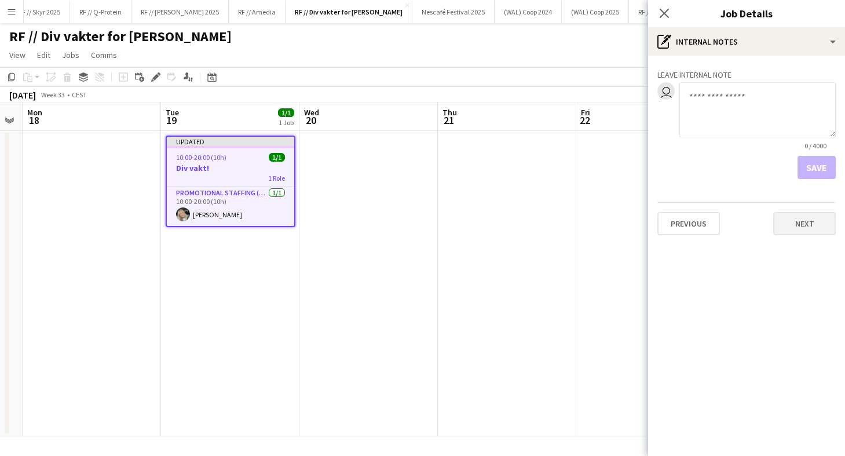
click at [801, 225] on button "Next" at bounding box center [804, 223] width 63 height 23
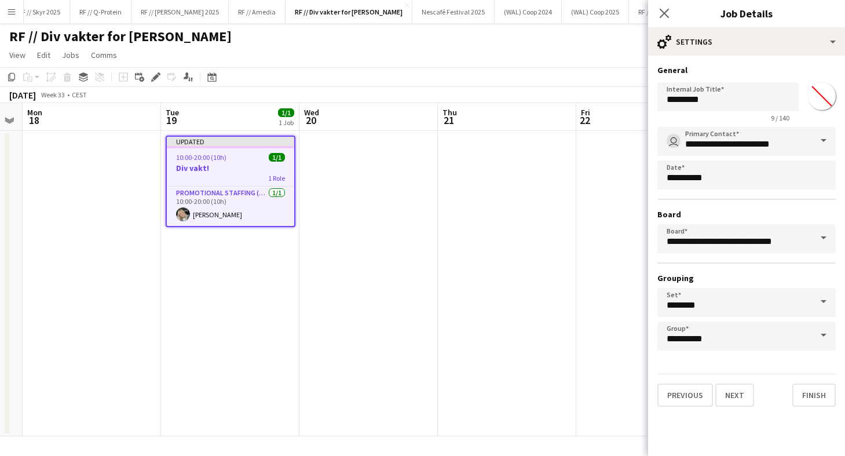
click at [469, 240] on app-date-cell at bounding box center [507, 283] width 138 height 305
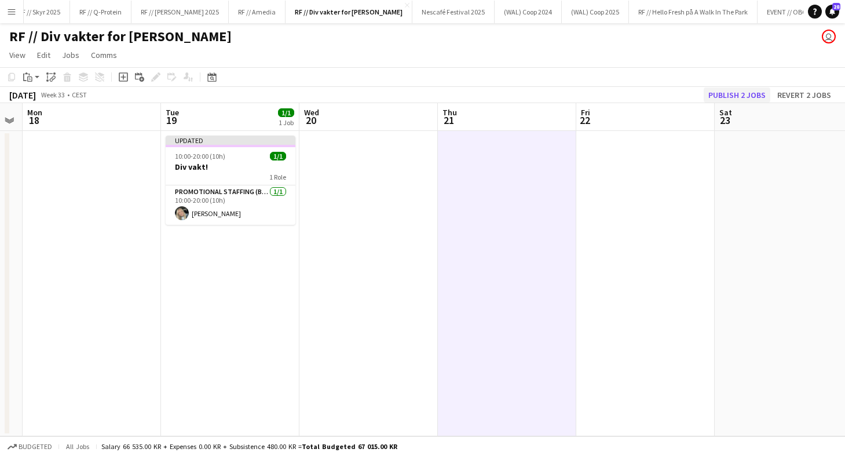
click at [747, 90] on button "Publish 2 jobs" at bounding box center [737, 94] width 67 height 15
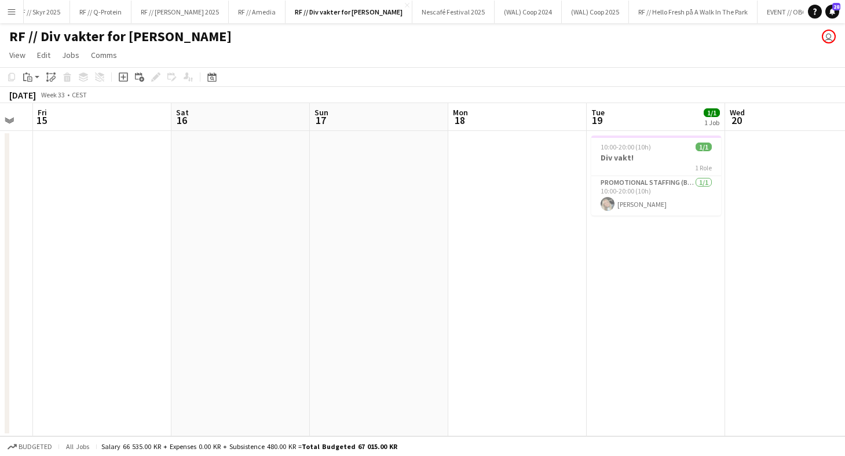
scroll to position [0, 383]
click at [433, 14] on button "Nescafé Festival 2025 Close" at bounding box center [453, 12] width 82 height 23
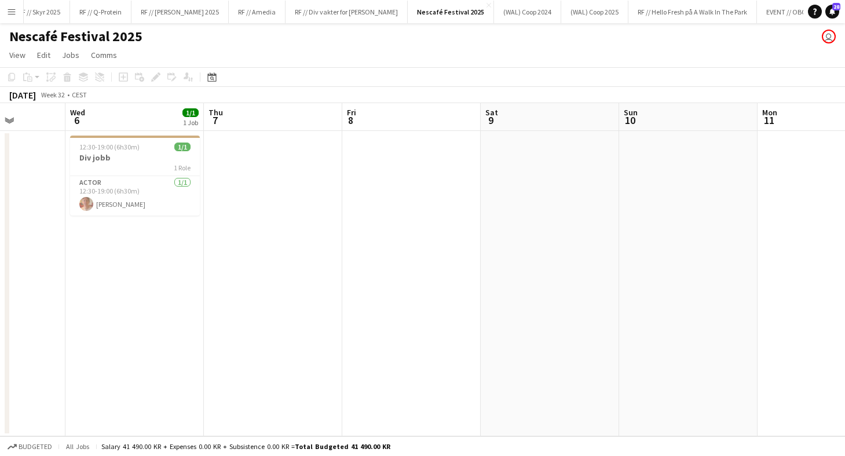
scroll to position [0, 344]
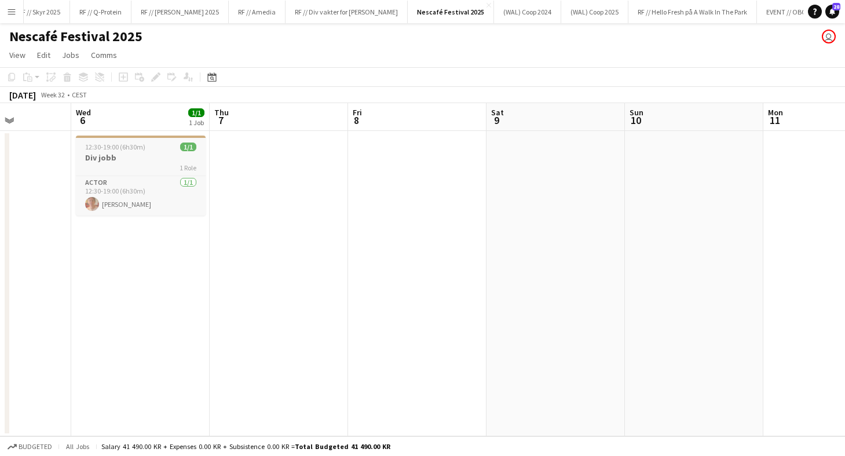
click at [137, 163] on div "1 Role" at bounding box center [141, 167] width 130 height 9
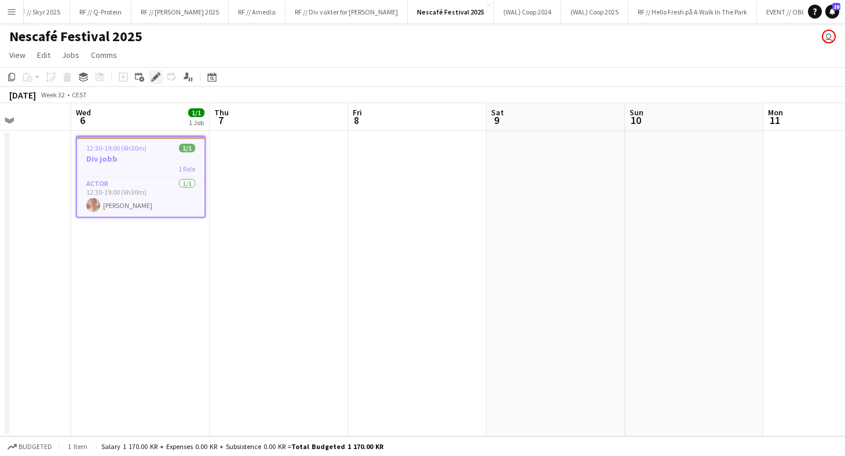
click at [156, 77] on icon at bounding box center [155, 77] width 6 height 6
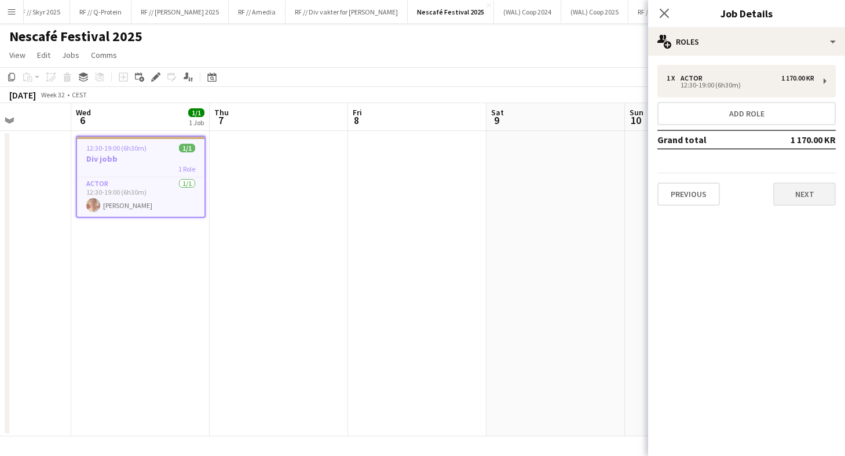
click at [816, 197] on button "Next" at bounding box center [804, 193] width 63 height 23
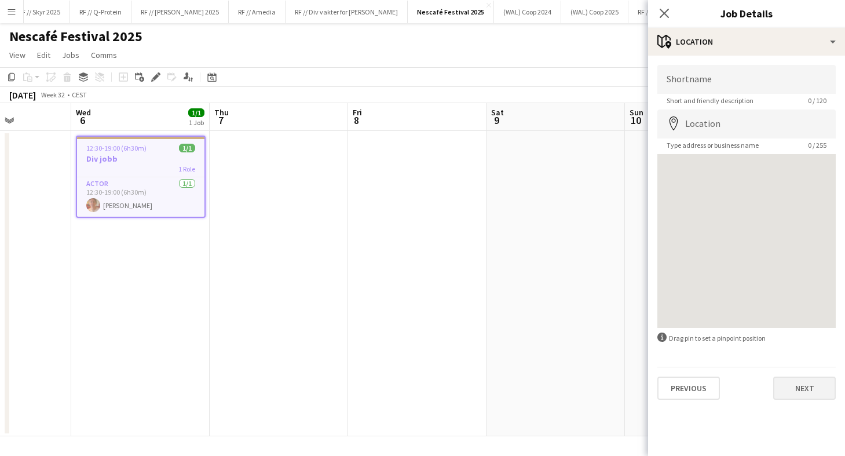
click at [795, 392] on button "Next" at bounding box center [804, 387] width 63 height 23
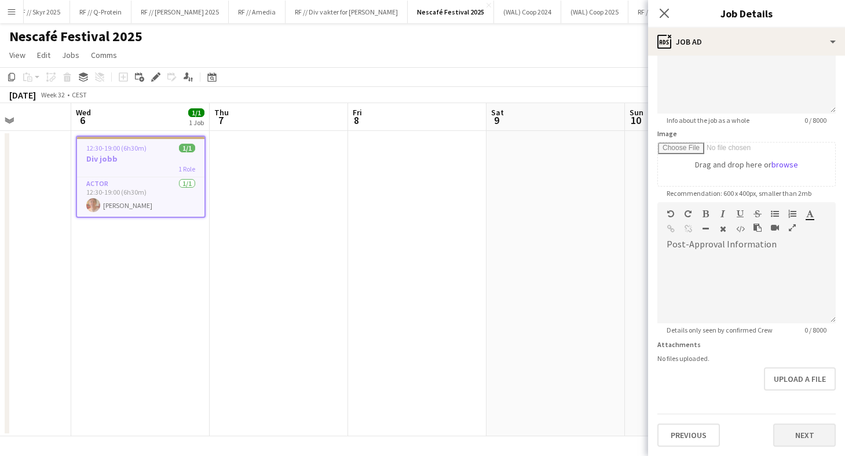
scroll to position [117, 0]
click at [798, 431] on button "Next" at bounding box center [804, 434] width 63 height 23
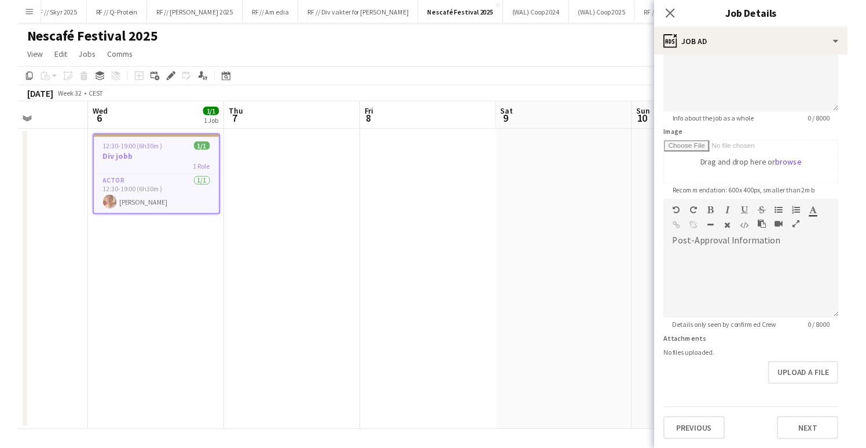
scroll to position [0, 0]
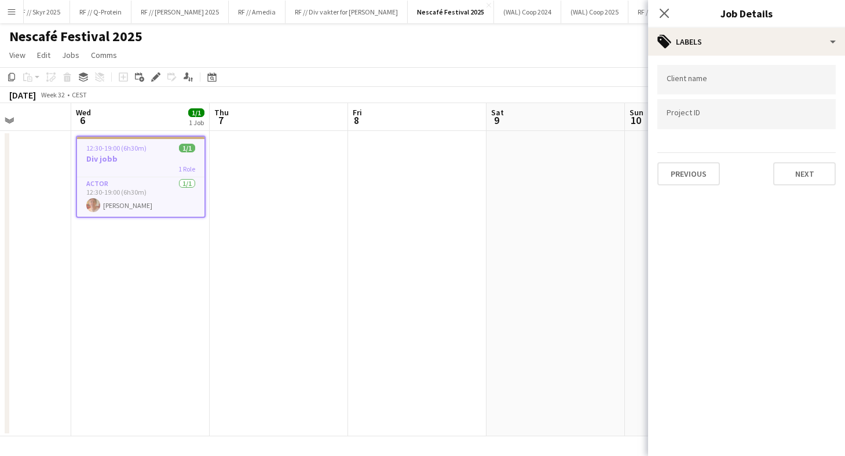
click at [718, 122] on div at bounding box center [746, 114] width 178 height 30
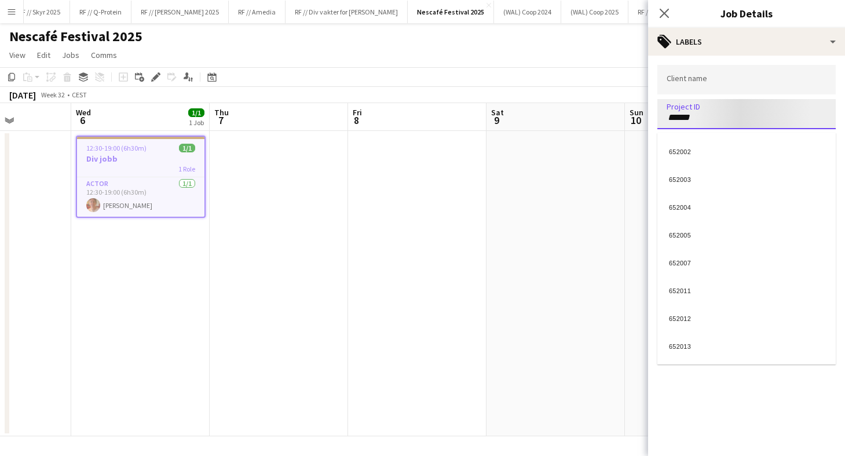
type input "******"
click at [688, 78] on div at bounding box center [746, 228] width 197 height 456
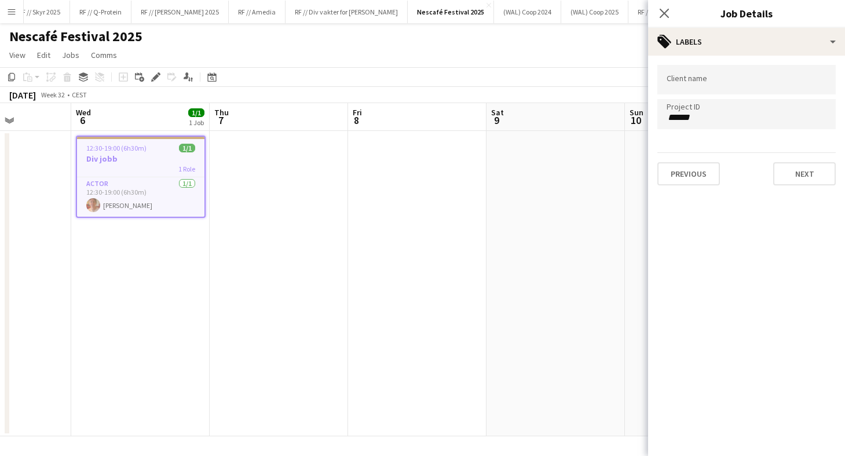
click at [686, 89] on div at bounding box center [746, 80] width 178 height 30
type input "*******"
click at [793, 153] on div at bounding box center [746, 228] width 197 height 456
click at [796, 170] on button "Next" at bounding box center [804, 173] width 63 height 23
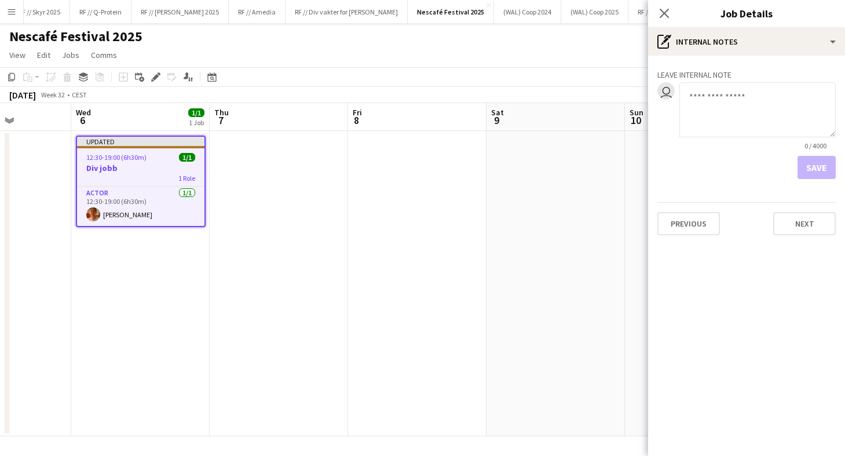
click at [573, 206] on app-date-cell at bounding box center [555, 283] width 138 height 305
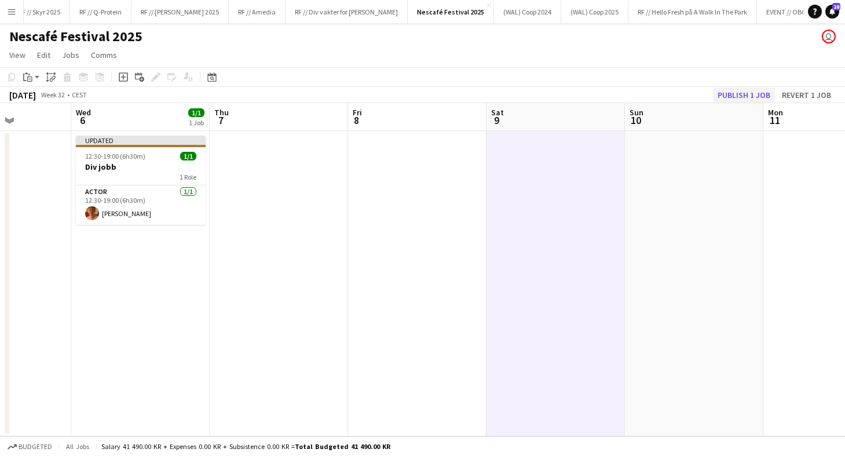
click at [753, 98] on button "Publish 1 job" at bounding box center [744, 94] width 62 height 15
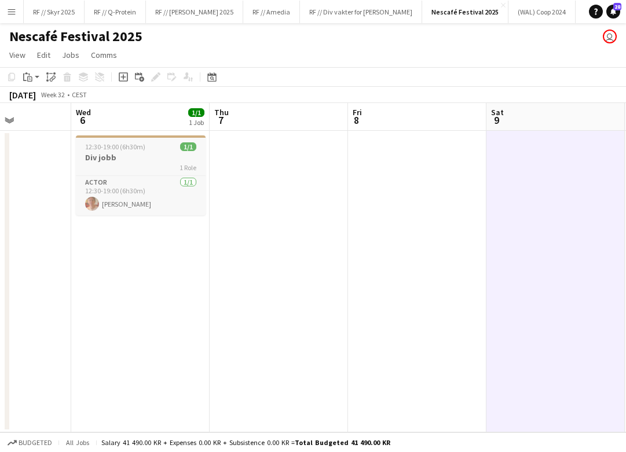
click at [154, 171] on div "1 Role" at bounding box center [141, 167] width 130 height 9
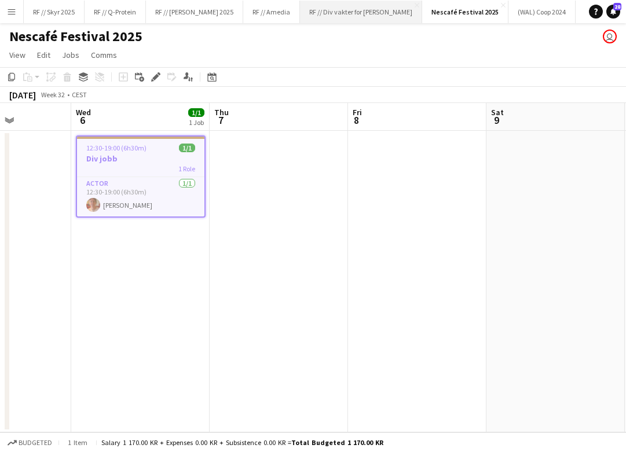
click at [358, 17] on button "RF // Div vakter for Fredrikke Close" at bounding box center [361, 12] width 122 height 23
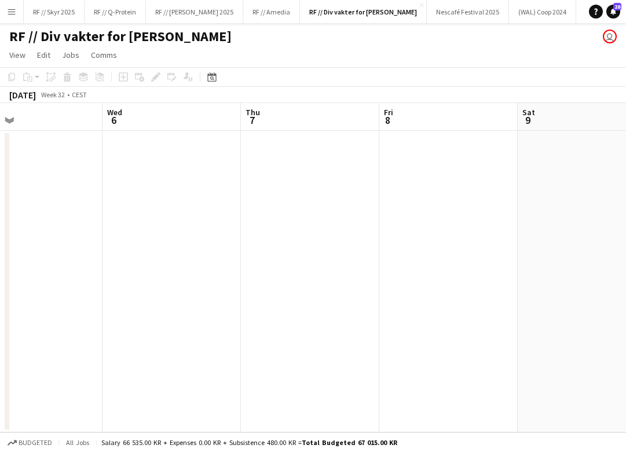
scroll to position [0, 304]
click at [174, 197] on app-date-cell at bounding box center [180, 282] width 138 height 302
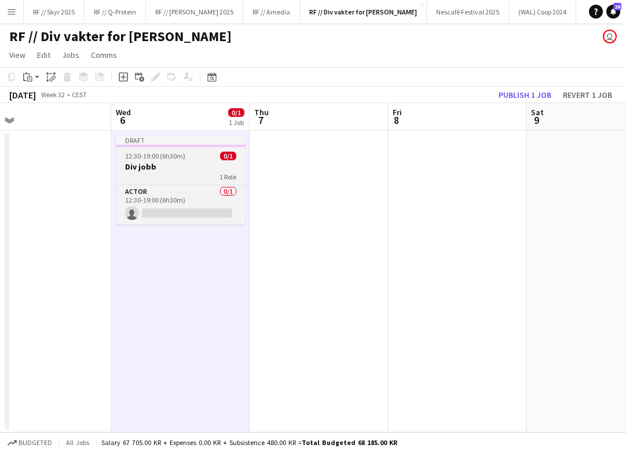
click at [149, 174] on div "1 Role" at bounding box center [181, 176] width 130 height 9
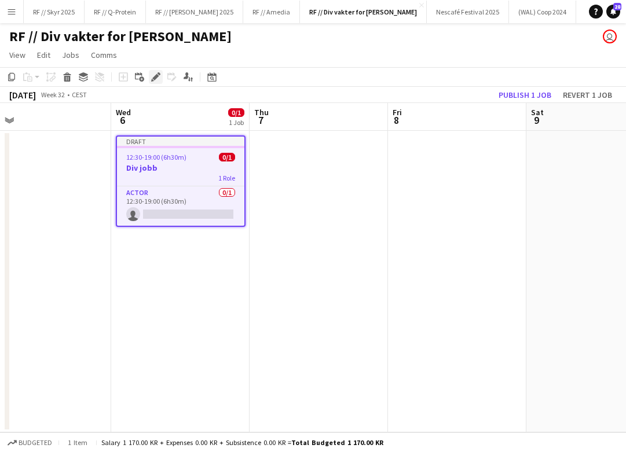
click at [157, 76] on icon at bounding box center [155, 77] width 6 height 6
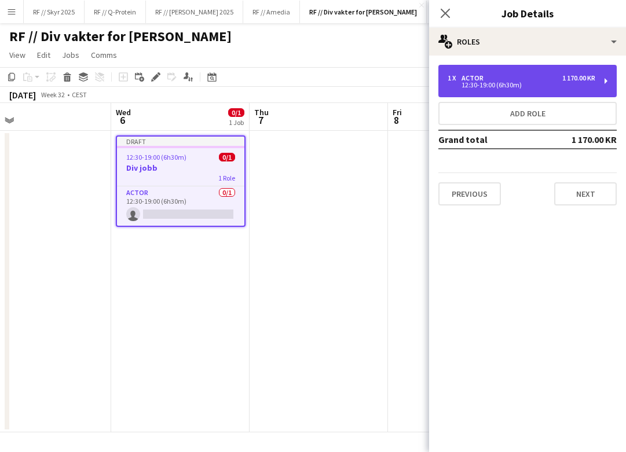
click at [553, 85] on div "12:30-19:00 (6h30m)" at bounding box center [522, 85] width 148 height 6
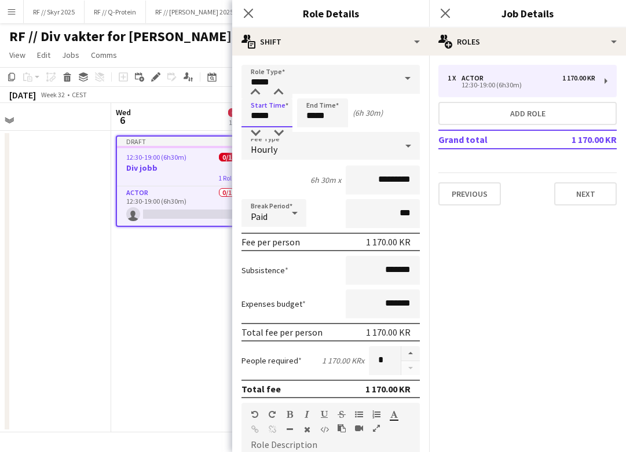
click at [253, 115] on input "*****" at bounding box center [267, 112] width 51 height 29
click at [258, 97] on div at bounding box center [255, 93] width 23 height 12
click at [259, 134] on div at bounding box center [255, 133] width 23 height 12
type input "*****"
click at [259, 134] on div at bounding box center [255, 133] width 23 height 12
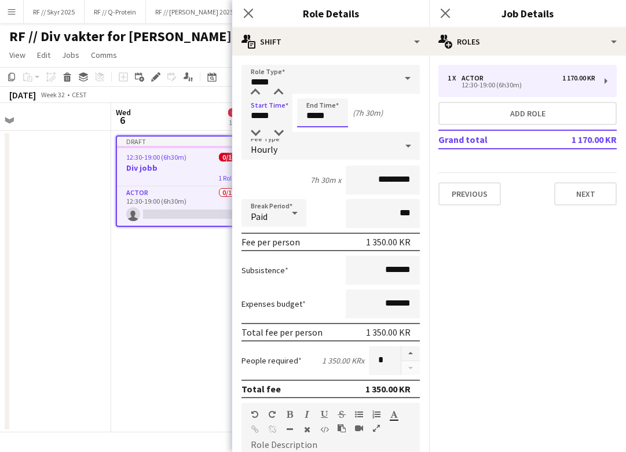
click at [314, 112] on input "*****" at bounding box center [322, 112] width 51 height 29
click at [314, 125] on input "*****" at bounding box center [322, 112] width 51 height 29
click at [314, 126] on input "*****" at bounding box center [322, 112] width 51 height 29
click at [313, 127] on input "*****" at bounding box center [322, 112] width 51 height 29
click at [313, 130] on div at bounding box center [310, 133] width 23 height 12
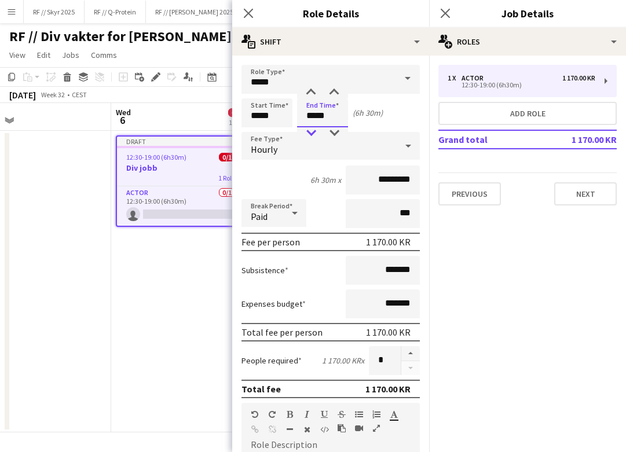
type input "*****"
click at [313, 130] on div at bounding box center [310, 133] width 23 height 12
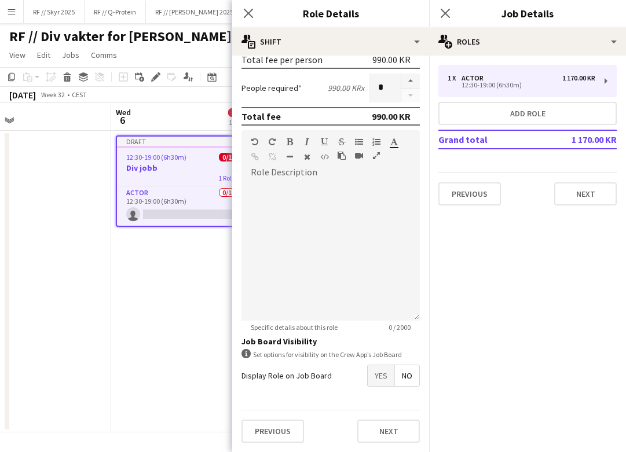
click at [156, 299] on app-date-cell "Draft 12:30-19:00 (6h30m) 0/1 Div jobb 1 Role Actor 0/1 12:30-19:00 (6h30m) sin…" at bounding box center [180, 282] width 138 height 302
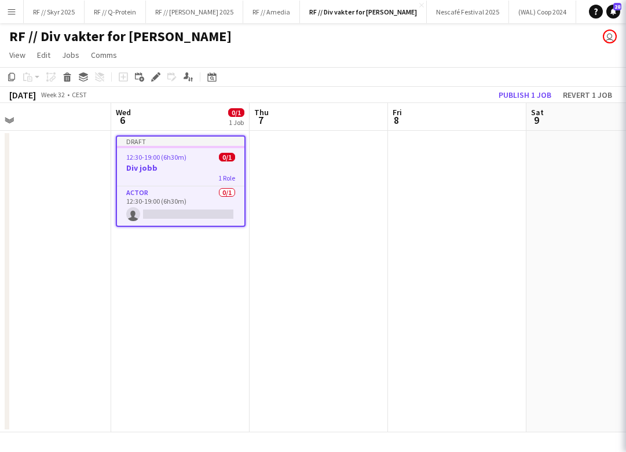
scroll to position [273, 0]
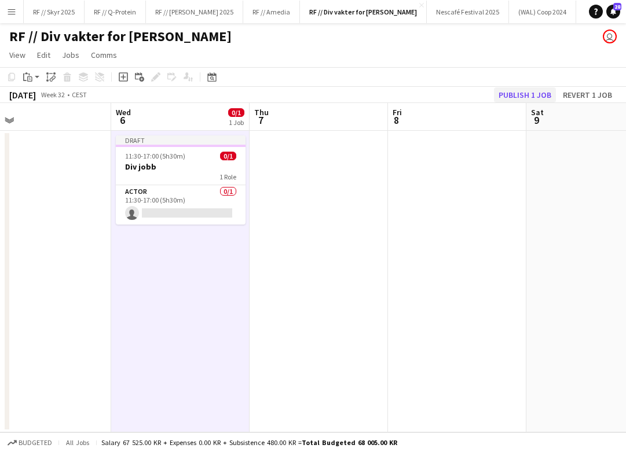
click at [537, 98] on button "Publish 1 job" at bounding box center [525, 94] width 62 height 15
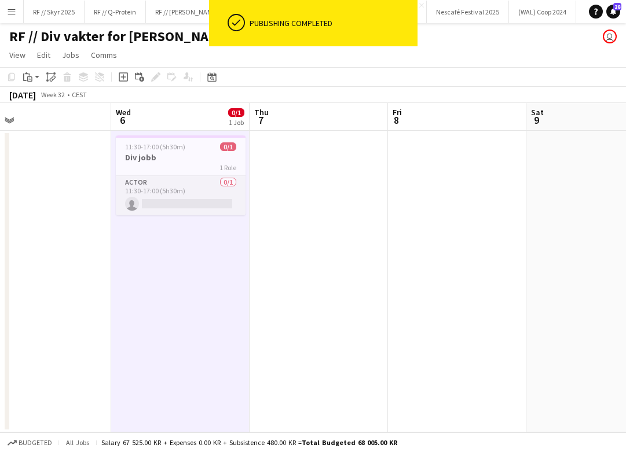
click at [171, 202] on app-card-role "Actor 0/1 11:30-17:00 (5h30m) single-neutral-actions" at bounding box center [181, 195] width 130 height 39
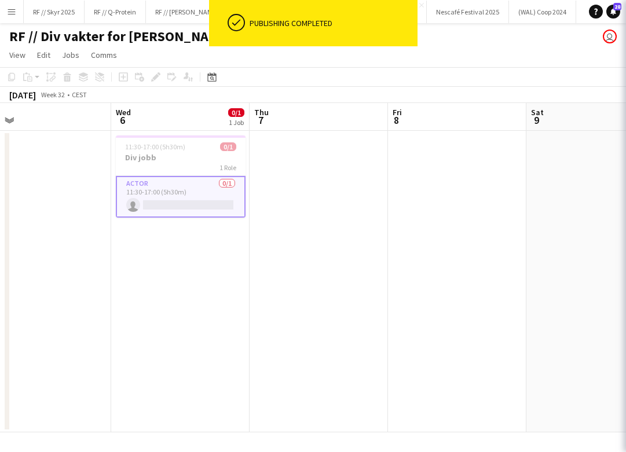
scroll to position [0, 305]
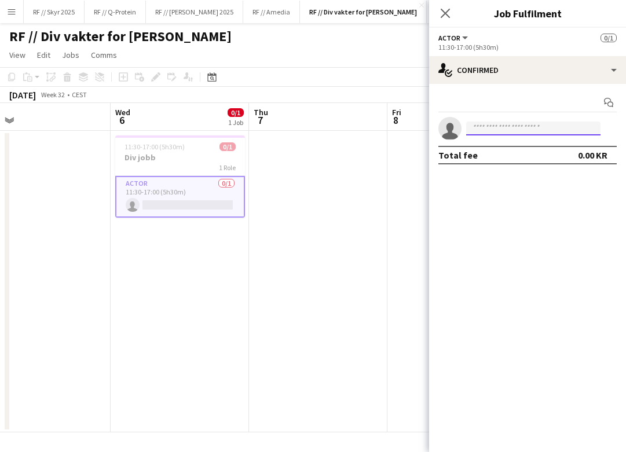
click at [488, 131] on input at bounding box center [533, 129] width 134 height 14
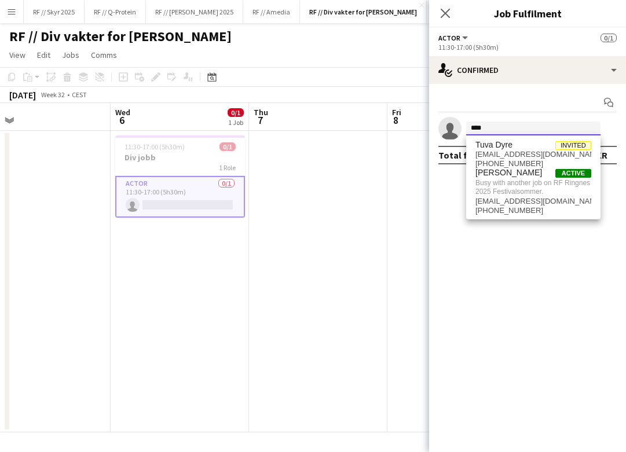
type input "****"
click at [251, 210] on app-date-cell at bounding box center [318, 282] width 138 height 302
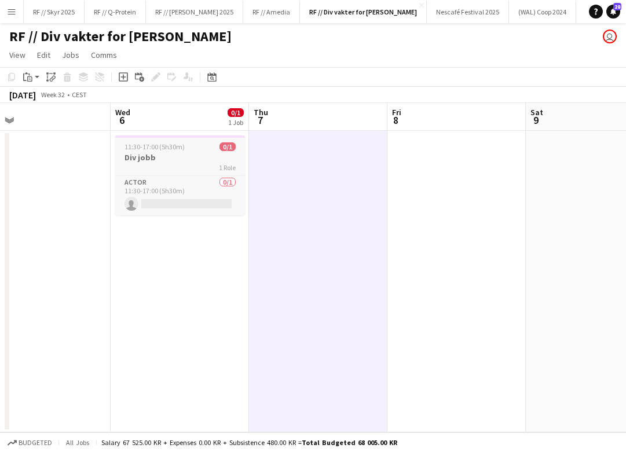
click at [154, 140] on app-job-card "11:30-17:00 (5h30m) 0/1 Div jobb 1 Role Actor 0/1 11:30-17:00 (5h30m) single-ne…" at bounding box center [180, 176] width 130 height 80
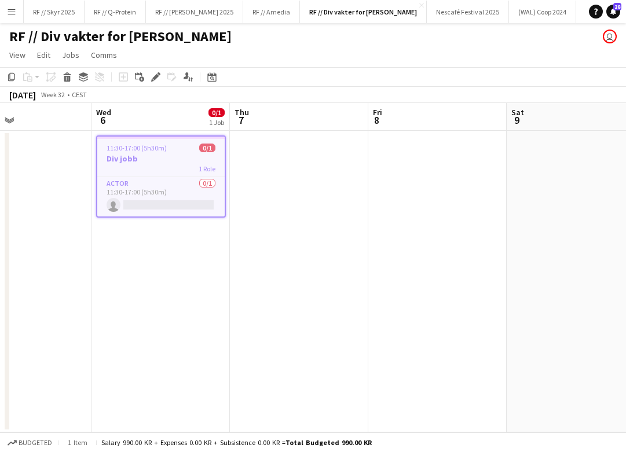
scroll to position [0, 327]
click at [276, 186] on app-date-cell at bounding box center [296, 282] width 138 height 302
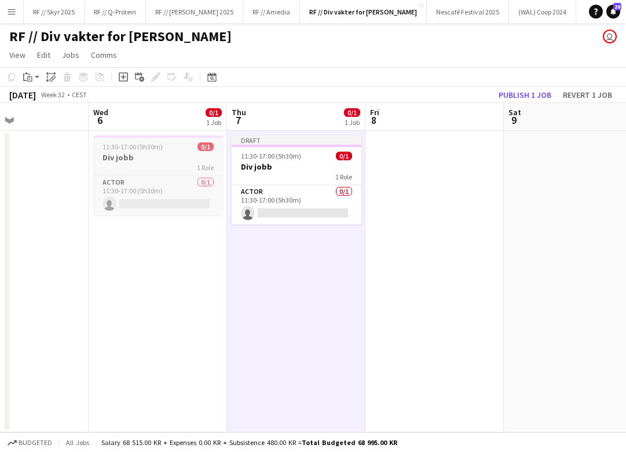
click at [162, 169] on div "1 Role" at bounding box center [158, 167] width 130 height 9
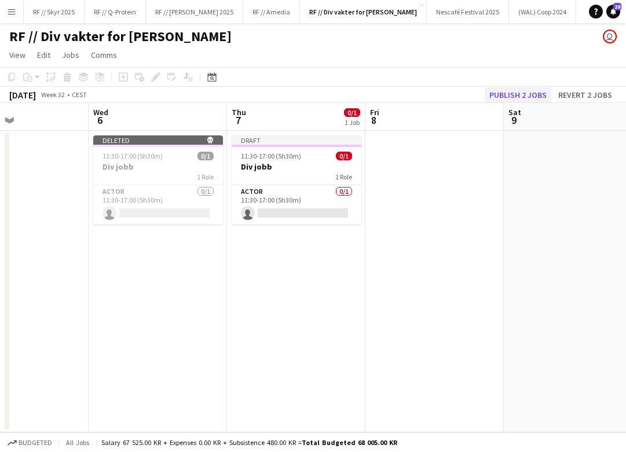
click at [529, 100] on button "Publish 2 jobs" at bounding box center [518, 94] width 67 height 15
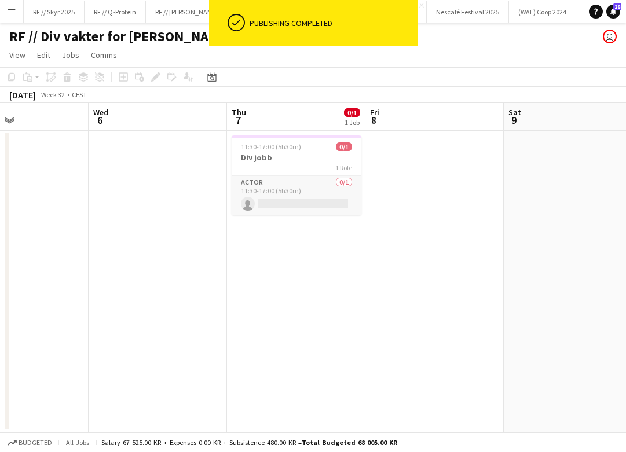
click at [303, 191] on app-card-role "Actor 0/1 11:30-17:00 (5h30m) single-neutral-actions" at bounding box center [297, 195] width 130 height 39
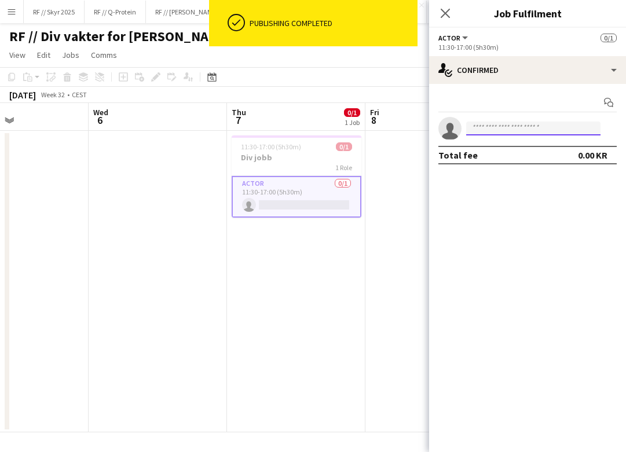
click at [533, 126] on input at bounding box center [533, 129] width 134 height 14
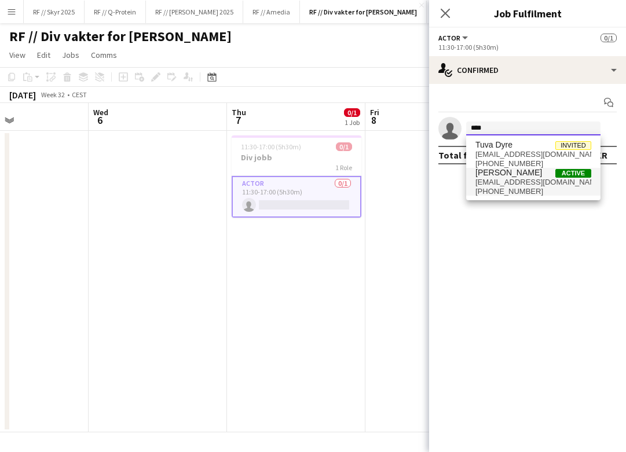
type input "****"
click at [507, 187] on span "+4746844748" at bounding box center [533, 191] width 116 height 9
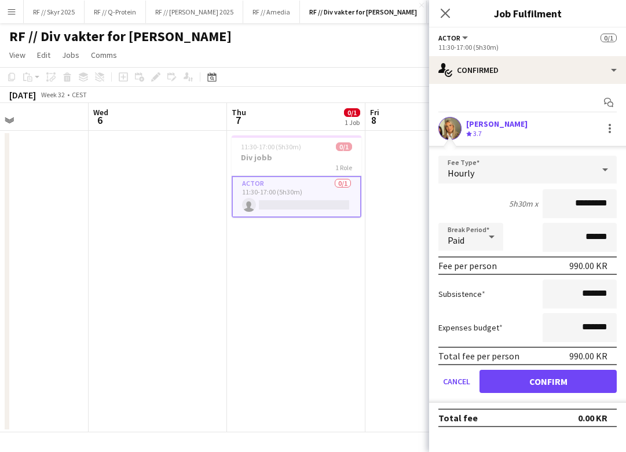
click at [534, 394] on form "Fee Type Hourly 5h30m x ********* Break Period Paid ****** Fee per person 990.0…" at bounding box center [527, 279] width 197 height 247
click at [536, 388] on button "Confirm" at bounding box center [548, 381] width 137 height 23
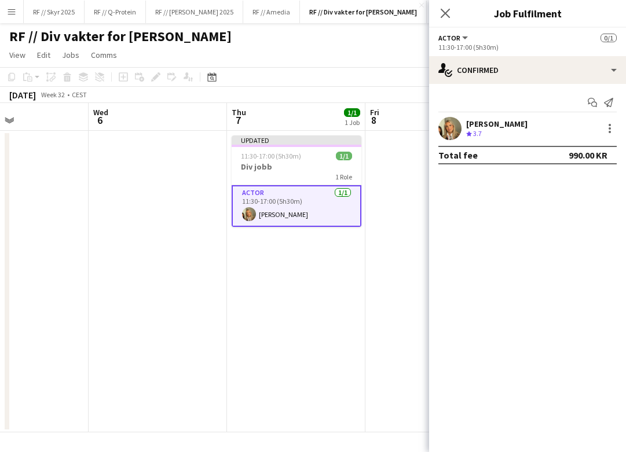
click at [228, 279] on app-date-cell "Updated 11:30-17:00 (5h30m) 1/1 Div jobb 1 Role Actor 1/1 11:30-17:00 (5h30m) T…" at bounding box center [296, 282] width 138 height 302
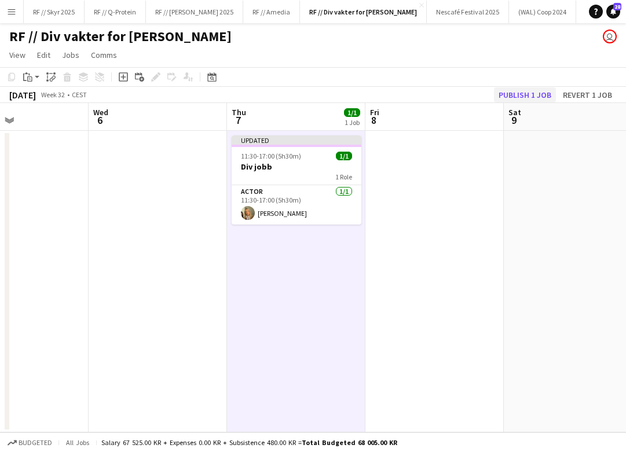
click at [536, 98] on button "Publish 1 job" at bounding box center [525, 94] width 62 height 15
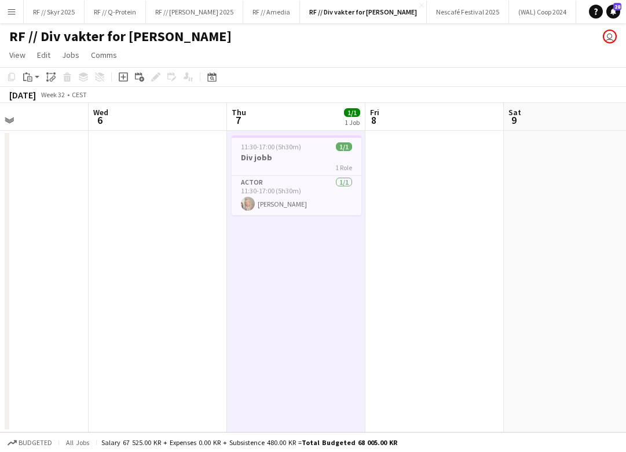
click at [7, 16] on button "Menu" at bounding box center [11, 11] width 23 height 23
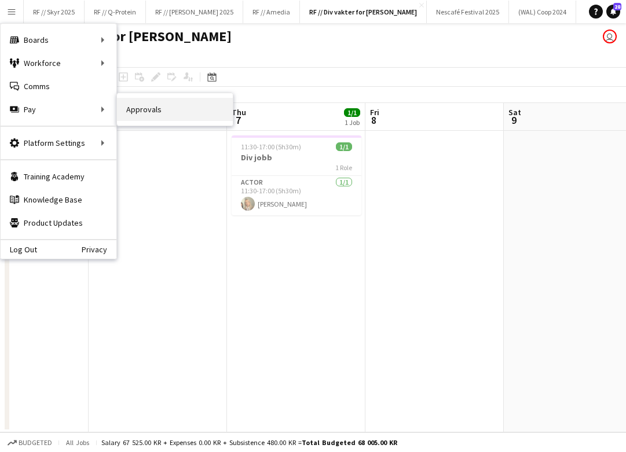
click at [175, 109] on link "Approvals" at bounding box center [175, 109] width 116 height 23
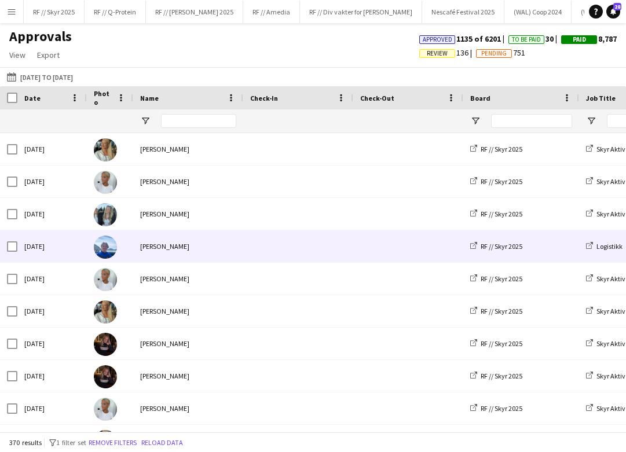
click at [295, 212] on span at bounding box center [298, 214] width 96 height 32
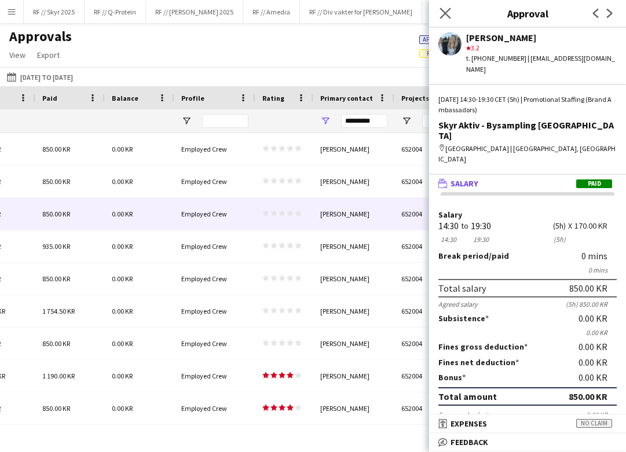
click at [444, 8] on app-icon "Close pop-in" at bounding box center [445, 13] width 17 height 17
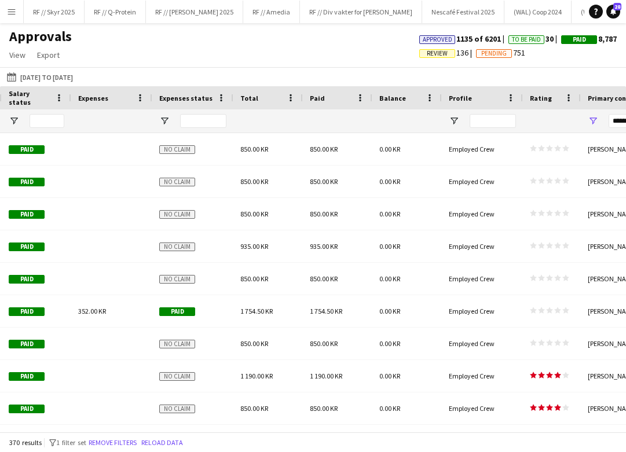
click at [269, 98] on div "Total" at bounding box center [261, 97] width 42 height 17
click at [269, 98] on span at bounding box center [267, 98] width 10 height 10
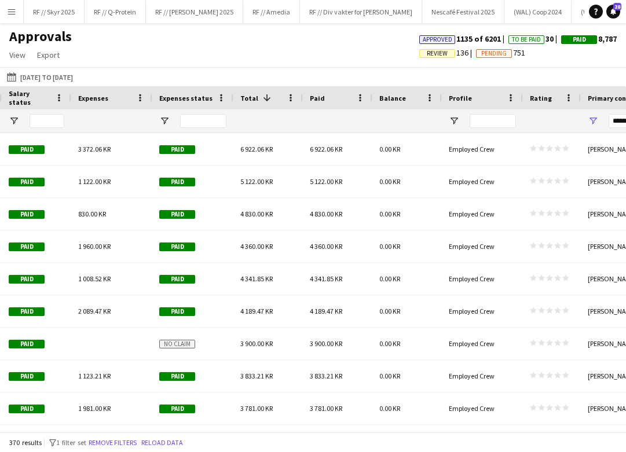
click at [269, 98] on span at bounding box center [267, 98] width 10 height 10
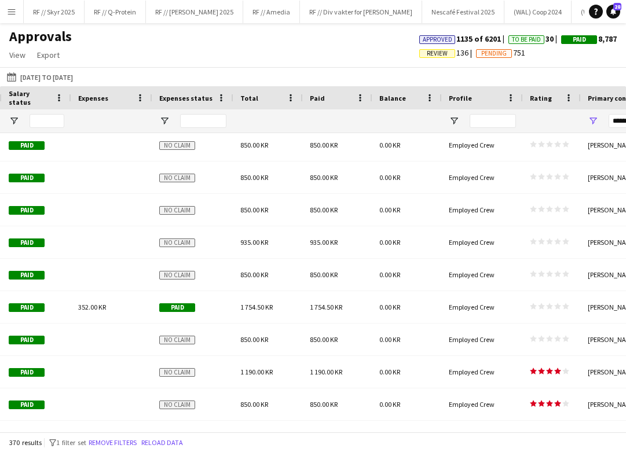
click at [85, 100] on span "Expenses" at bounding box center [93, 98] width 30 height 9
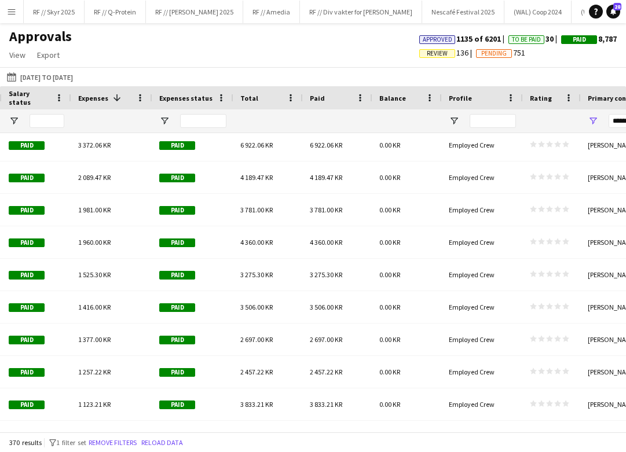
click at [85, 100] on span "Expenses" at bounding box center [93, 98] width 30 height 9
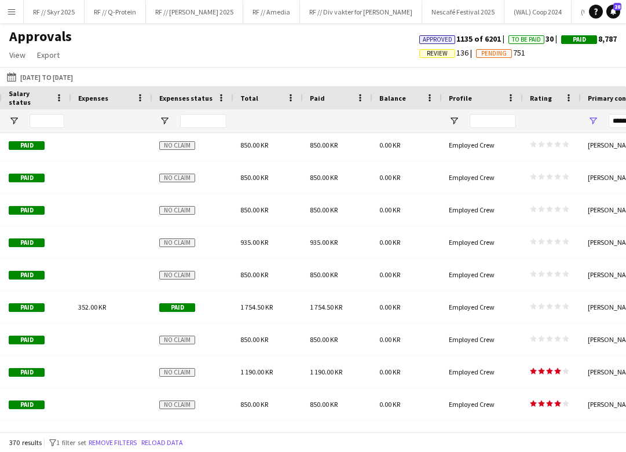
click at [85, 100] on span "Expenses" at bounding box center [93, 98] width 30 height 9
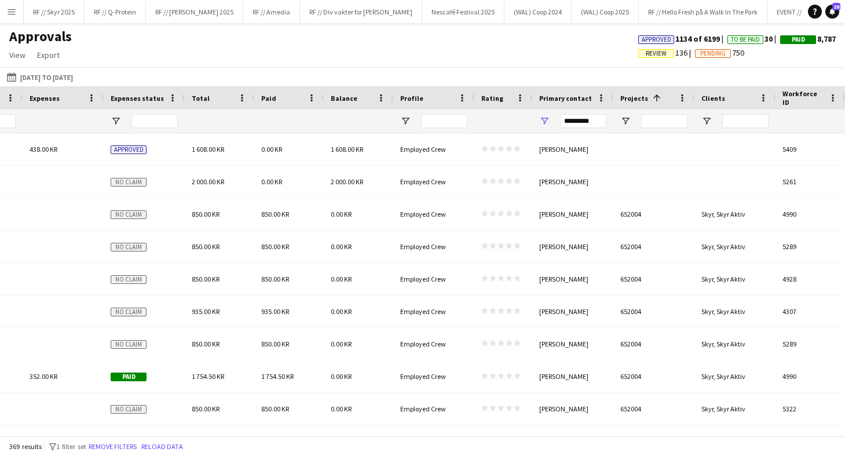
click at [632, 91] on div "Projects 1" at bounding box center [646, 97] width 53 height 17
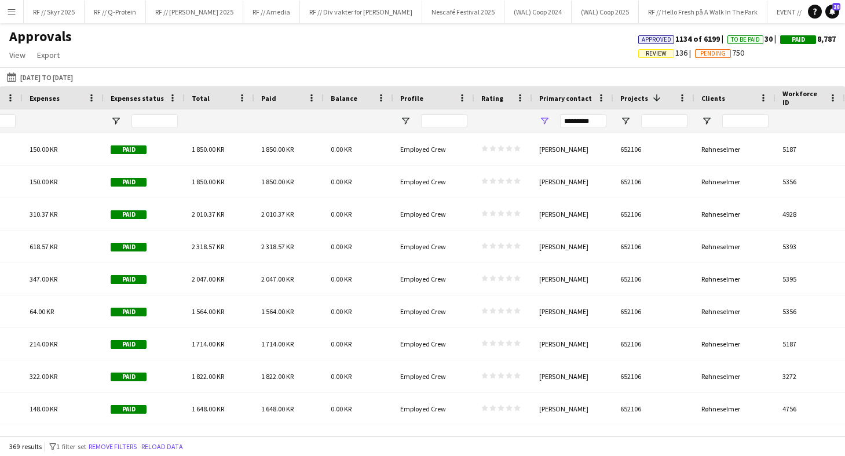
click at [633, 92] on div "Projects 1" at bounding box center [646, 97] width 53 height 17
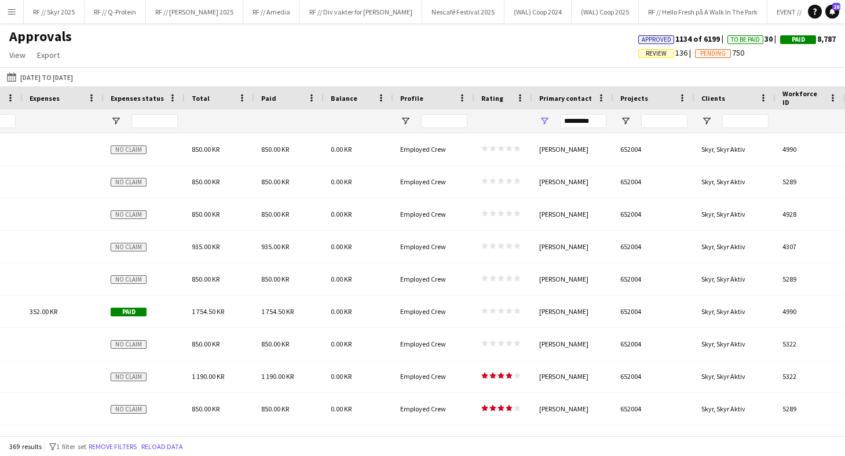
click at [633, 92] on div "Projects" at bounding box center [646, 97] width 53 height 17
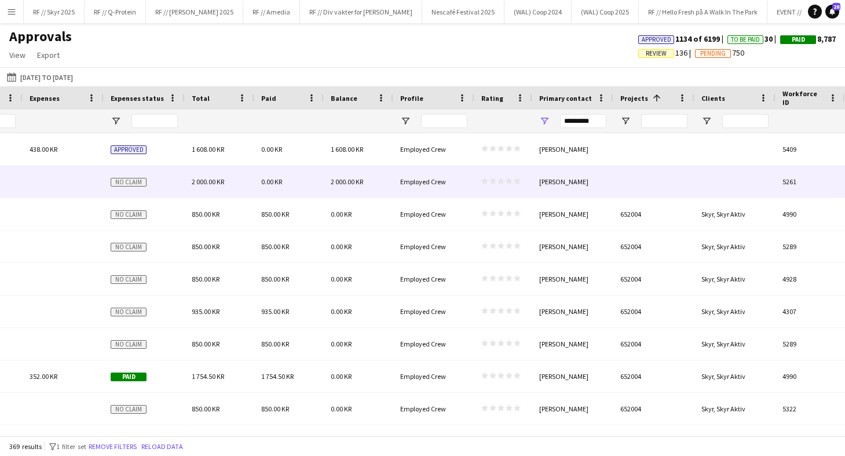
click at [629, 186] on div at bounding box center [653, 182] width 81 height 32
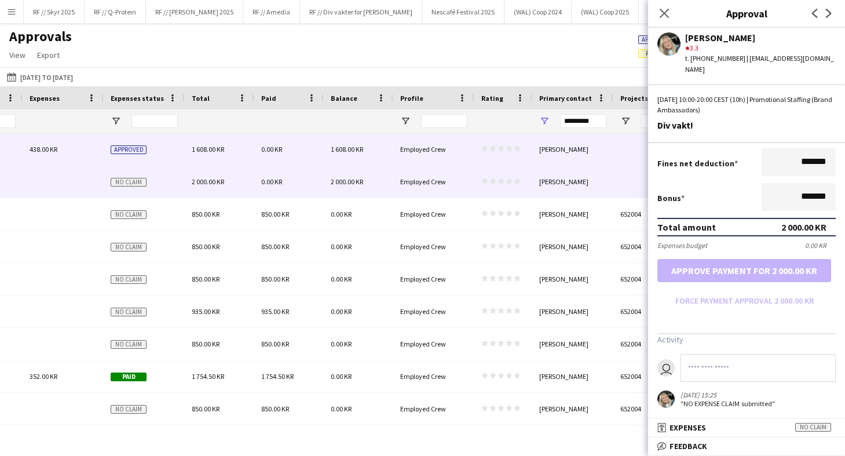
click at [579, 152] on div "[PERSON_NAME]" at bounding box center [572, 149] width 81 height 32
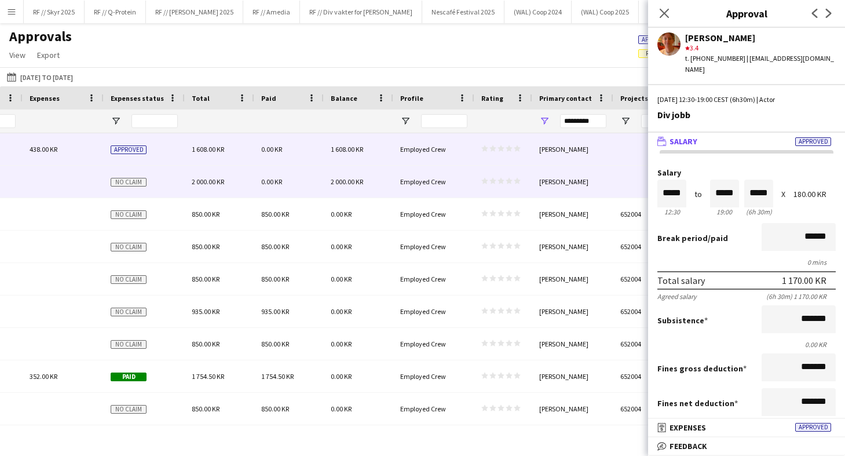
click at [520, 186] on div "star star star star star star star star star star" at bounding box center [503, 182] width 58 height 32
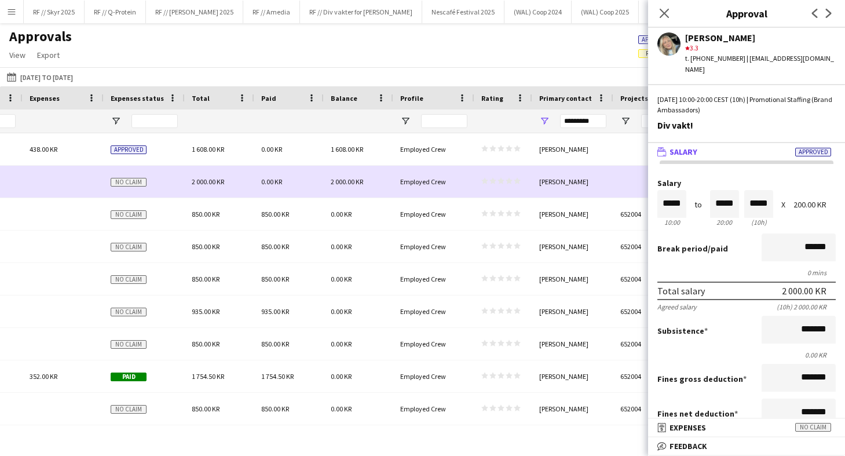
click at [511, 166] on div "star star star star star star star star star star" at bounding box center [503, 182] width 58 height 32
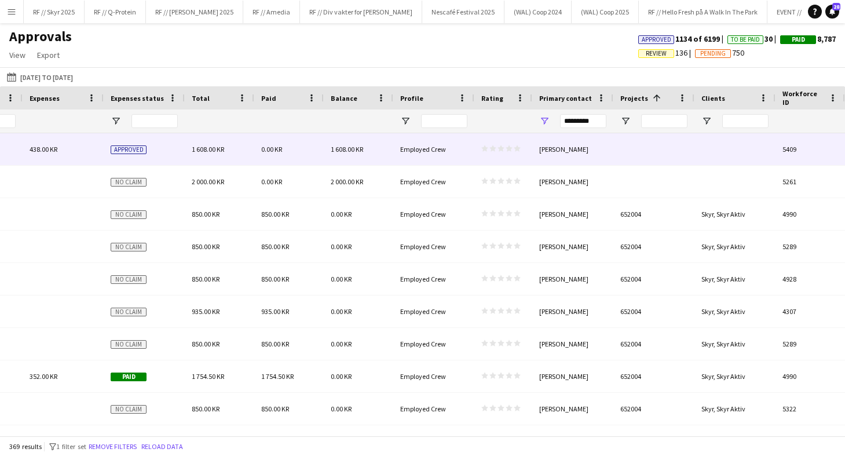
click at [514, 149] on icon "star" at bounding box center [517, 148] width 7 height 7
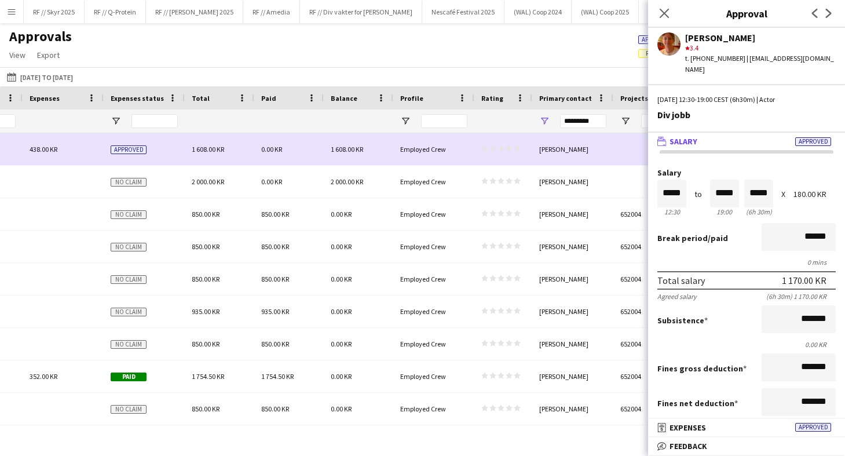
click at [302, 157] on div "0.00 KR" at bounding box center [288, 149] width 69 height 32
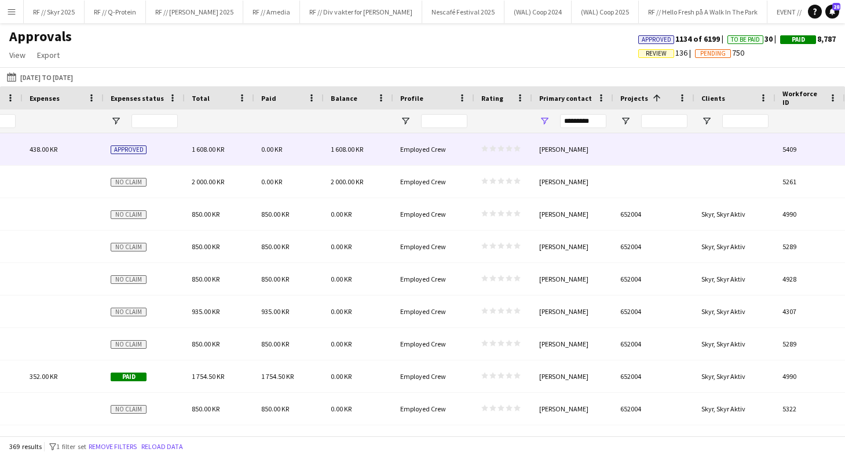
click at [264, 150] on span "0.00 KR" at bounding box center [271, 149] width 21 height 9
